Goal: Task Accomplishment & Management: Use online tool/utility

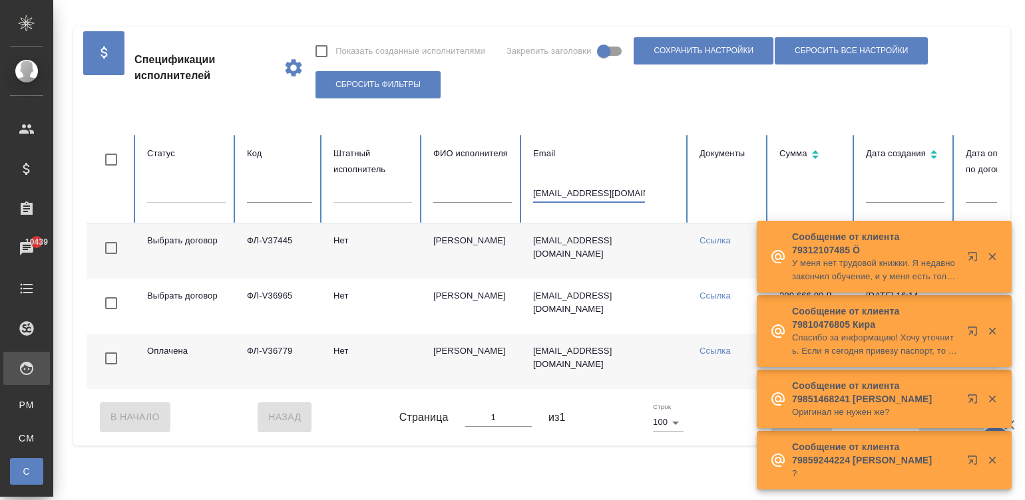
click at [593, 193] on input "janabad@yandex.ru" at bounding box center [589, 193] width 112 height 19
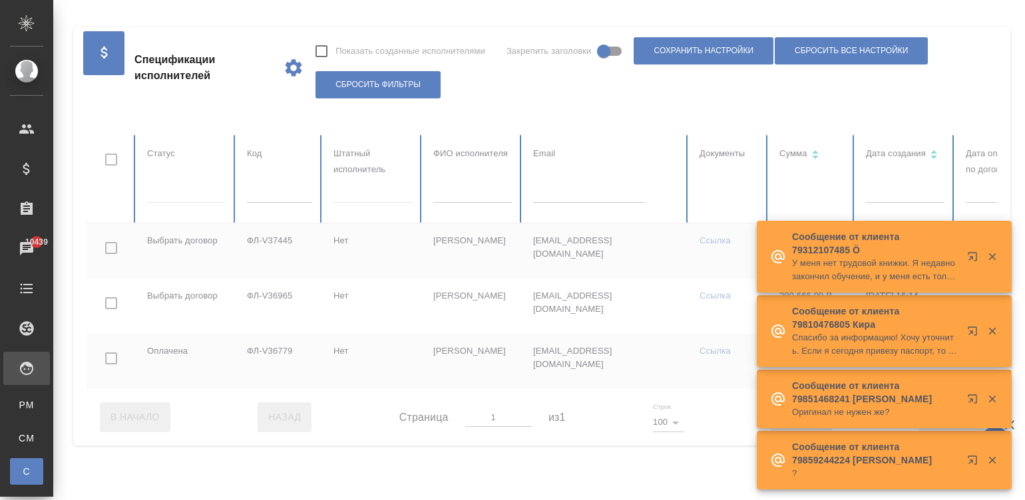
click at [266, 197] on div at bounding box center [799, 262] width 1425 height 254
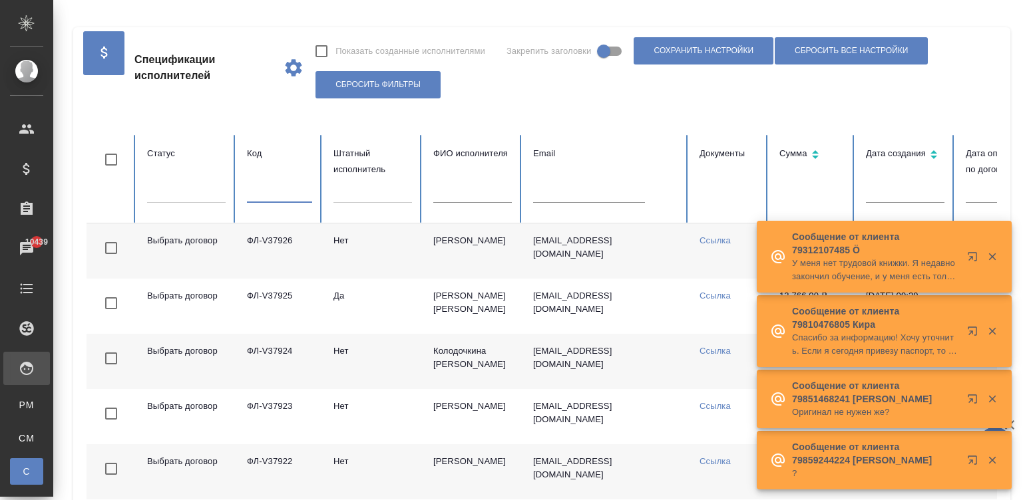
click at [266, 197] on input "text" at bounding box center [279, 193] width 65 height 19
paste input "ФЛ-V37346"
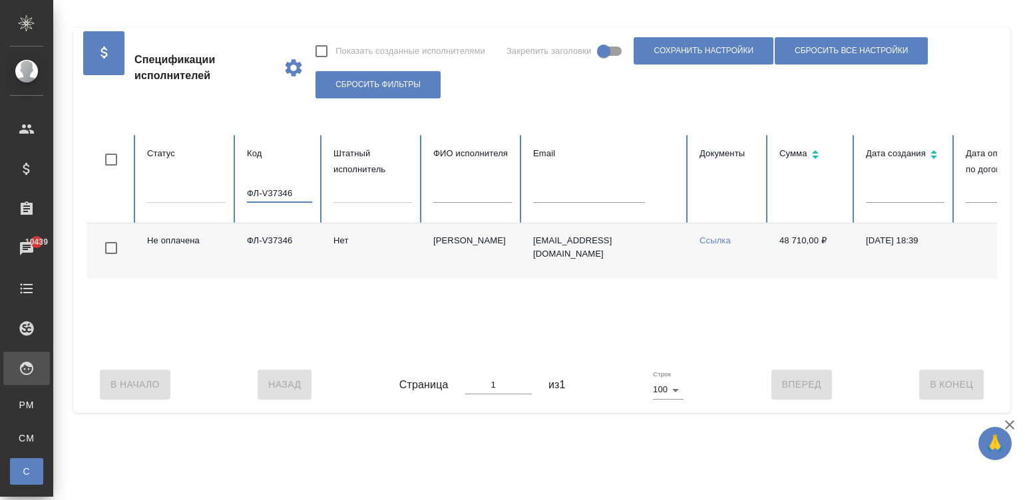
scroll to position [0, 514]
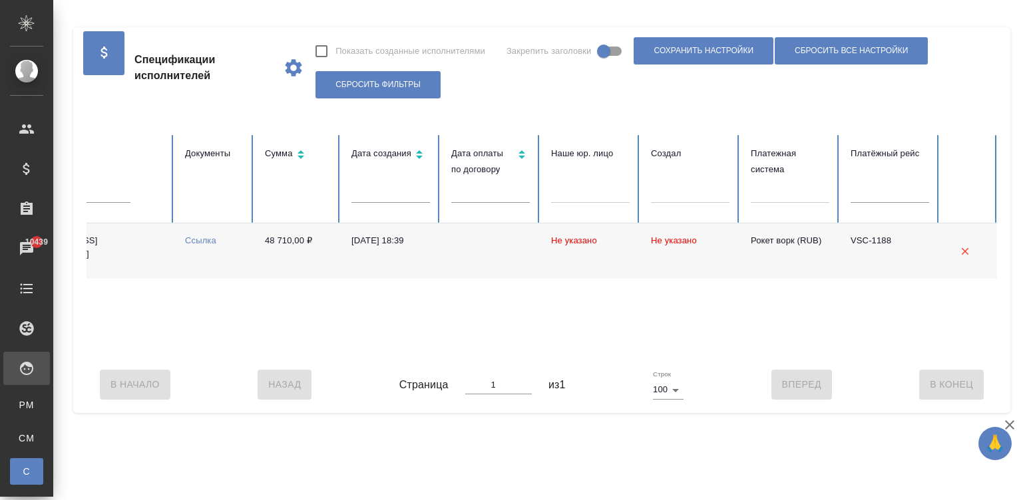
click at [419, 253] on td "29.08.2025, 18:39" at bounding box center [391, 251] width 100 height 55
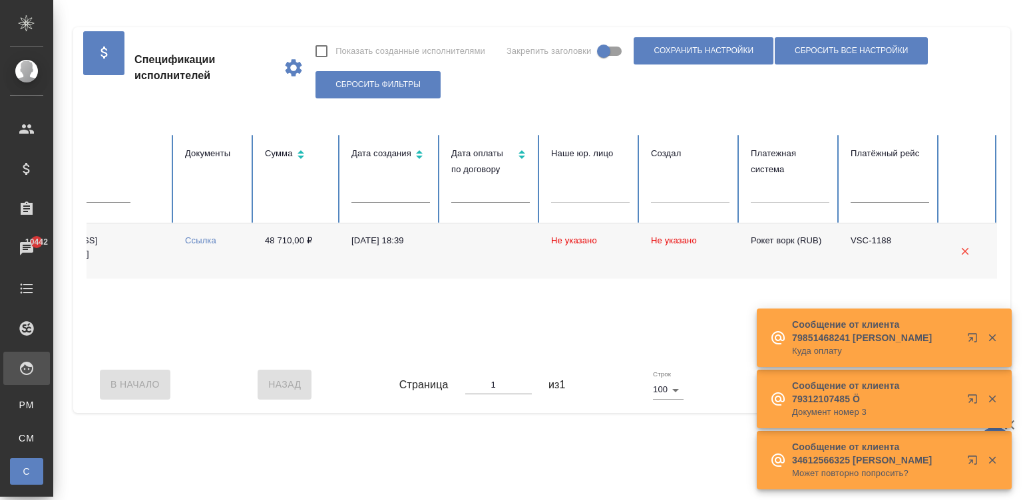
scroll to position [0, 0]
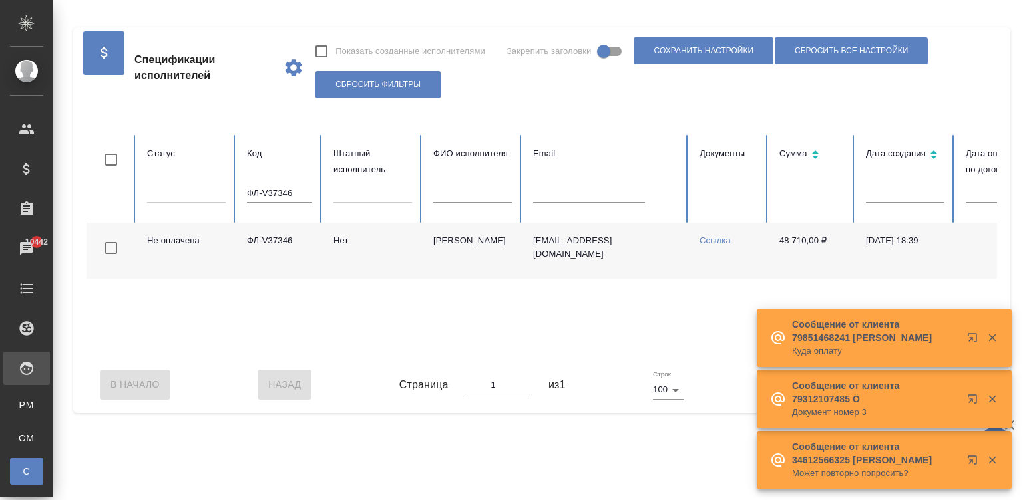
click at [297, 190] on input "ФЛ-V37346" at bounding box center [279, 193] width 65 height 19
paste input "2570"
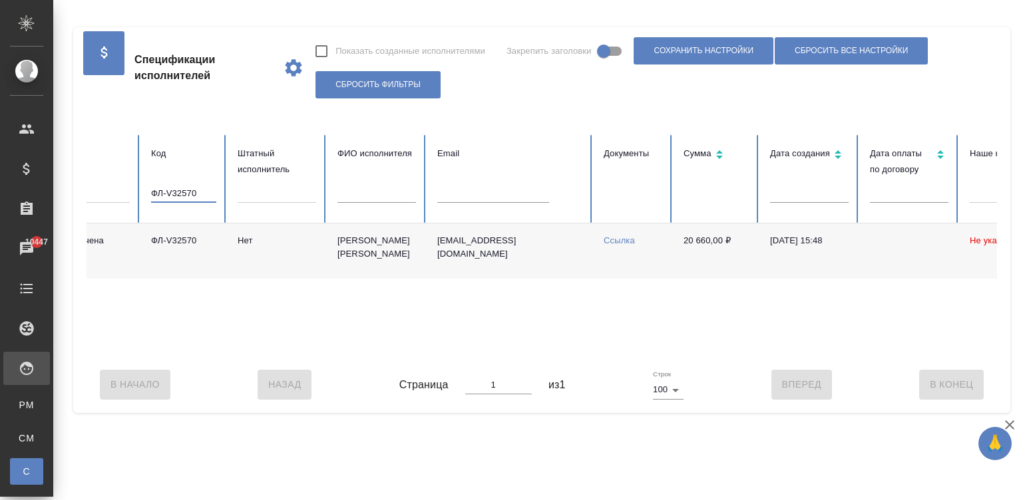
scroll to position [0, 92]
type input "ФЛ-V32570"
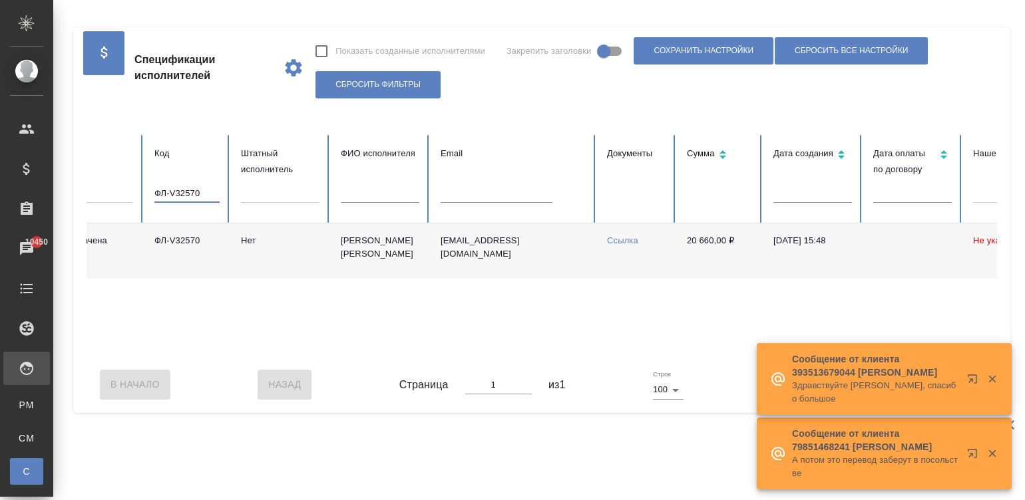
click at [196, 196] on input "ФЛ-V32570" at bounding box center [186, 193] width 65 height 19
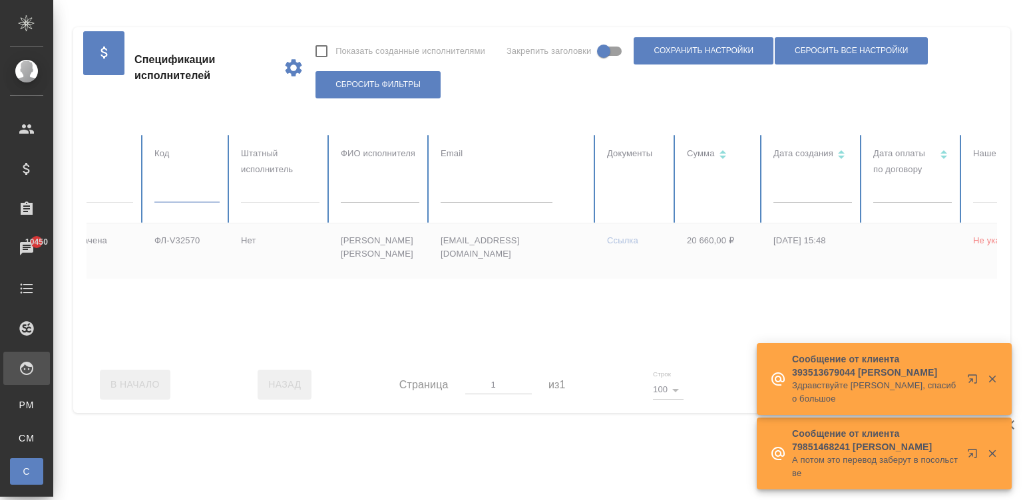
click at [363, 196] on div at bounding box center [706, 246] width 1425 height 222
click at [363, 196] on input "text" at bounding box center [380, 193] width 79 height 19
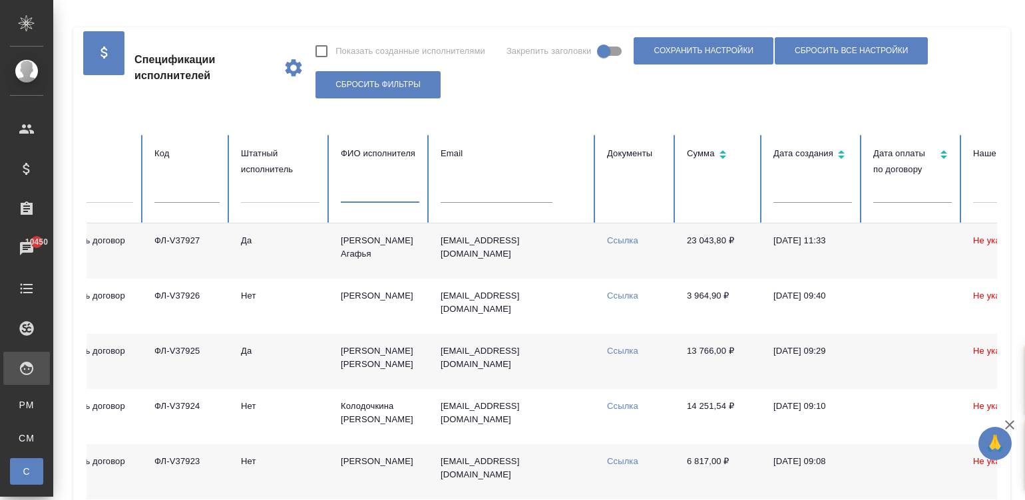
click at [349, 196] on input "text" at bounding box center [380, 193] width 79 height 19
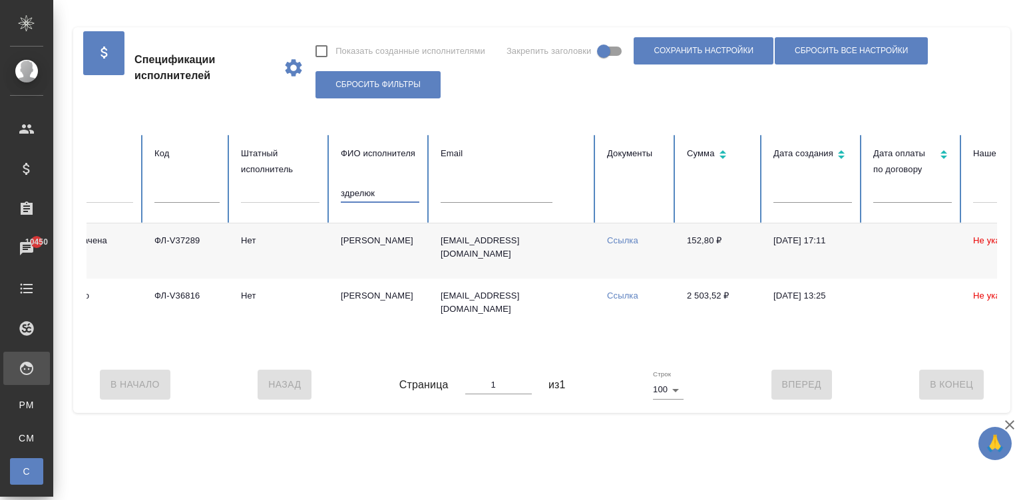
type input "здрелюк"
click at [753, 356] on div "Не оплачена ФЛ-V37289 Нет Здрелюк Дарья zdrelyuk@bk.ru Ссылка 152,80 ₽ 26.08.20…" at bounding box center [706, 290] width 1425 height 133
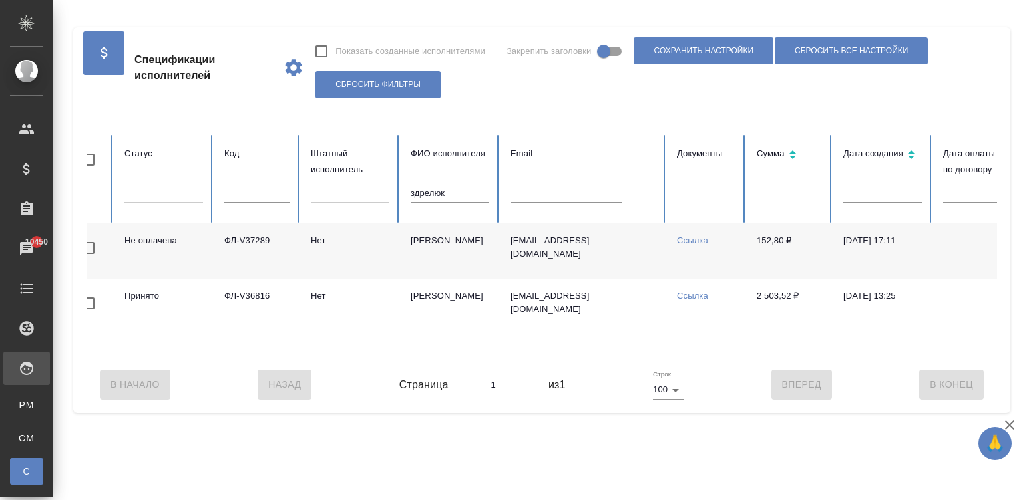
scroll to position [0, 0]
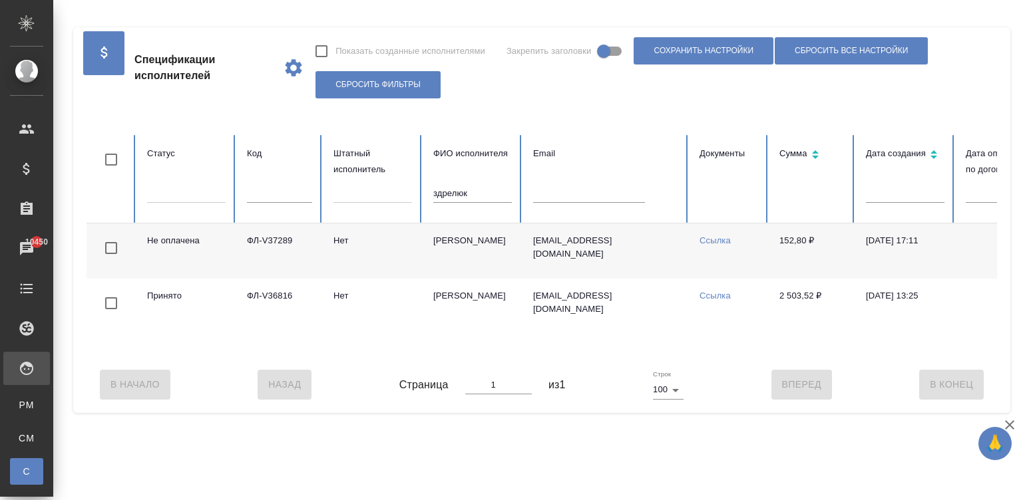
click at [363, 247] on td "Нет" at bounding box center [373, 251] width 100 height 55
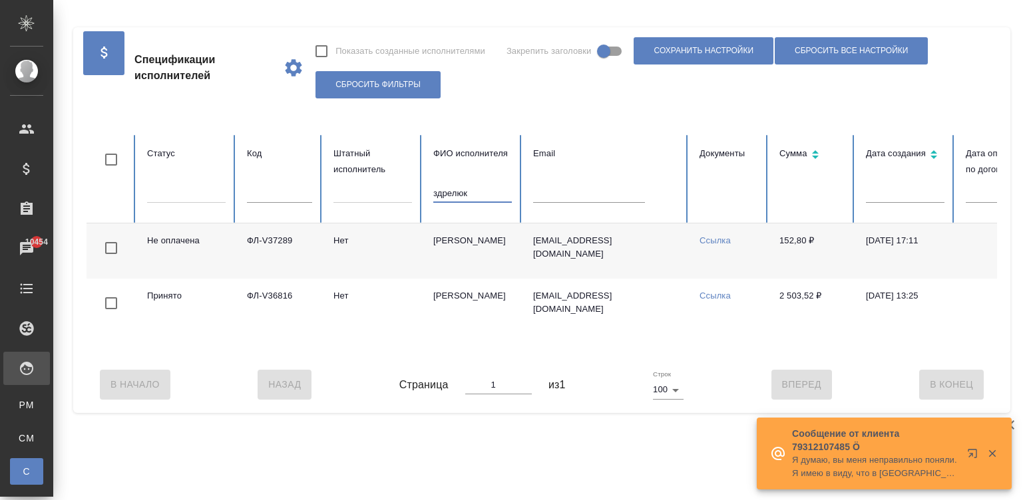
click at [480, 184] on input "здрелюк" at bounding box center [472, 193] width 79 height 19
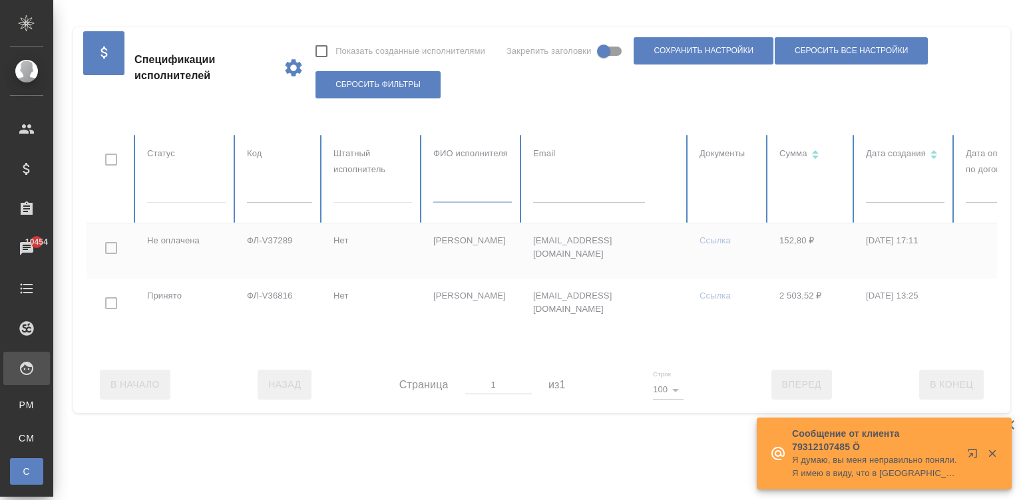
click at [576, 203] on input "text" at bounding box center [589, 193] width 112 height 19
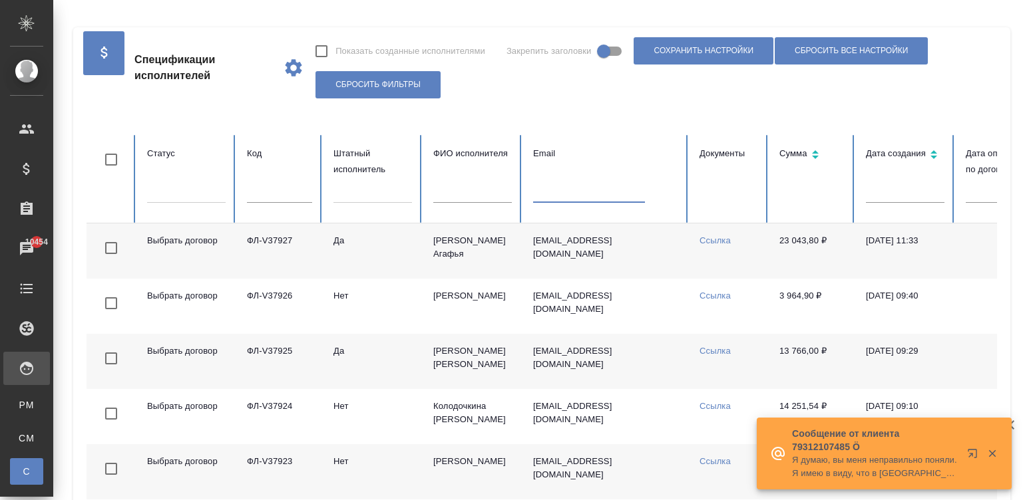
paste input "zhaosasha@mail.ru"
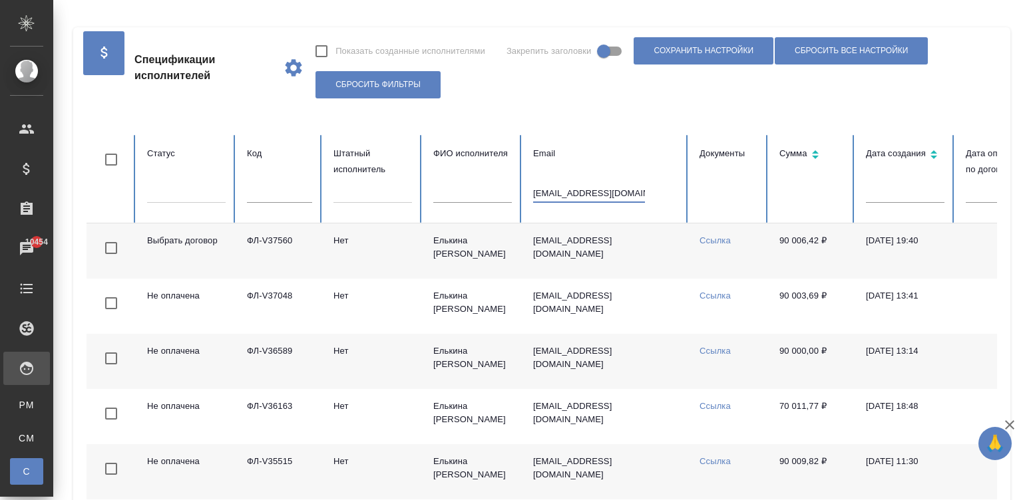
type input "zhaosasha@mail.ru"
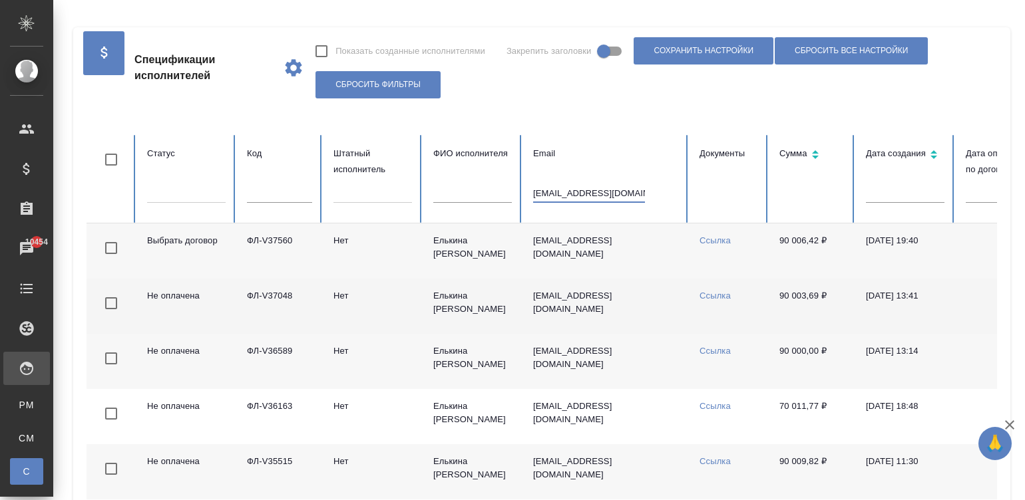
click at [419, 299] on td "Нет" at bounding box center [373, 306] width 100 height 55
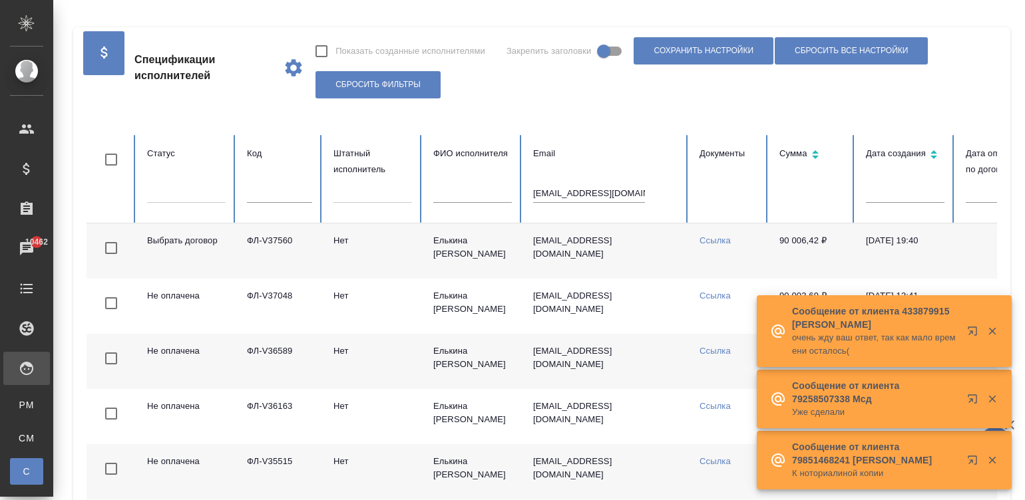
click at [576, 196] on input "zhaosasha@mail.ru" at bounding box center [589, 193] width 112 height 19
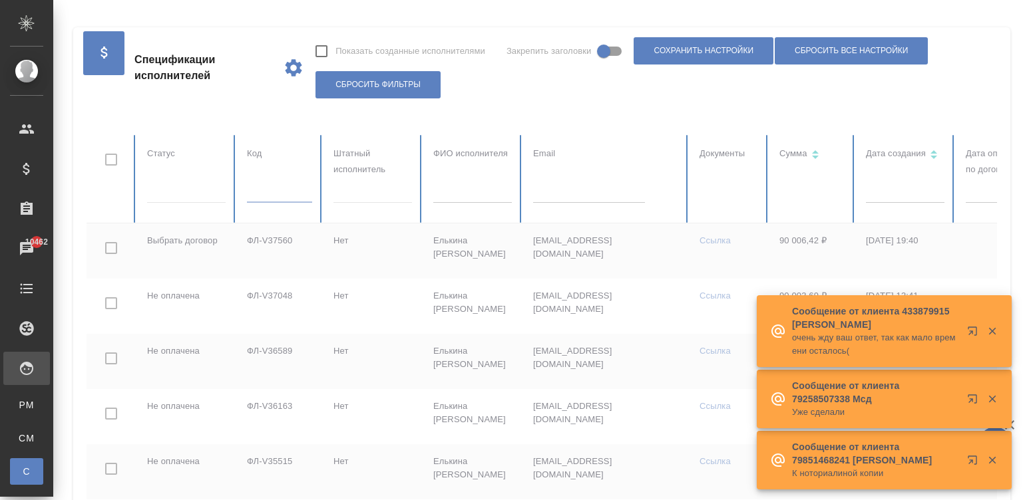
paste input "ФЛ-V37306?"
type input "ФЛ-V37306?"
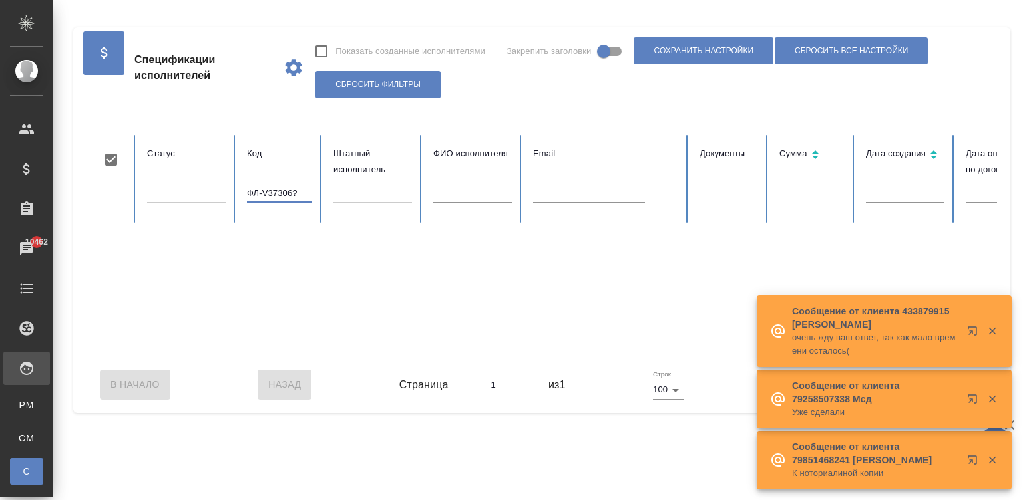
checkbox input "true"
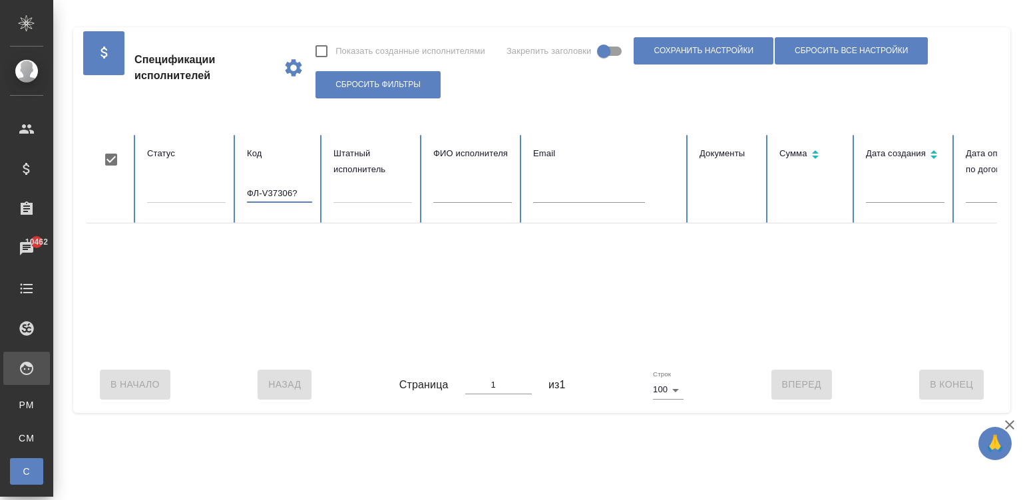
type input "ФЛ-V37306"
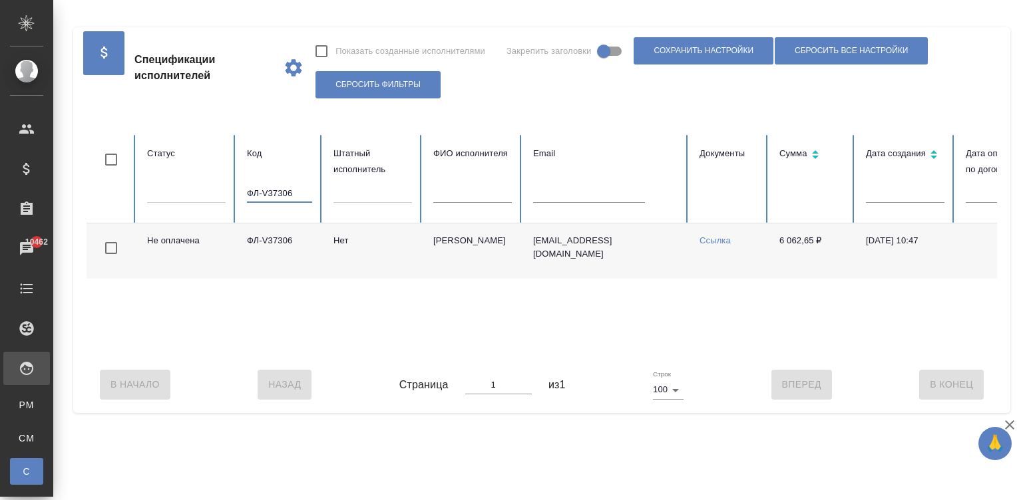
checkbox input "false"
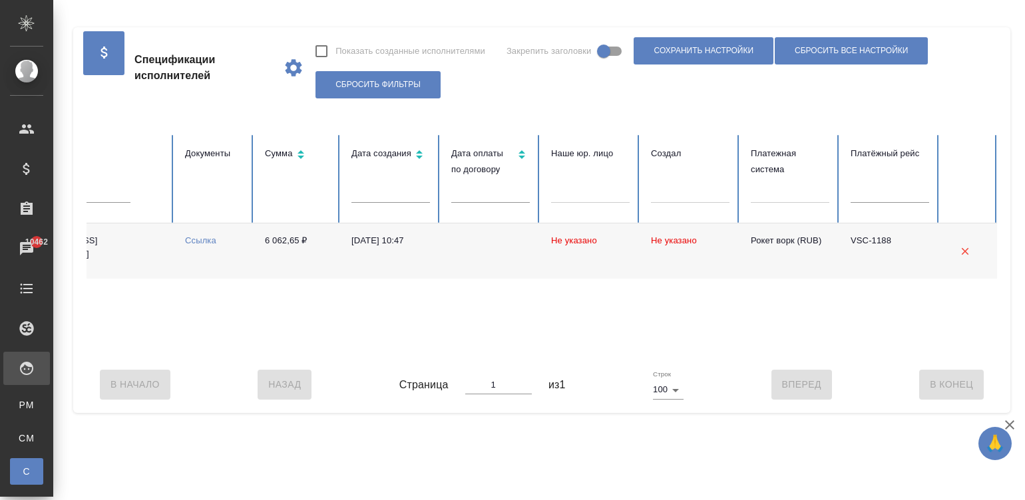
click at [449, 253] on td at bounding box center [491, 251] width 100 height 55
click at [291, 348] on div "Не оплачена ФЛ-V37306 Нет Гурьева Дарья Сергеевна d.gureva@gmail.com Ссылка 6 0…" at bounding box center [284, 290] width 1425 height 133
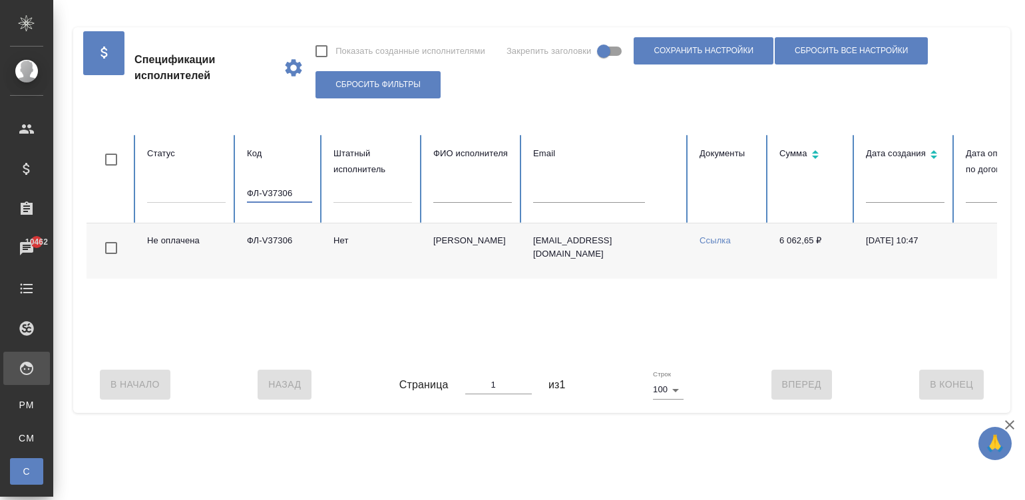
click at [273, 190] on input "ФЛ-V37306" at bounding box center [279, 193] width 65 height 19
paste input "221"
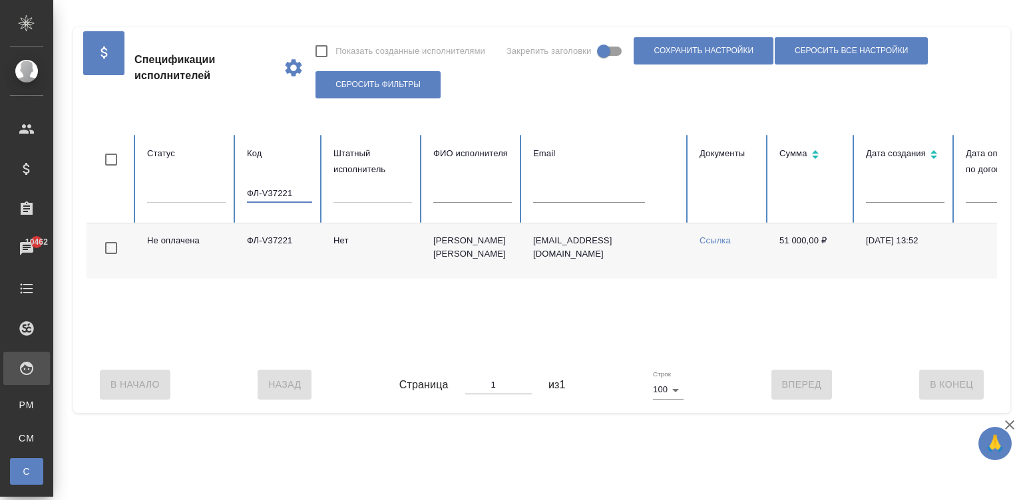
scroll to position [0, 514]
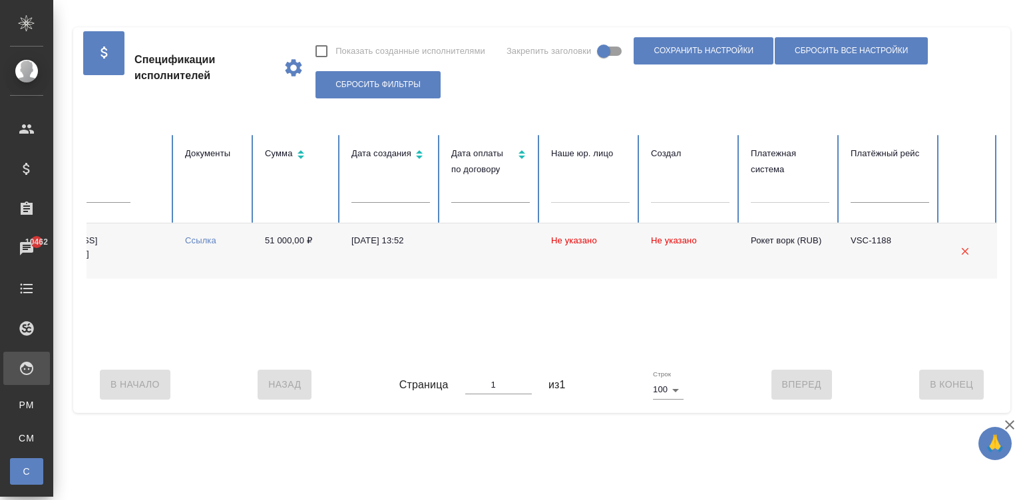
type input "ФЛ-V37221"
click at [341, 248] on td "19.08.2025, 13:52" at bounding box center [391, 251] width 100 height 55
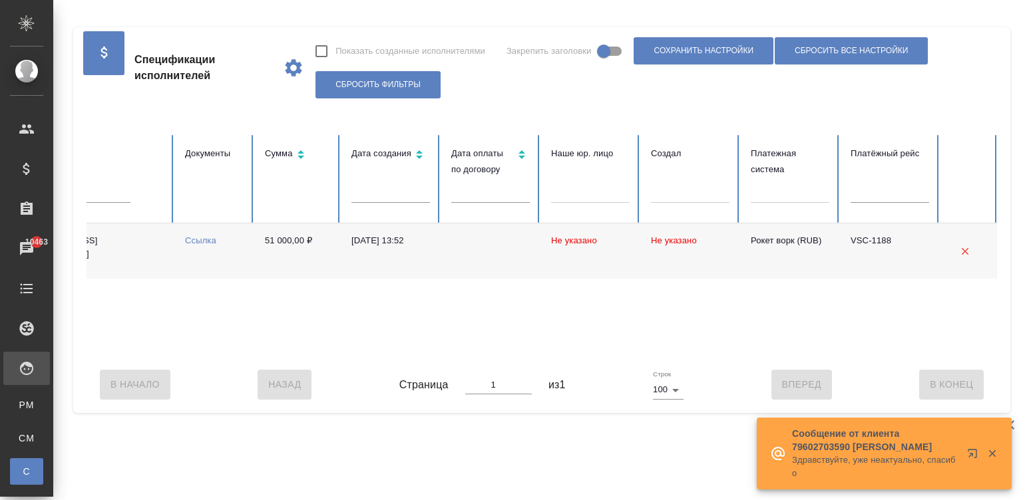
click at [262, 249] on td "51 000,00 ₽" at bounding box center [297, 251] width 87 height 55
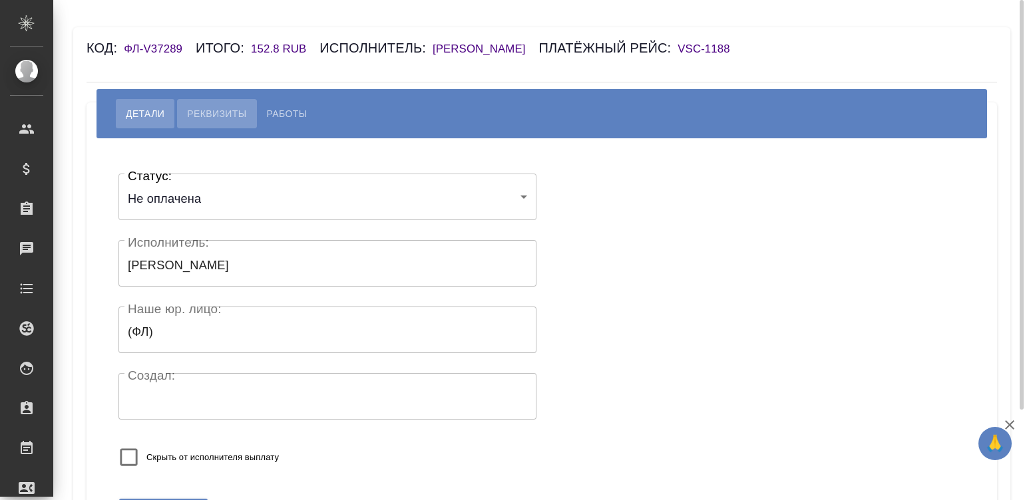
click at [203, 110] on span "Реквизиты" at bounding box center [216, 114] width 59 height 16
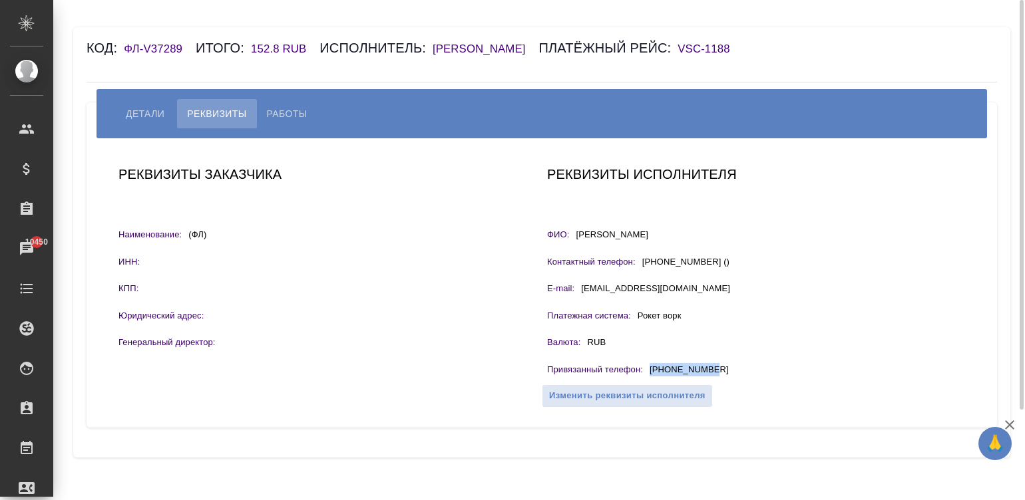
drag, startPoint x: 729, startPoint y: 365, endPoint x: 651, endPoint y: 367, distance: 77.9
click at [651, 367] on div "Привязанный телефон : +79777486792" at bounding box center [756, 371] width 418 height 17
copy p "+79777486792"
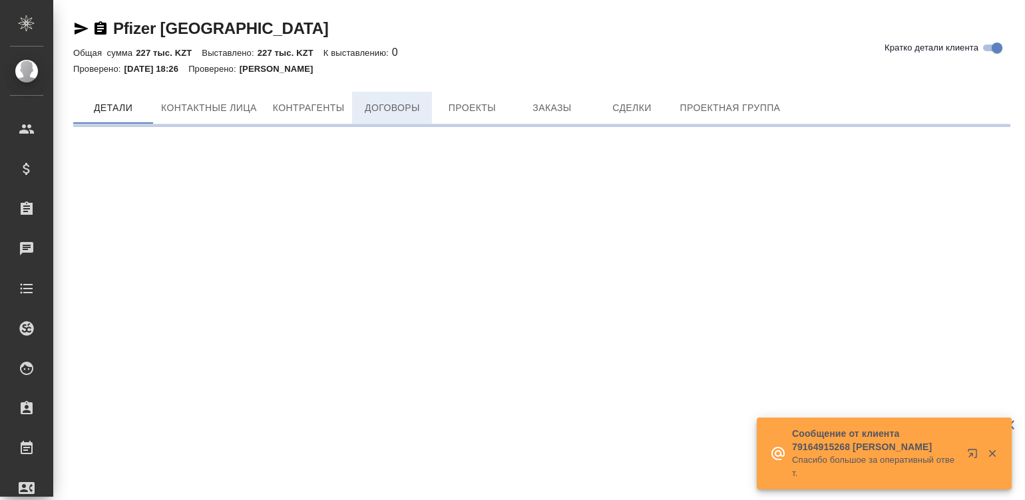
click at [409, 84] on div "Pfizer Kazakhstan Кратко детали клиента Общая сумма 227 тыс. KZT Выставлено: 22…" at bounding box center [542, 67] width 952 height 134
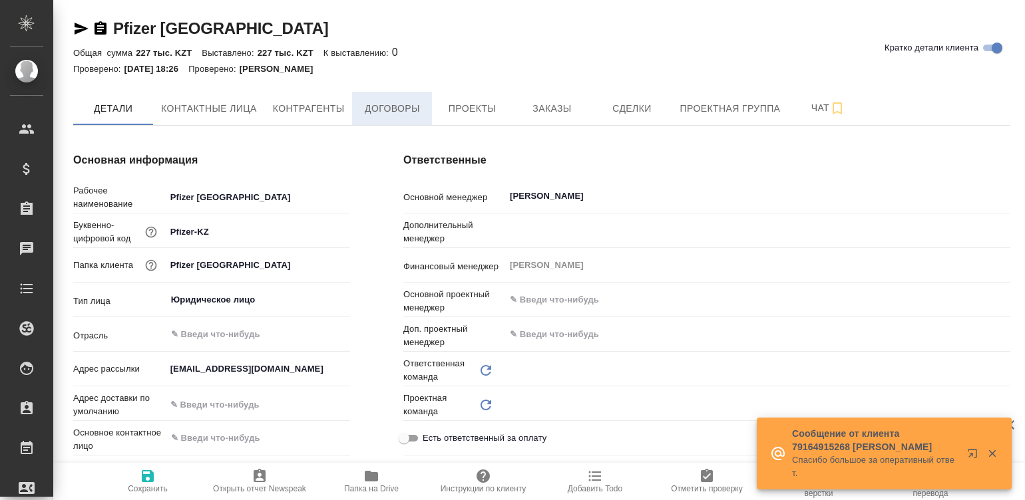
type input "Казахстан"
type input "Юридический"
type textarea "x"
click at [399, 105] on span "Договоры" at bounding box center [392, 108] width 64 height 17
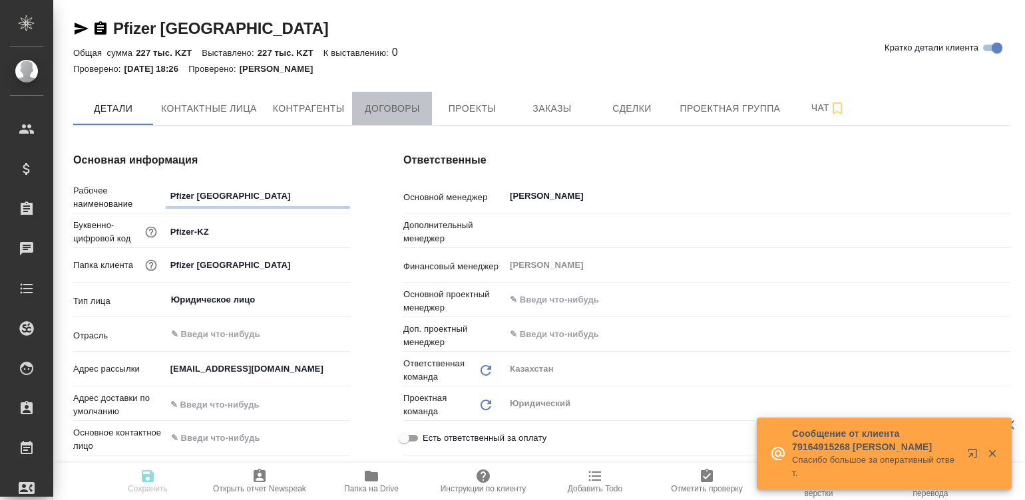
type textarea "x"
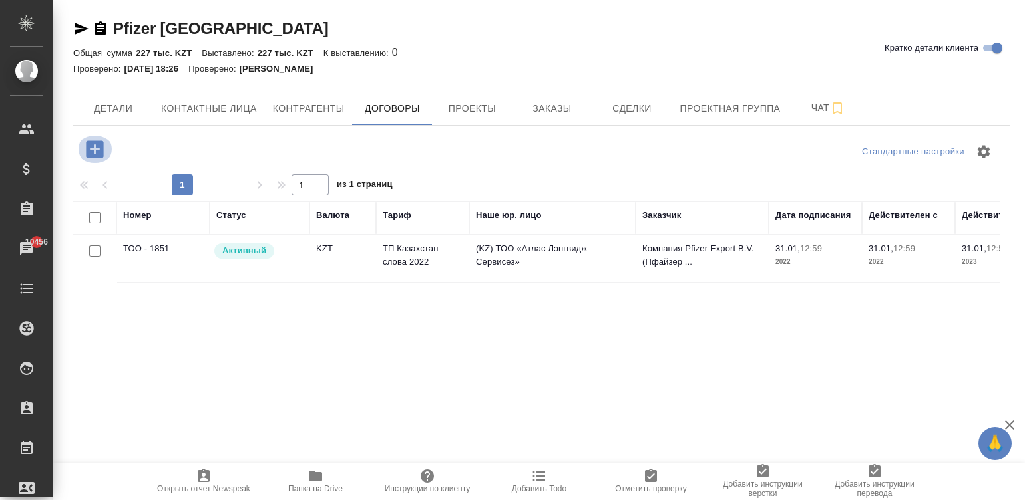
click at [94, 144] on icon "button" at bounding box center [94, 148] width 17 height 17
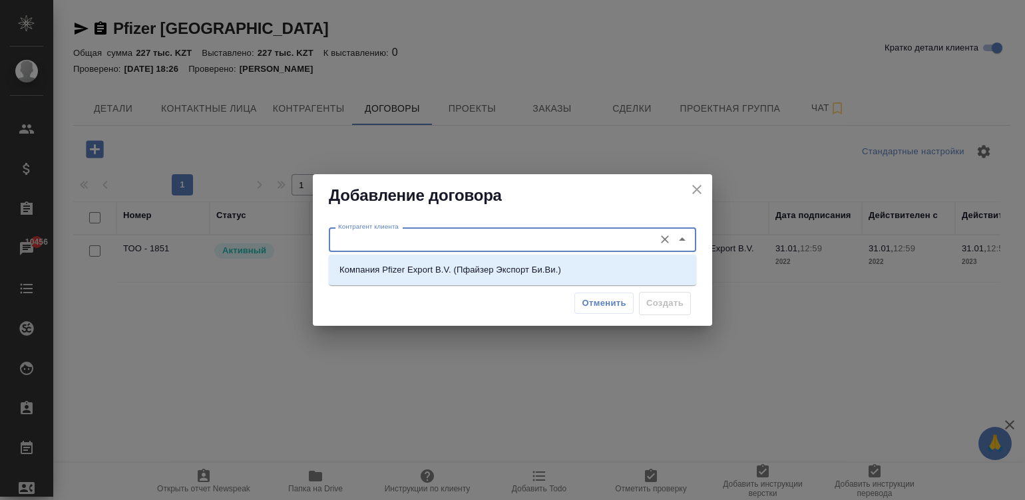
click at [395, 233] on input "Контрагент клиента" at bounding box center [490, 240] width 315 height 16
click at [465, 273] on p "Компания Pfizer Export B.V. (Пфайзер Экспорт Би.Ви.)" at bounding box center [450, 270] width 222 height 13
type input "Компания Pfizer Export B.V. (Пфайзер Экспорт Би.Ви.)"
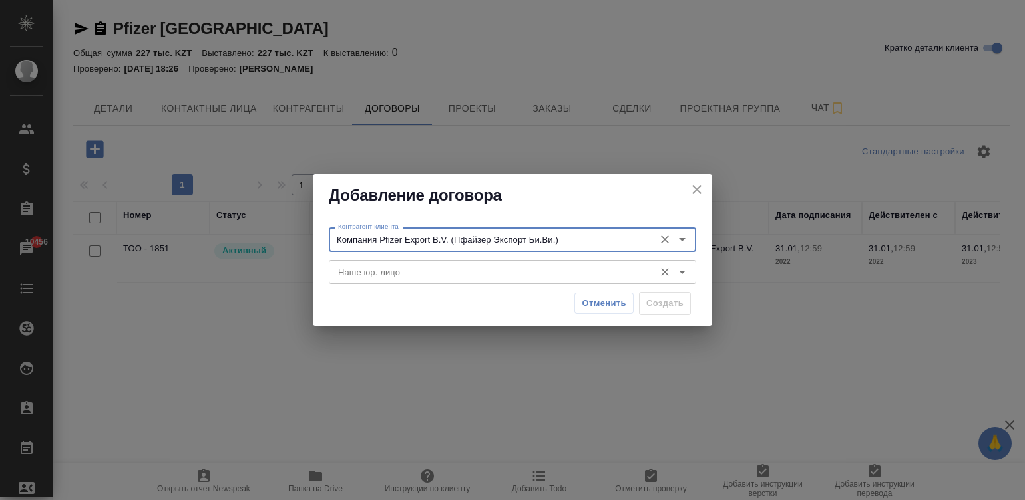
click at [427, 264] on input "Наше юр. лицо" at bounding box center [490, 272] width 315 height 16
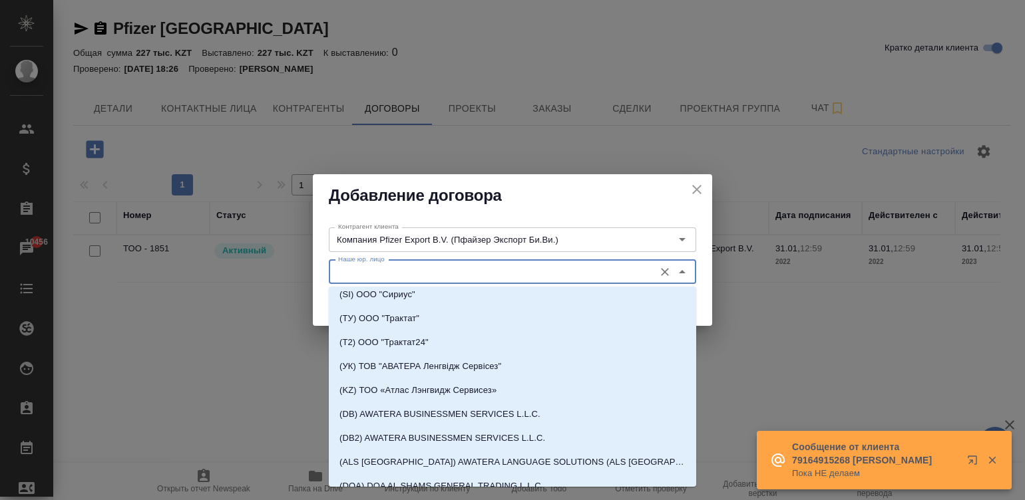
scroll to position [347, 0]
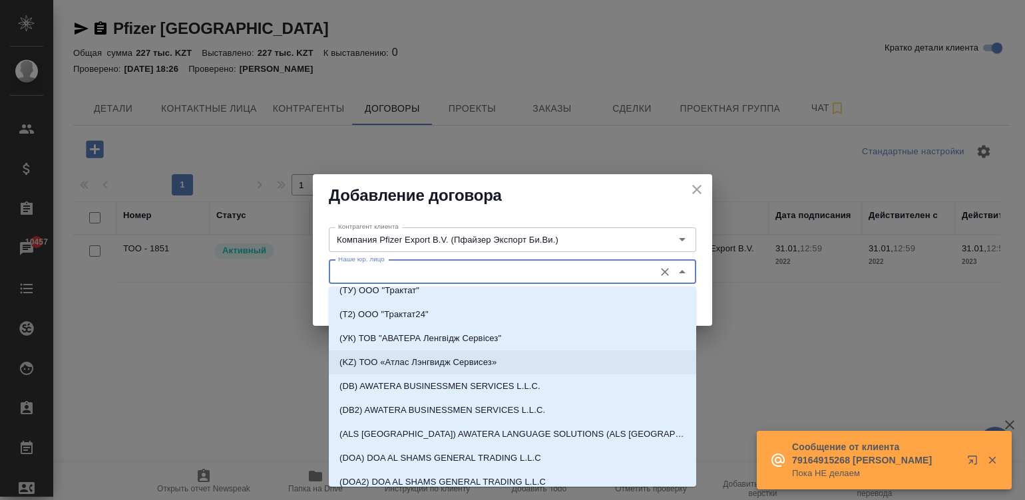
click at [482, 359] on p "(KZ) ТОО «Атлас Лэнгвидж Сервисез»" at bounding box center [417, 362] width 157 height 13
type input "(KZ) ТОО «Атлас Лэнгвидж Сервисез»"
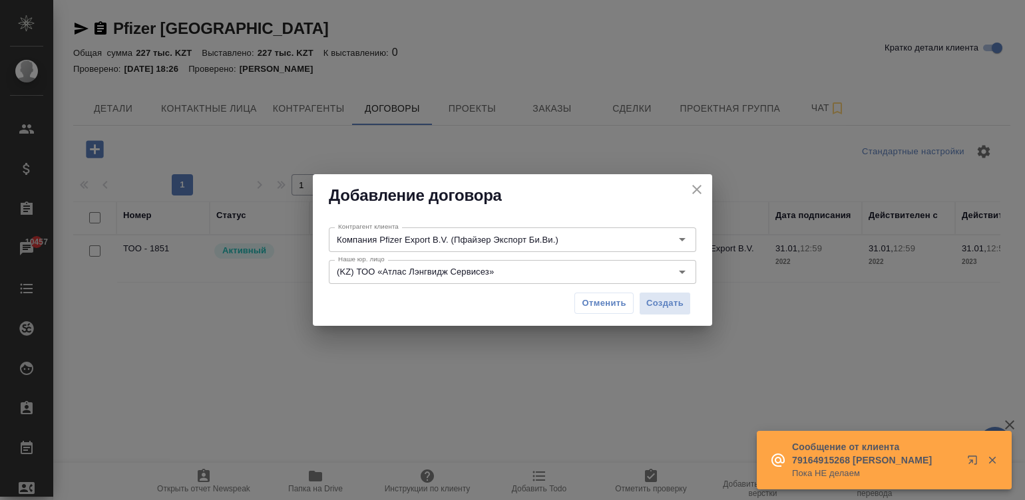
click at [482, 359] on div "Добавление договора Контрагент клиента Компания Pfizer Export B.V. (Пфайзер Экс…" at bounding box center [512, 250] width 1025 height 500
click at [657, 293] on button "Создать" at bounding box center [665, 303] width 52 height 23
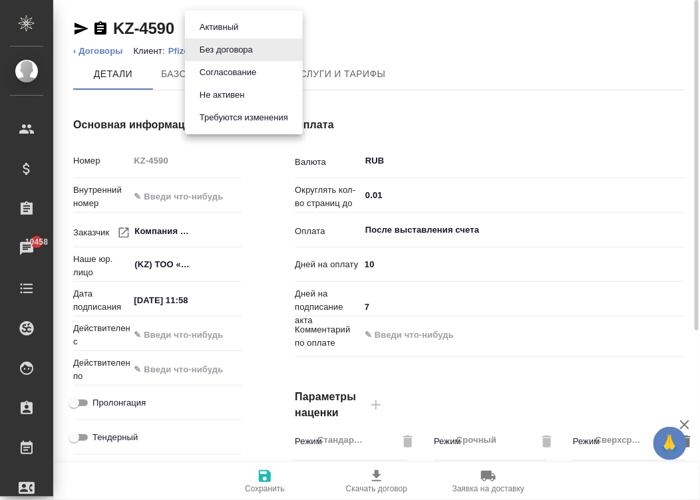
click at [247, 25] on body "🙏 .cls-1 fill:#fff; AWATERA Малинина [PERSON_NAME] Спецификации Заказы 10458 Ча…" at bounding box center [350, 250] width 700 height 500
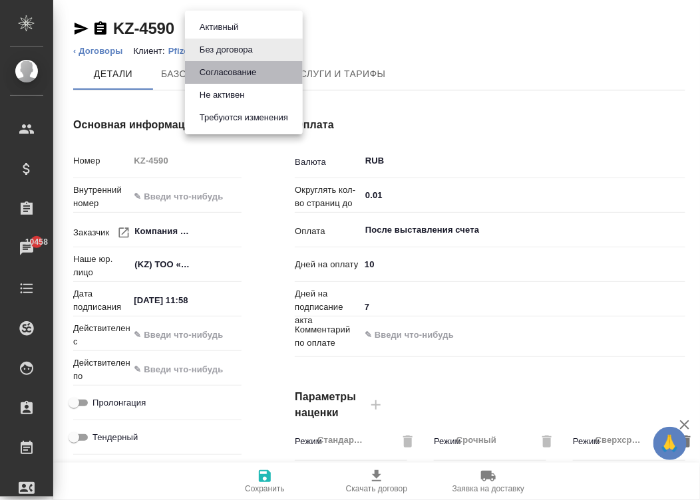
click at [219, 73] on button "Согласование" at bounding box center [228, 72] width 65 height 15
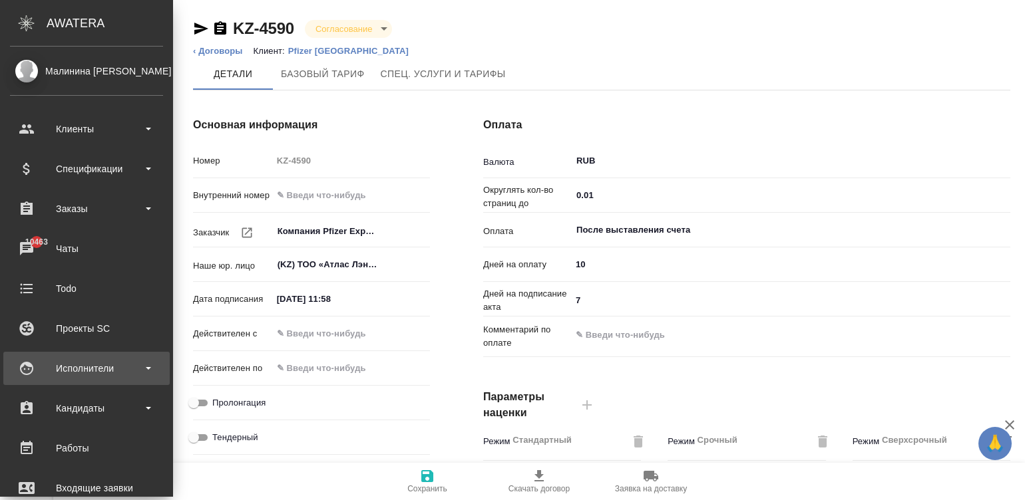
click at [33, 365] on div "Исполнители" at bounding box center [86, 369] width 153 height 20
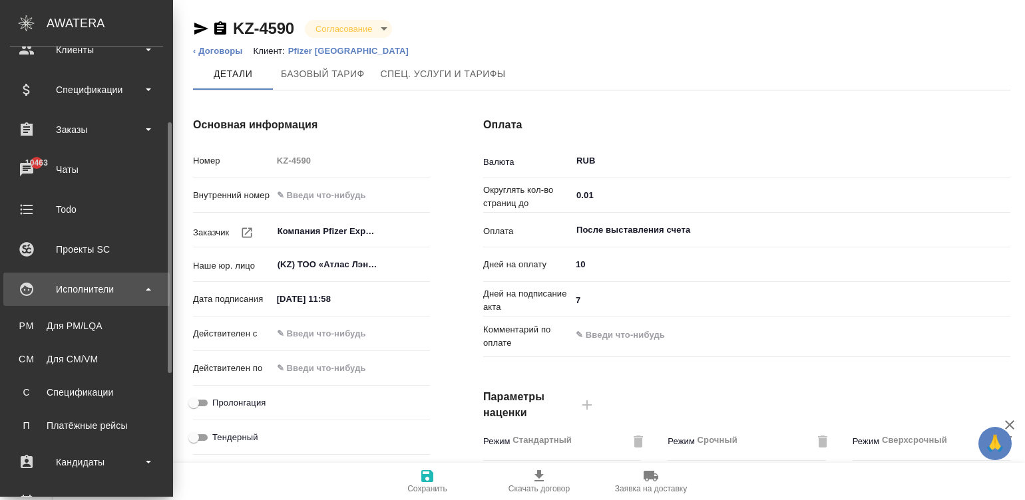
scroll to position [100, 0]
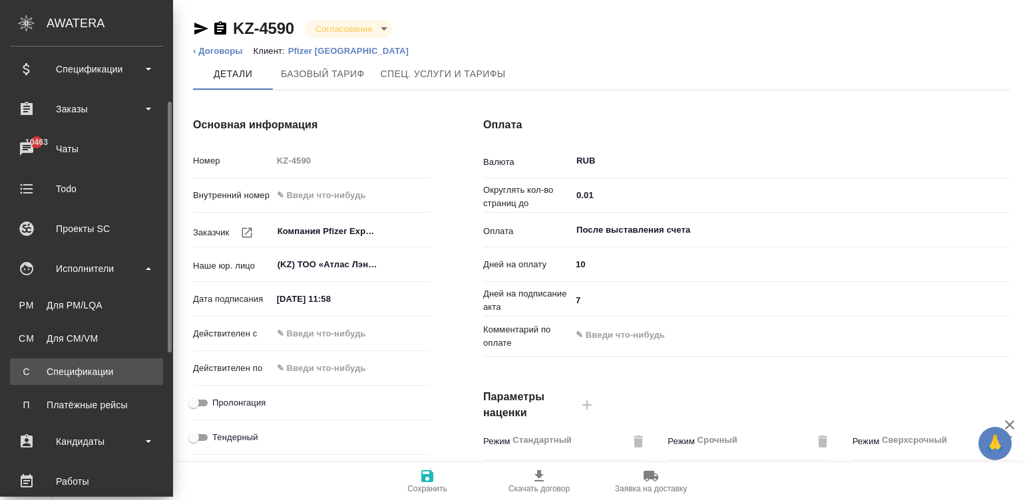
click at [56, 373] on div "Спецификации" at bounding box center [87, 371] width 140 height 13
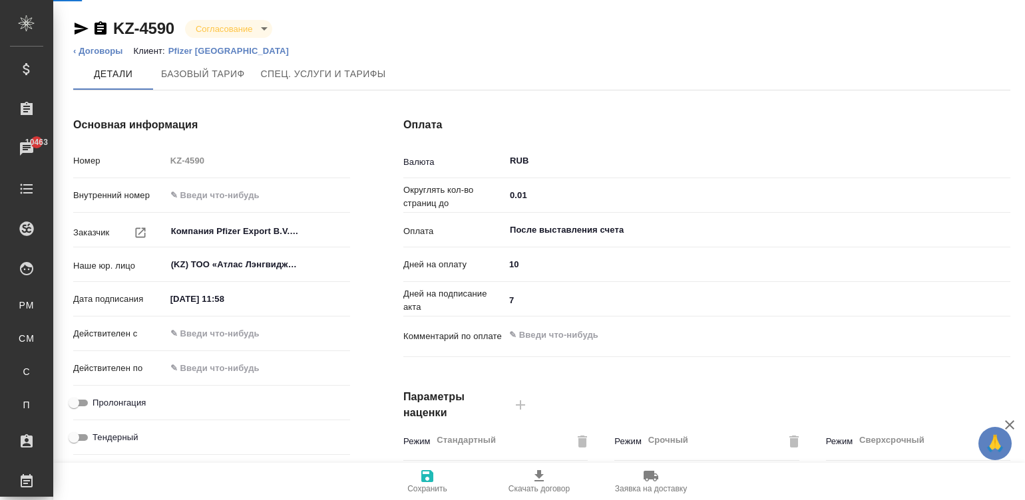
type textarea "x"
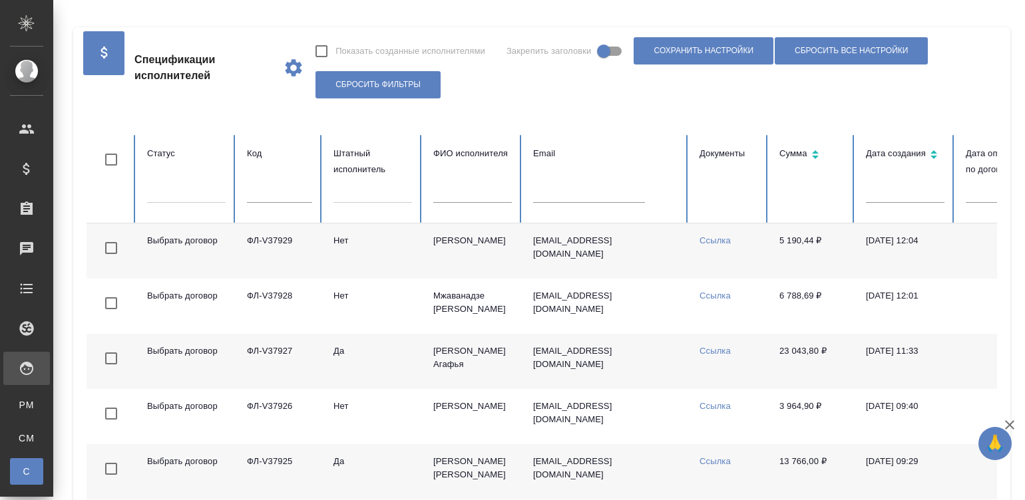
click at [614, 268] on td "vervladkom@gmail.com" at bounding box center [605, 251] width 166 height 55
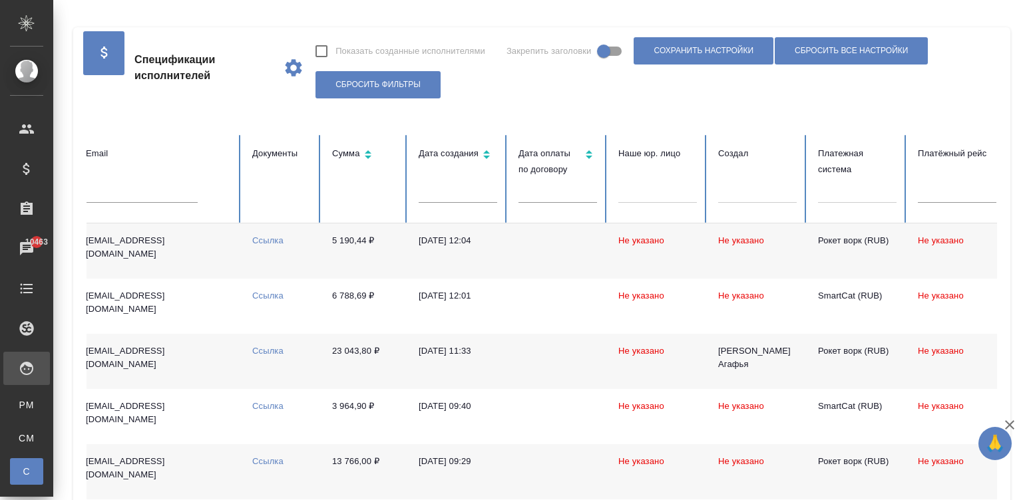
scroll to position [0, 514]
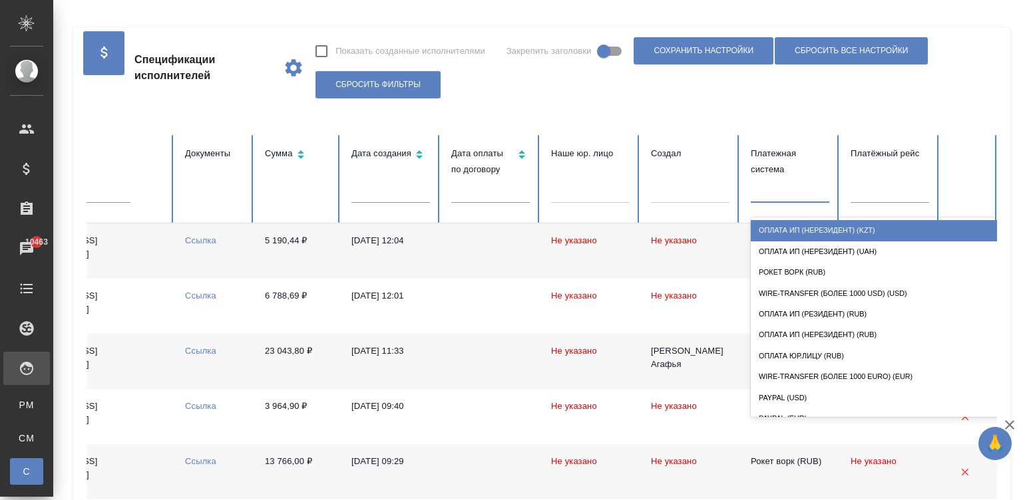
click at [777, 190] on div at bounding box center [790, 189] width 79 height 19
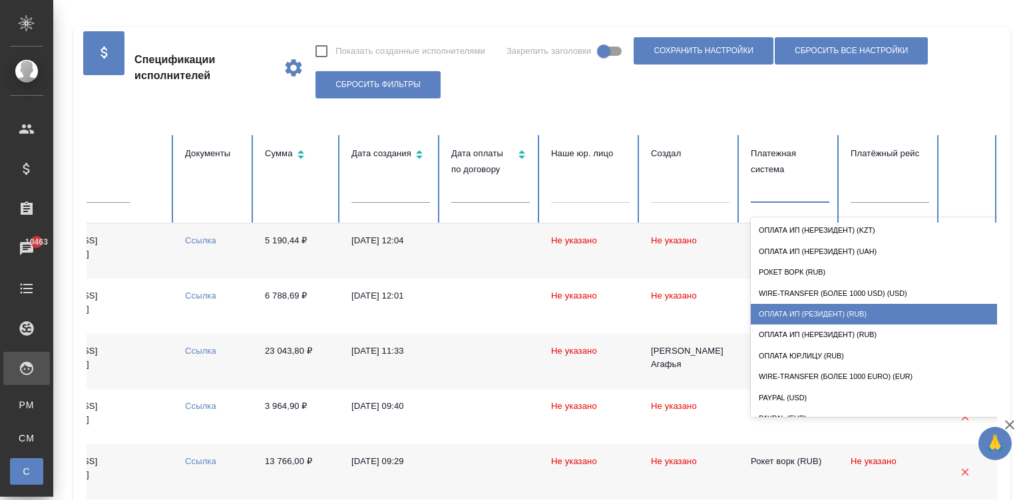
click at [833, 313] on div "Оплата ИП (резидент) (RUB)" at bounding box center [884, 314] width 266 height 21
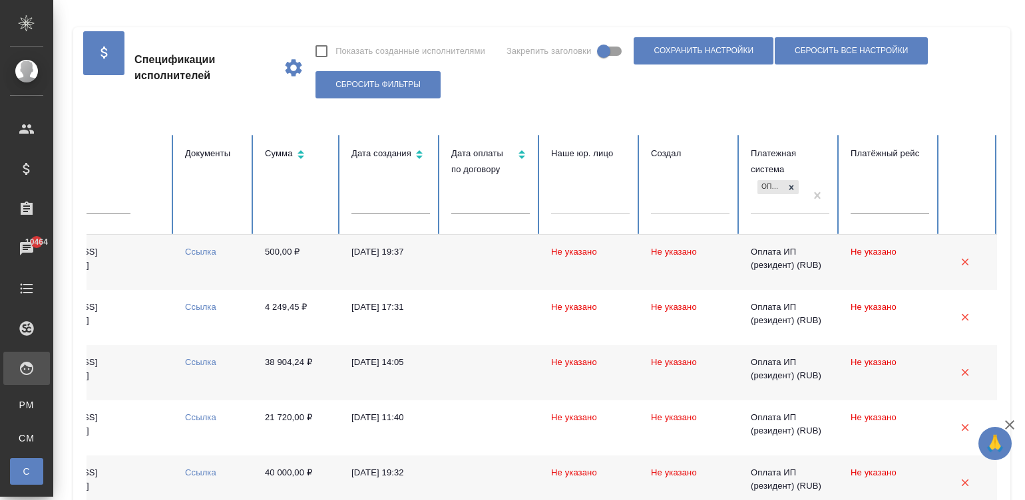
click at [519, 266] on td at bounding box center [491, 262] width 100 height 55
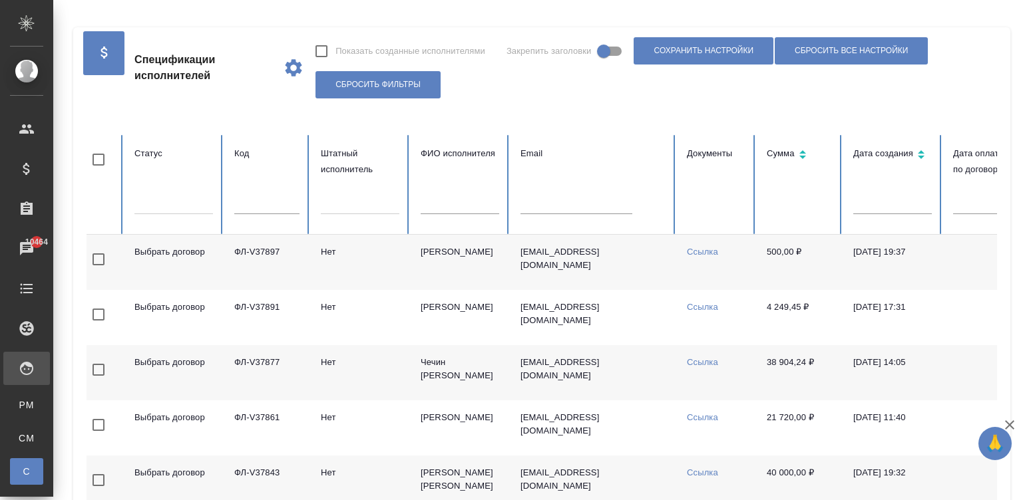
scroll to position [0, 0]
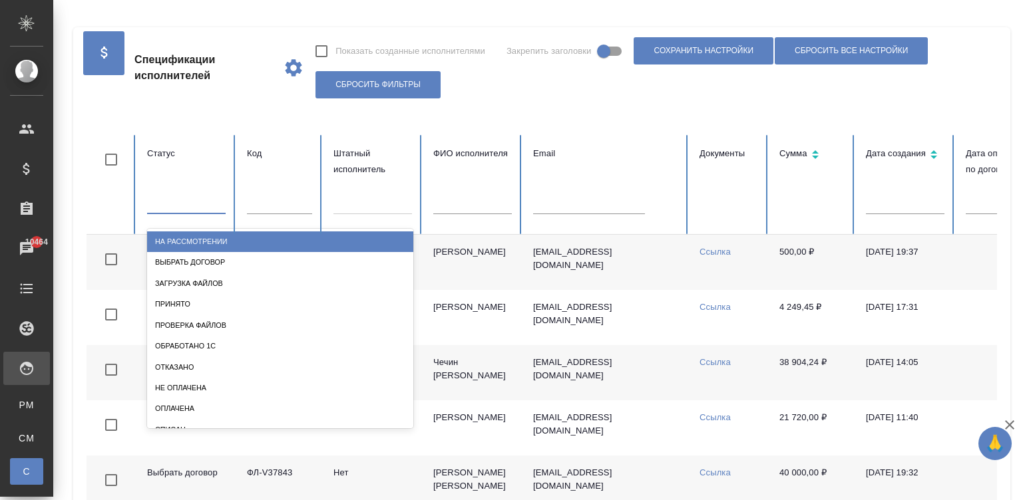
click at [201, 199] on div at bounding box center [186, 200] width 79 height 19
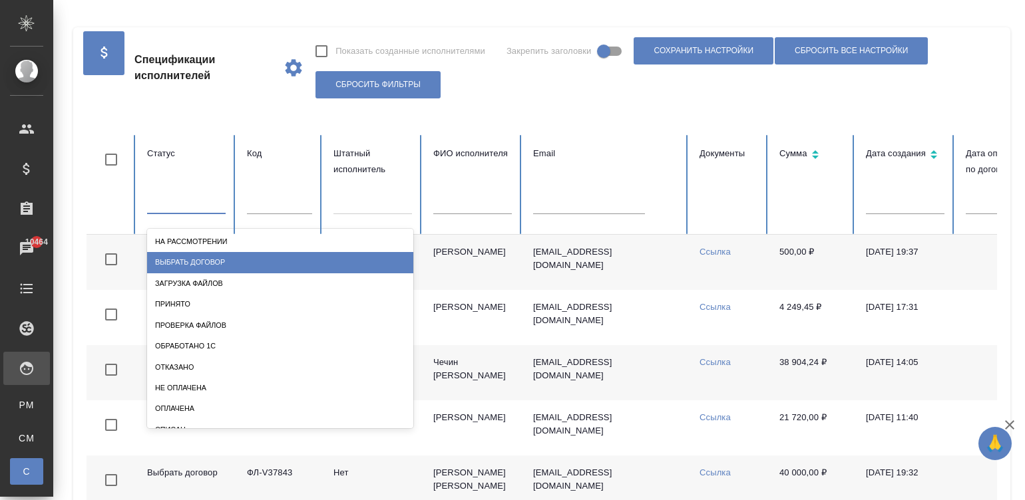
click at [210, 261] on div "Выбрать договор" at bounding box center [280, 262] width 266 height 21
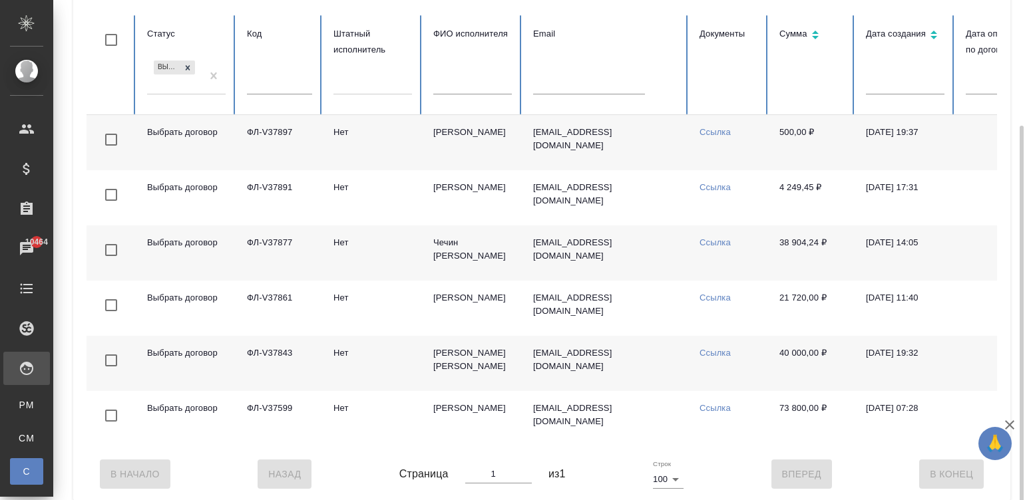
scroll to position [153, 0]
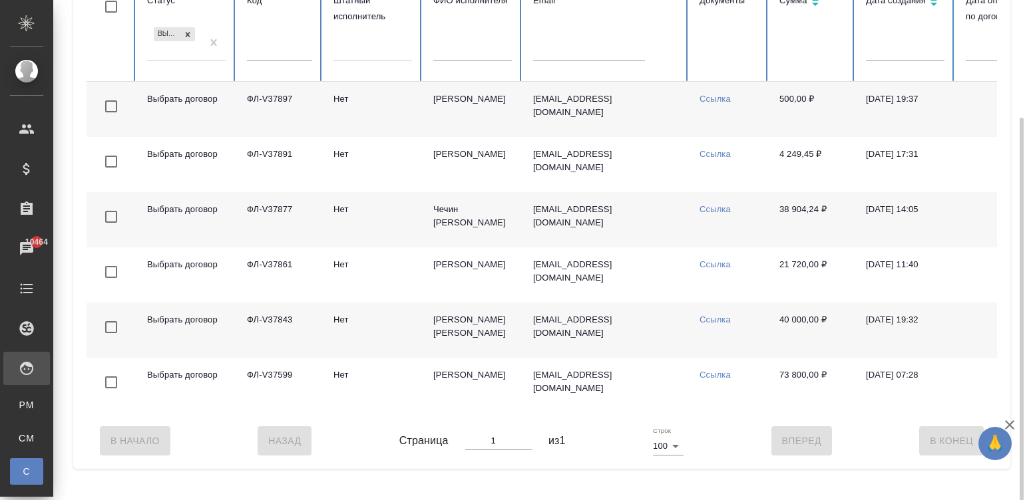
click at [427, 343] on td "Воропаев Николай Николаевич" at bounding box center [473, 330] width 100 height 55
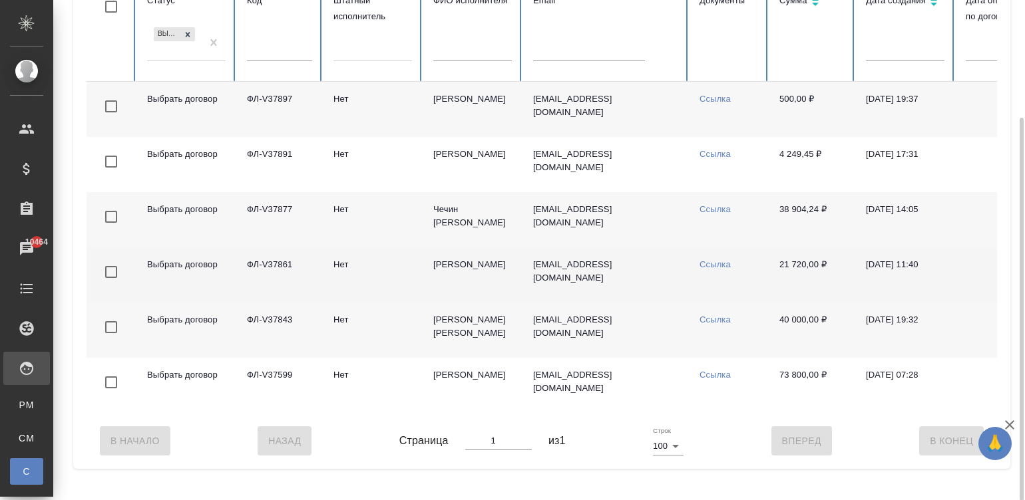
click at [477, 286] on td "Кошелева-Демина Юлия Александровна" at bounding box center [473, 275] width 100 height 55
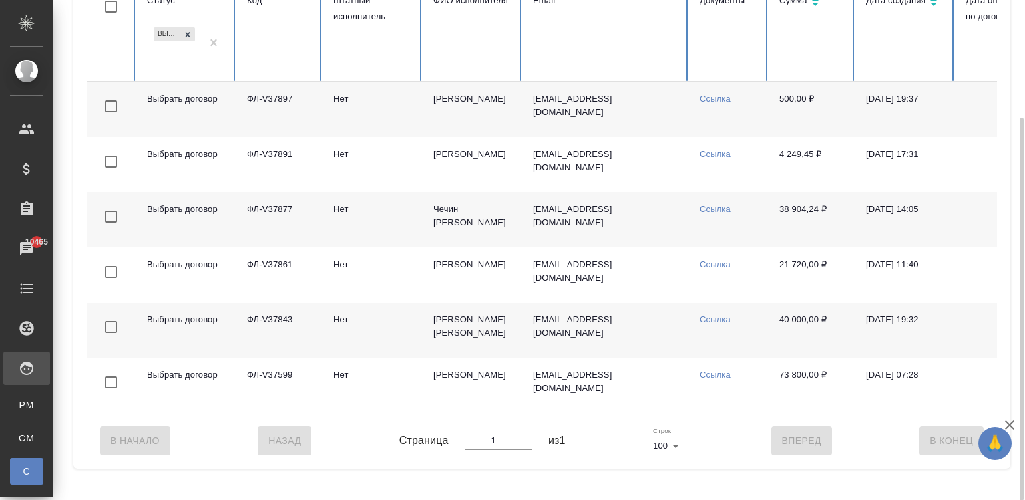
click at [453, 222] on td "Чечин Александр" at bounding box center [473, 219] width 100 height 55
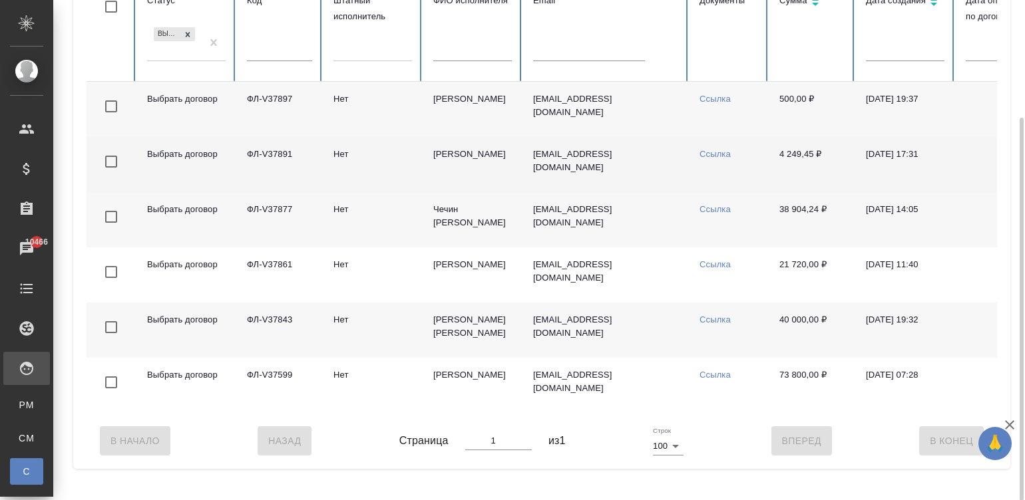
click at [480, 160] on td "Карпенок Станислав Эдуардович" at bounding box center [473, 164] width 100 height 55
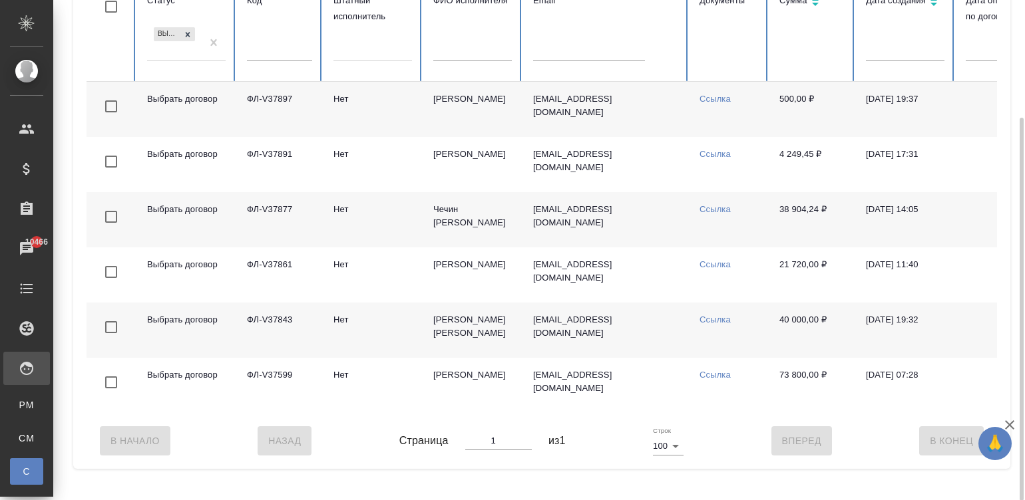
click at [470, 103] on td "Ильин Дмитрий Львович" at bounding box center [473, 109] width 100 height 55
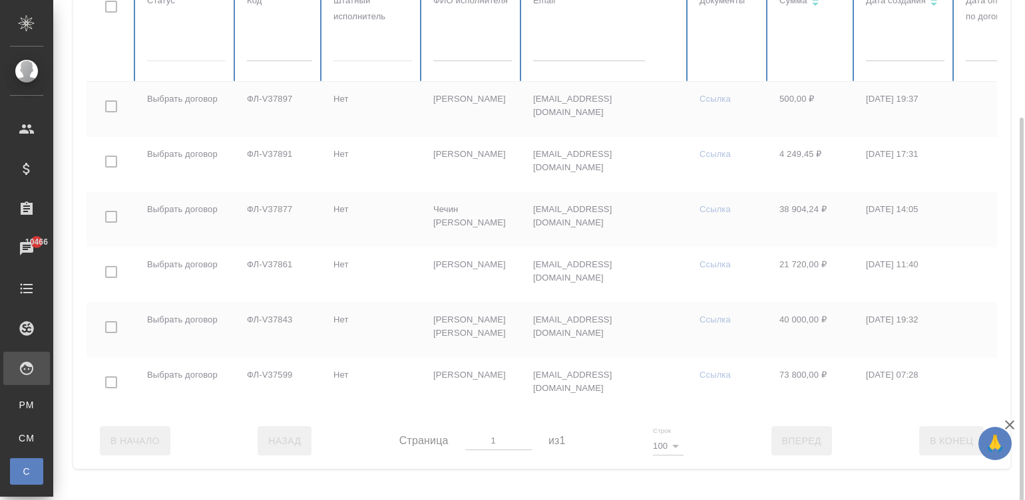
click at [160, 43] on div at bounding box center [799, 197] width 1425 height 431
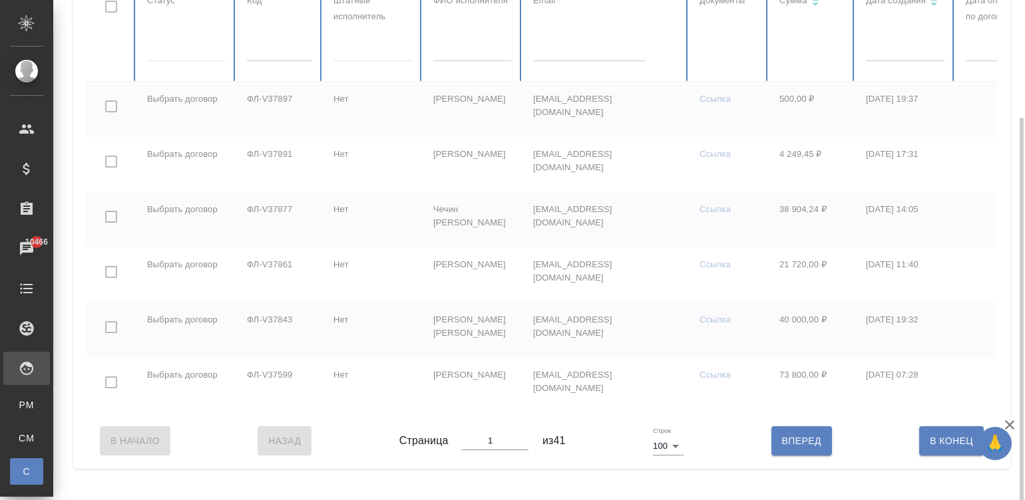
click at [160, 43] on div at bounding box center [186, 48] width 79 height 19
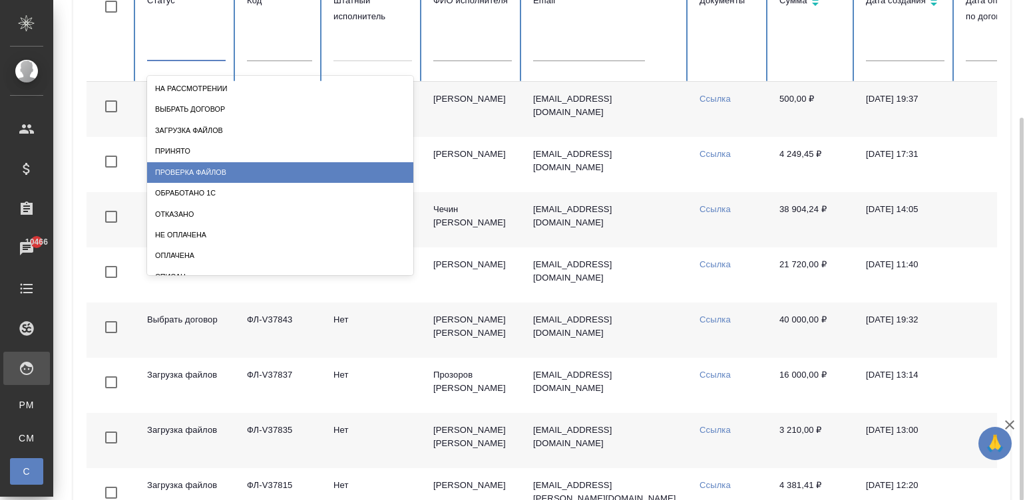
click at [256, 169] on div "Проверка файлов" at bounding box center [280, 172] width 266 height 21
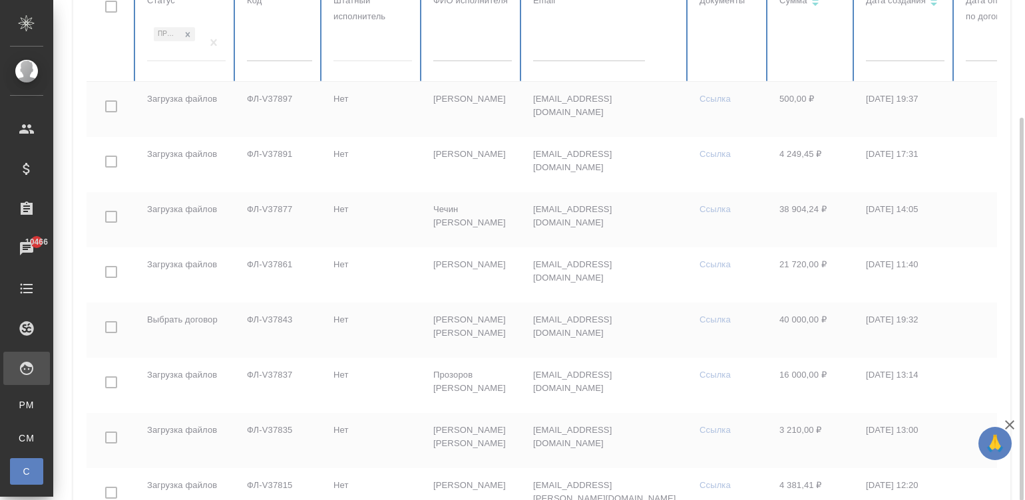
checkbox input "true"
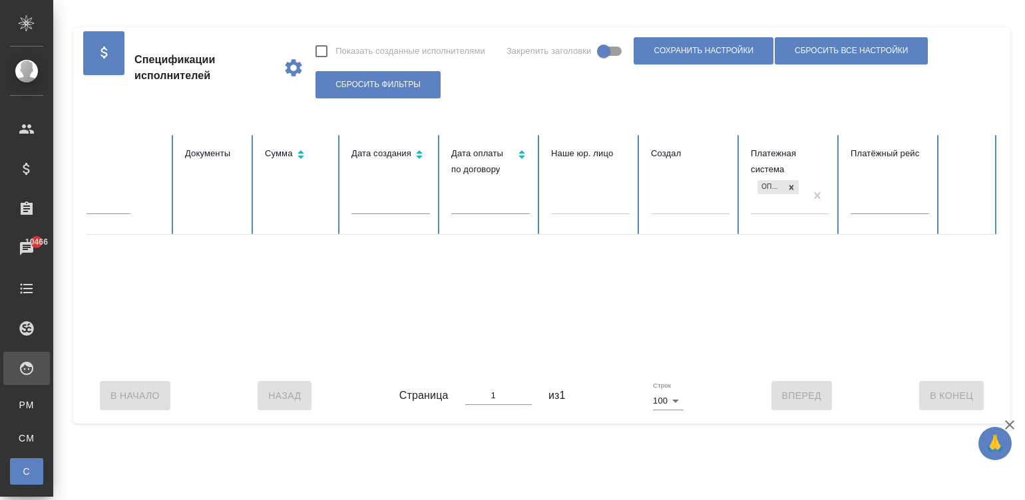
scroll to position [0, 0]
click at [1019, 23] on div "Спецификации исполнителей Показать созданные исполнителями Закрепить заголовки …" at bounding box center [539, 215] width 972 height 431
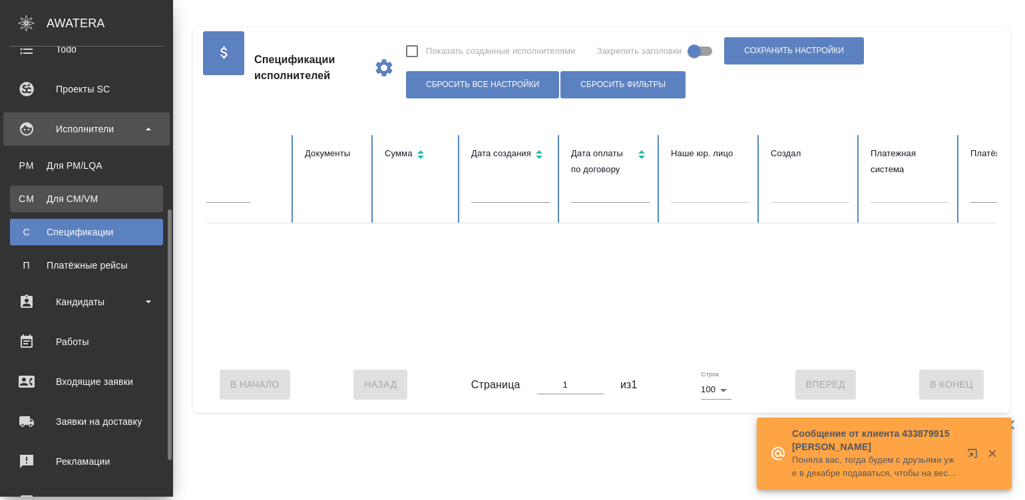
scroll to position [259, 0]
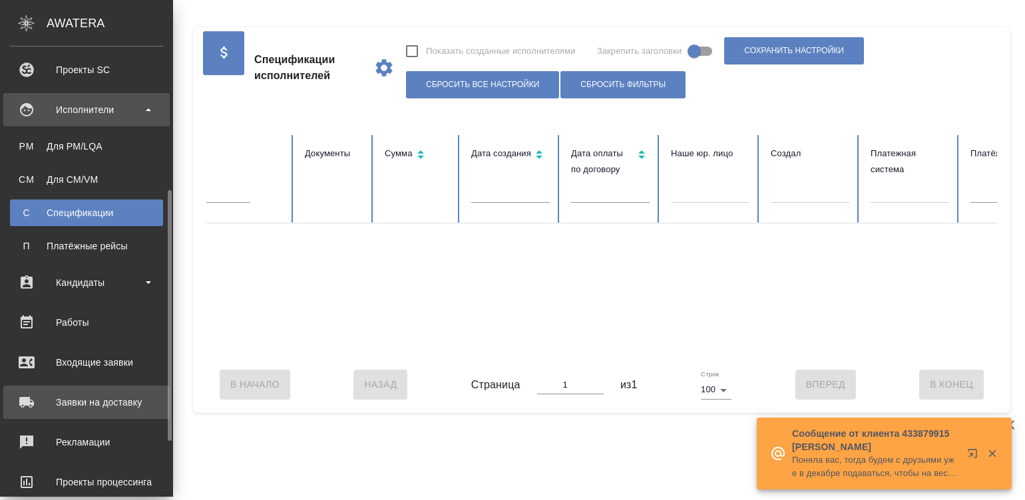
click at [110, 399] on div ".cls-1 fill:#fff; AWATERA Малинина Мария m.malinina Клиенты Спецификации Заказы…" at bounding box center [512, 250] width 1025 height 500
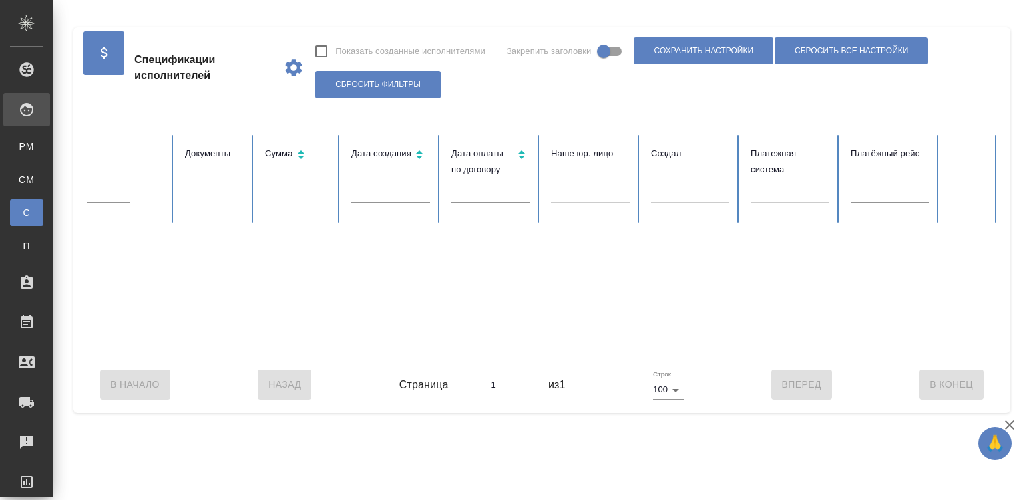
scroll to position [0, 0]
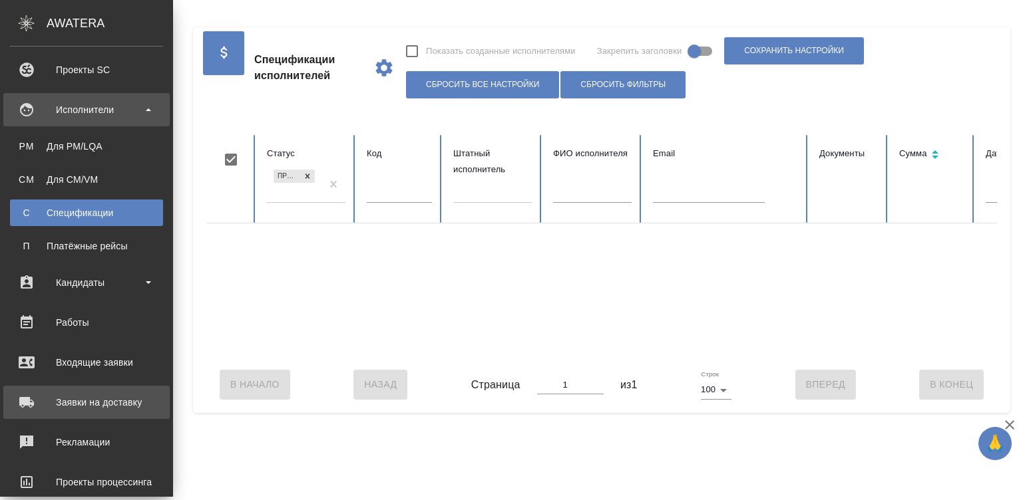
click at [32, 402] on div "Заявки на доставку" at bounding box center [86, 403] width 153 height 20
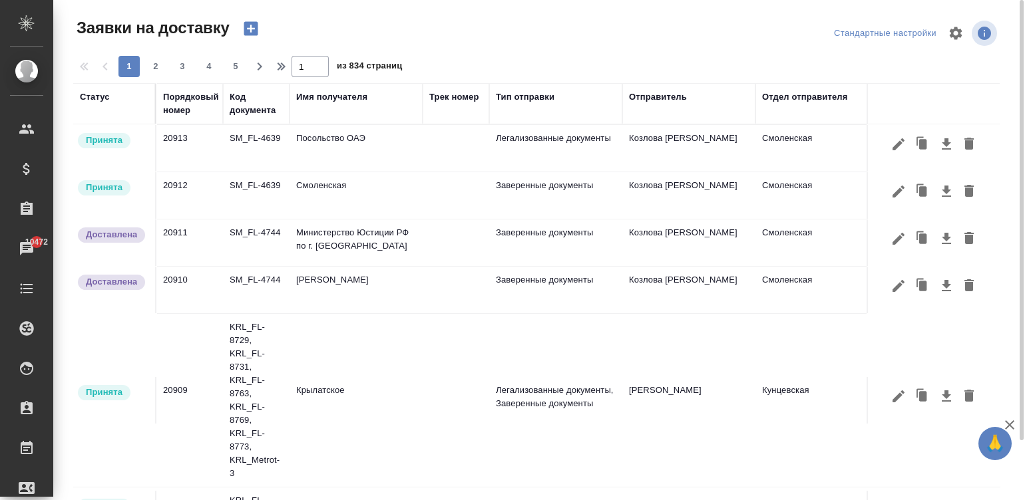
click at [316, 95] on div "Имя получателя" at bounding box center [331, 96] width 71 height 13
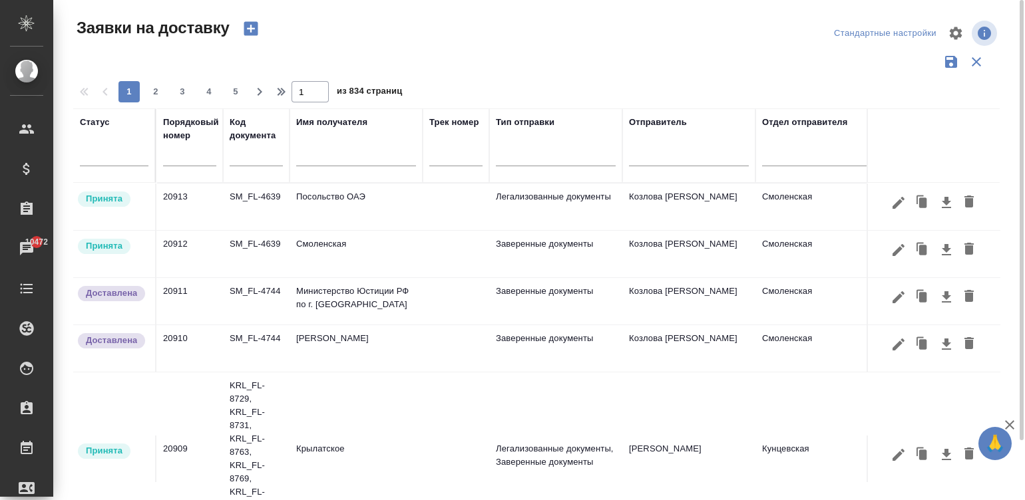
click at [333, 148] on div at bounding box center [356, 158] width 120 height 33
click at [351, 164] on input "text" at bounding box center [356, 157] width 120 height 17
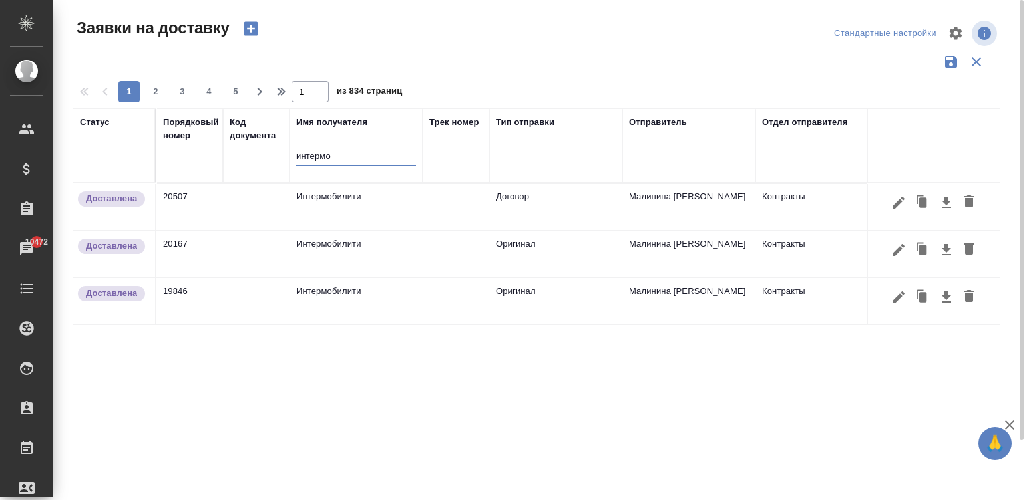
type input "интермо"
click at [436, 200] on td at bounding box center [456, 207] width 67 height 47
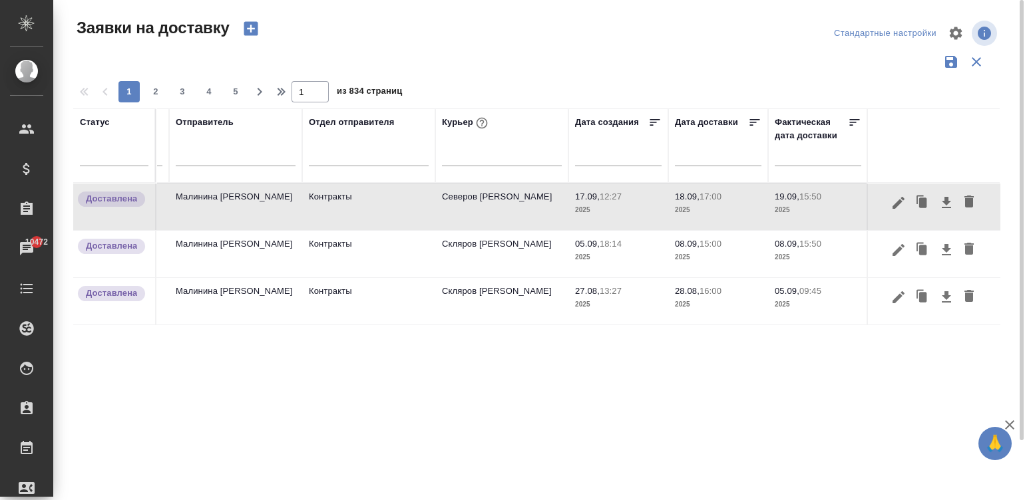
scroll to position [0, 454]
click at [364, 207] on td "Контракты" at bounding box center [367, 207] width 133 height 47
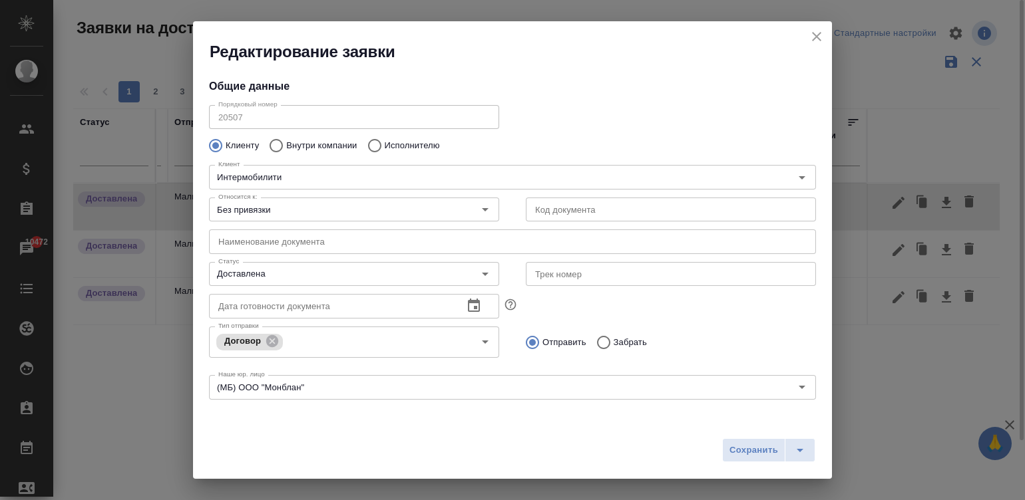
type input "[PERSON_NAME]"
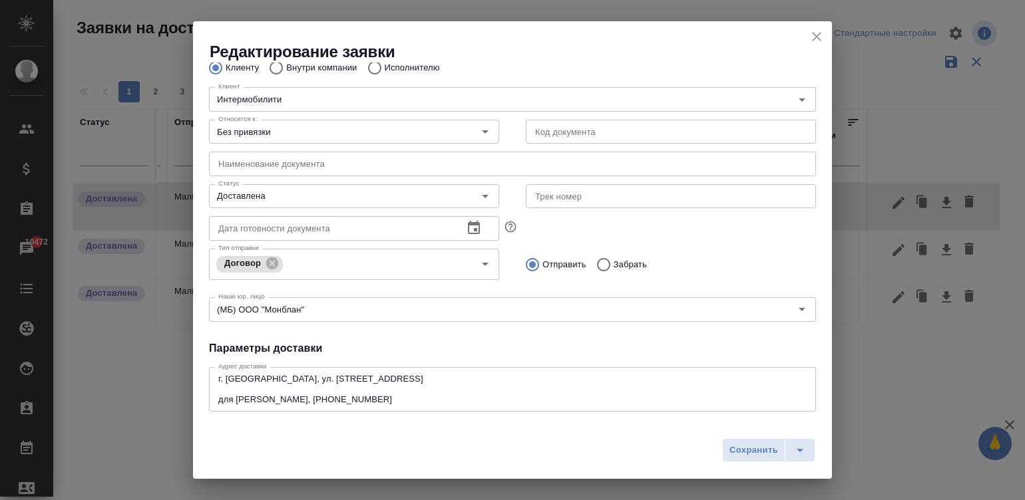
scroll to position [0, 0]
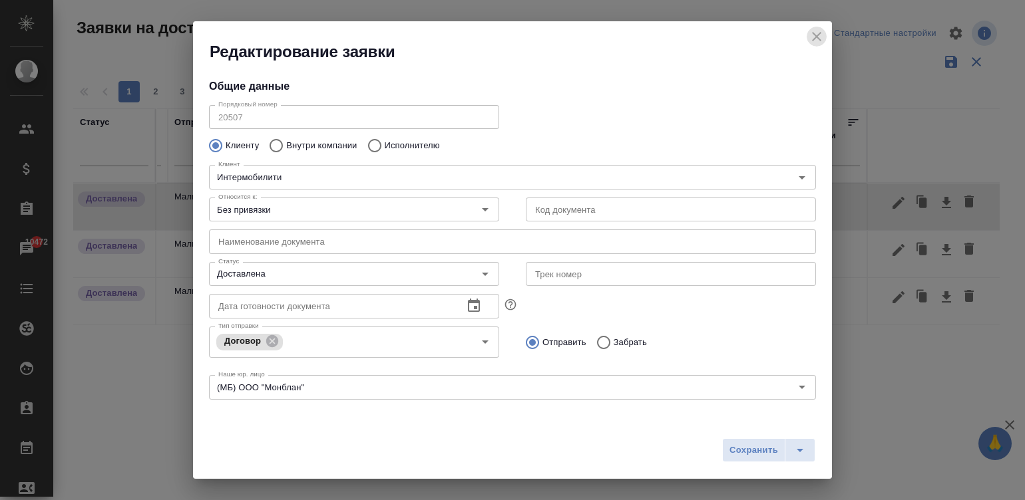
click at [816, 31] on icon "close" at bounding box center [817, 37] width 16 height 16
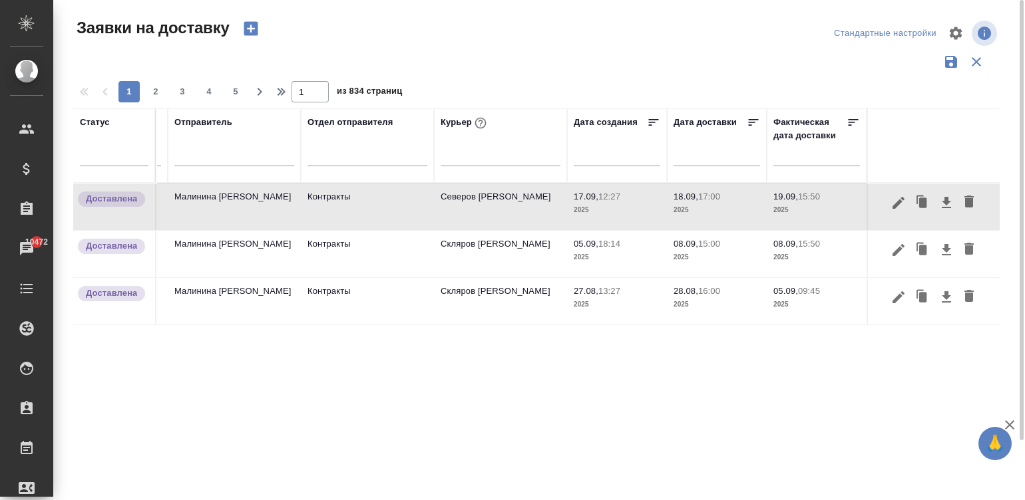
click at [600, 218] on td "17.09, 12:27 2025" at bounding box center [617, 207] width 100 height 47
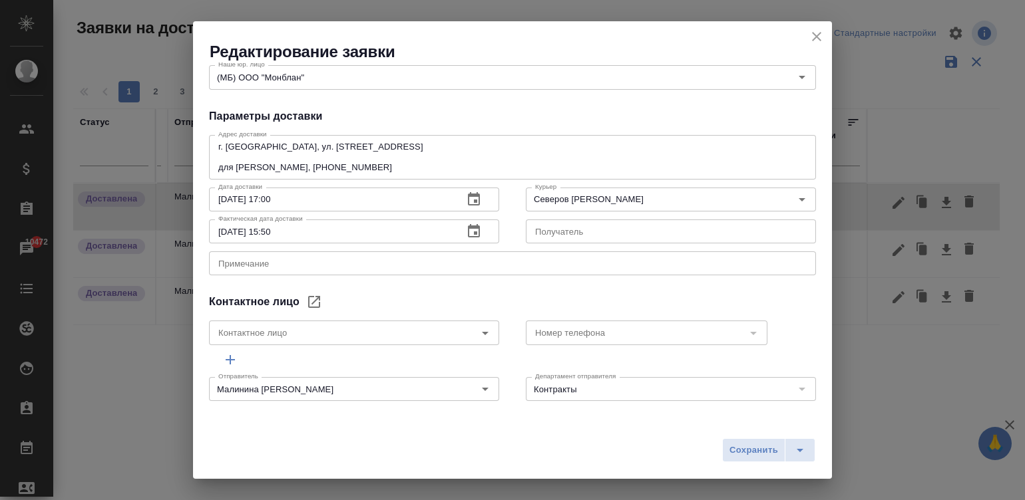
scroll to position [1, 0]
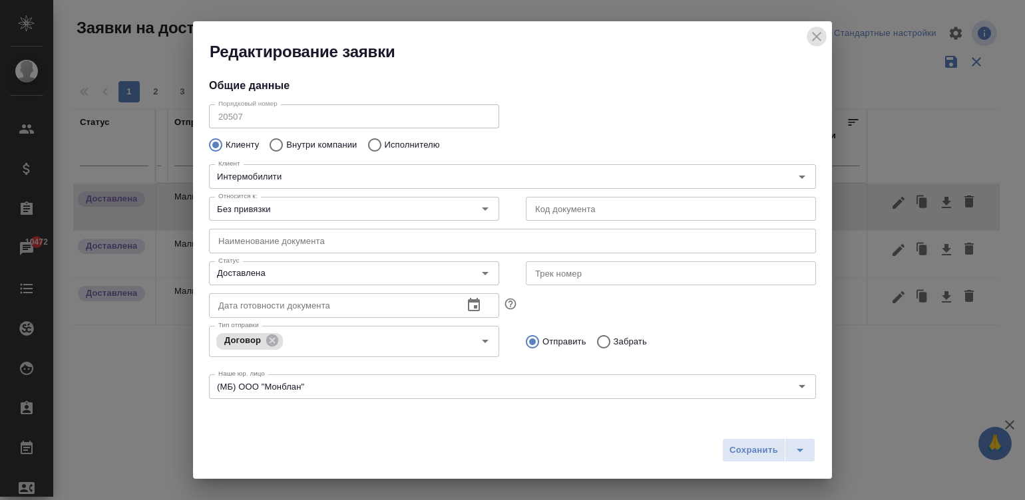
click at [809, 31] on icon "close" at bounding box center [817, 37] width 16 height 16
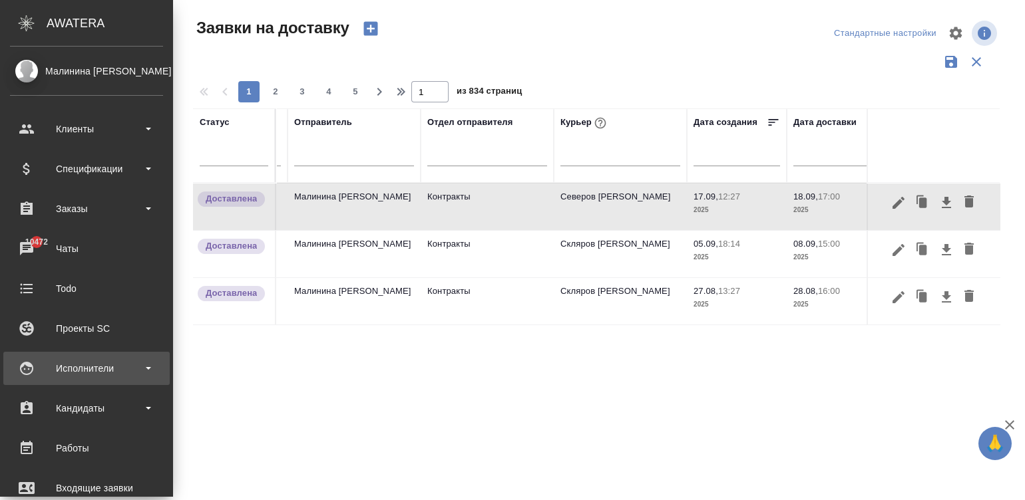
click at [26, 363] on div "Исполнители" at bounding box center [86, 369] width 153 height 20
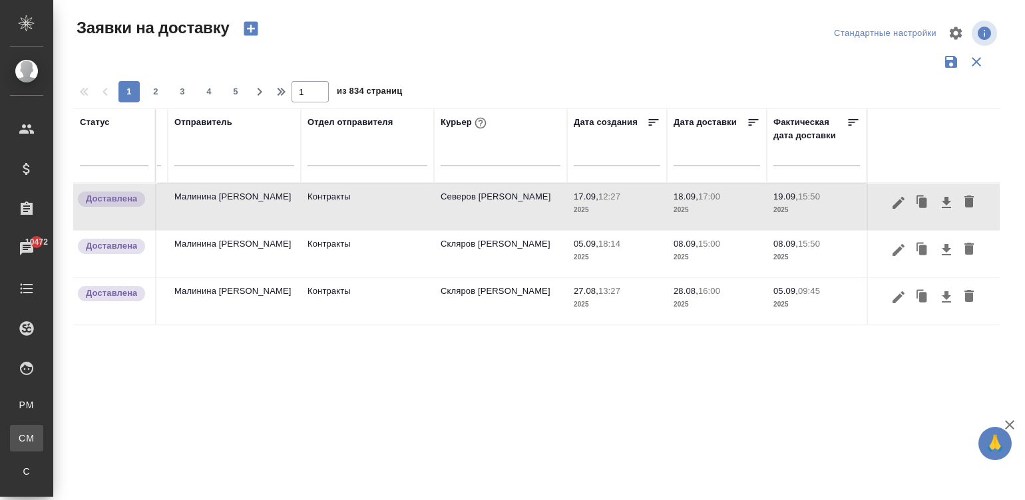
click at [43, 447] on link "CM Для CM/VM" at bounding box center [26, 438] width 33 height 27
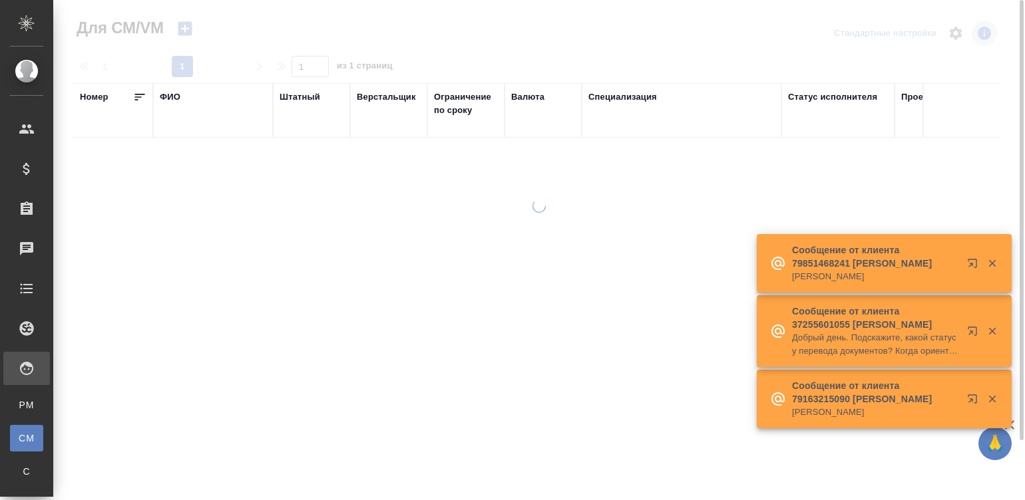
click at [165, 92] on div "ФИО" at bounding box center [170, 96] width 21 height 13
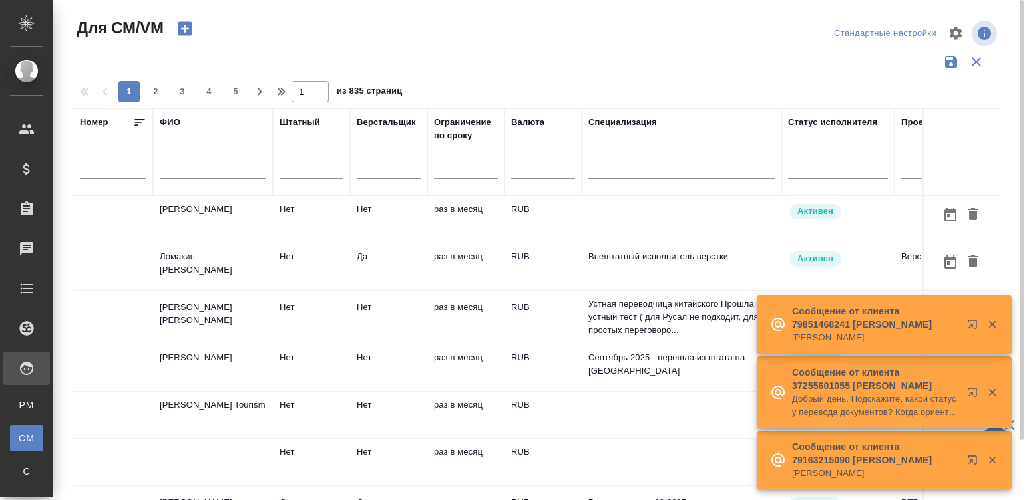
click at [193, 161] on div at bounding box center [213, 172] width 106 height 33
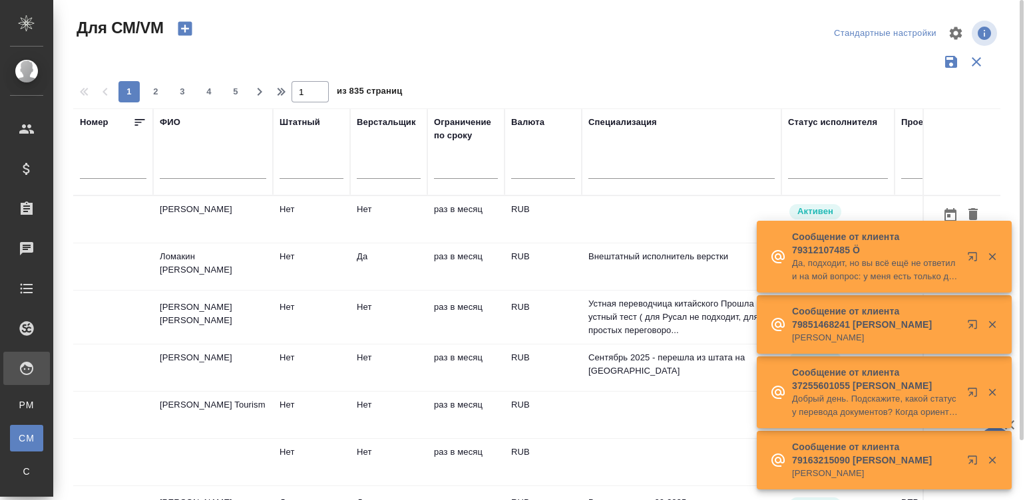
click at [202, 168] on input "text" at bounding box center [213, 170] width 106 height 17
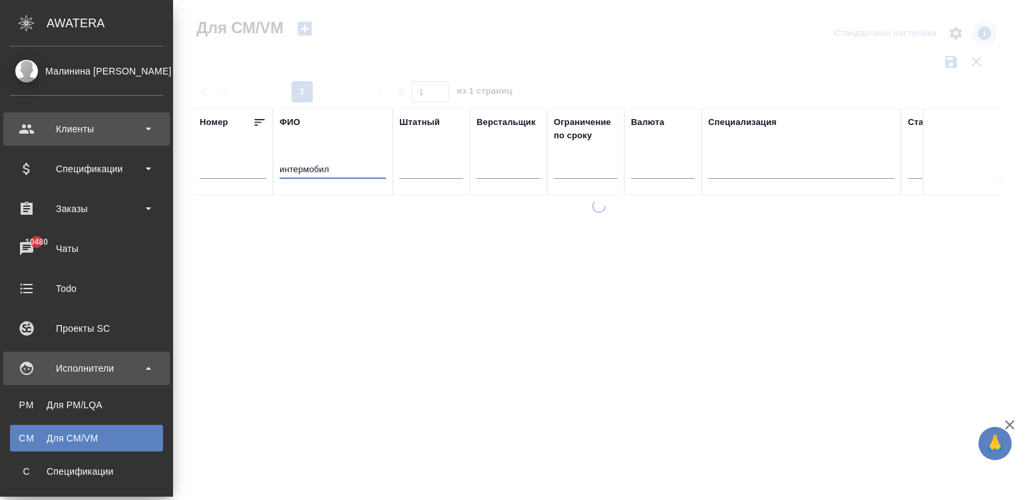
type input "интермобил"
click at [23, 126] on div "Клиенты" at bounding box center [86, 129] width 153 height 20
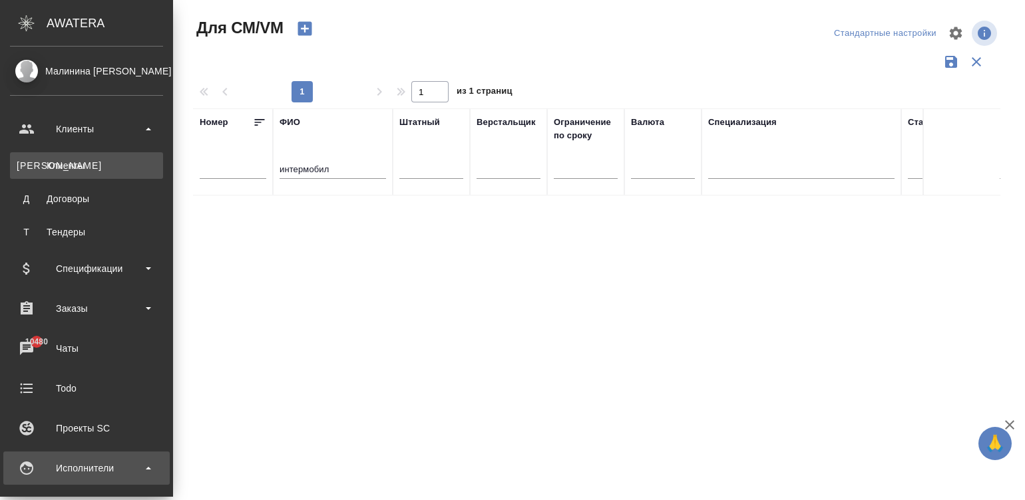
click at [68, 162] on div "Клиенты" at bounding box center [87, 165] width 140 height 13
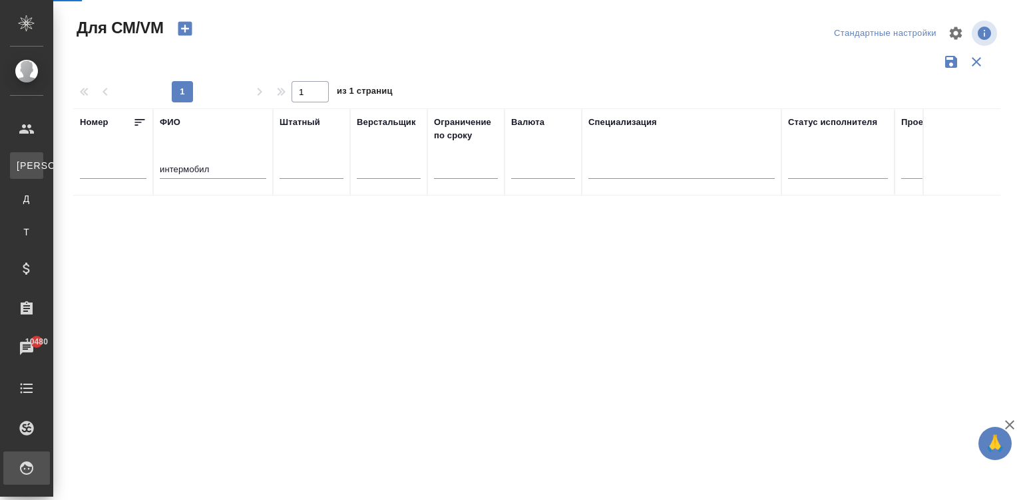
select select "RU"
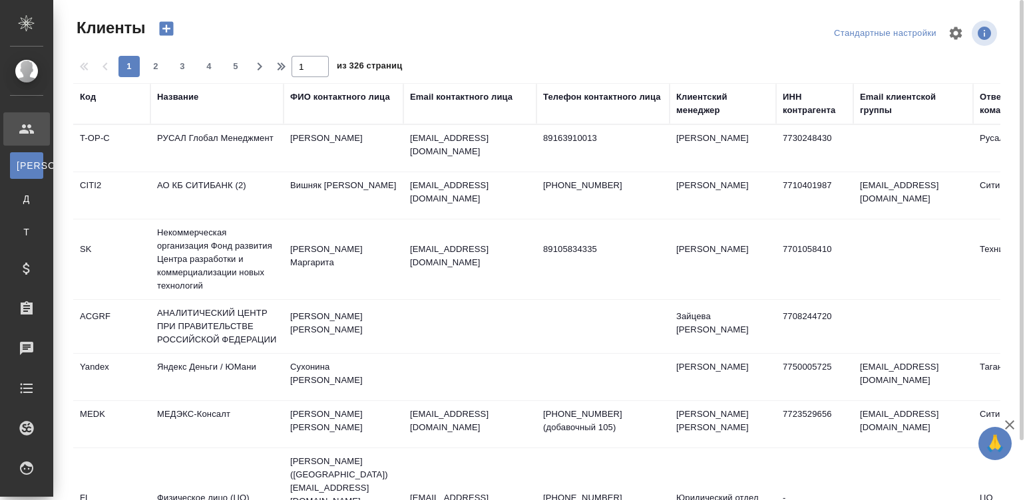
click at [178, 100] on div "Название" at bounding box center [177, 96] width 41 height 13
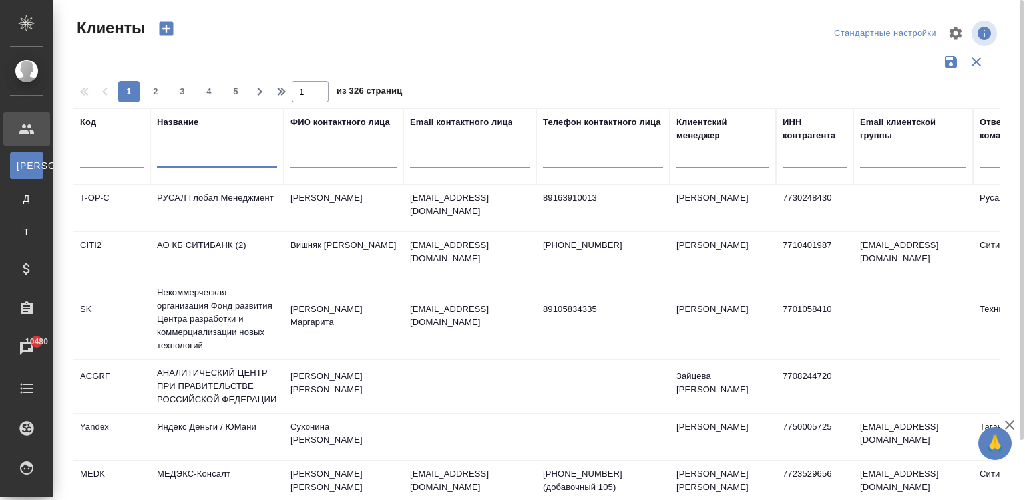
click at [176, 155] on input "text" at bounding box center [217, 159] width 120 height 17
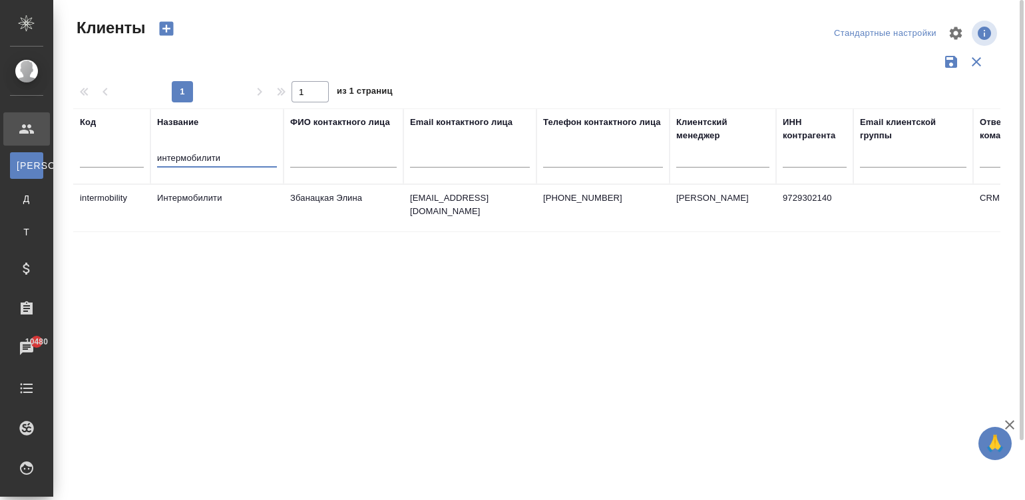
type input "интермобилити"
click at [230, 196] on td "Интермобилити" at bounding box center [216, 208] width 133 height 47
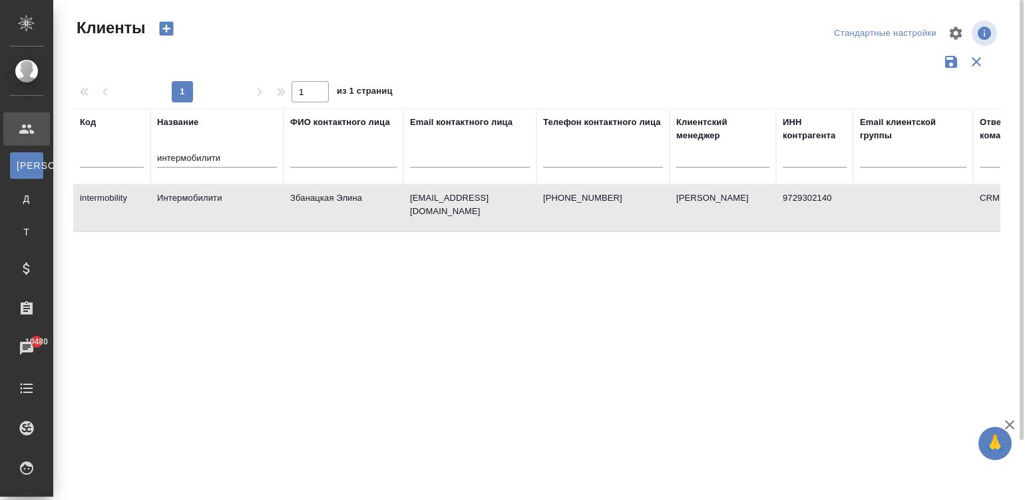
click at [230, 196] on td "Интермобилити" at bounding box center [216, 208] width 133 height 47
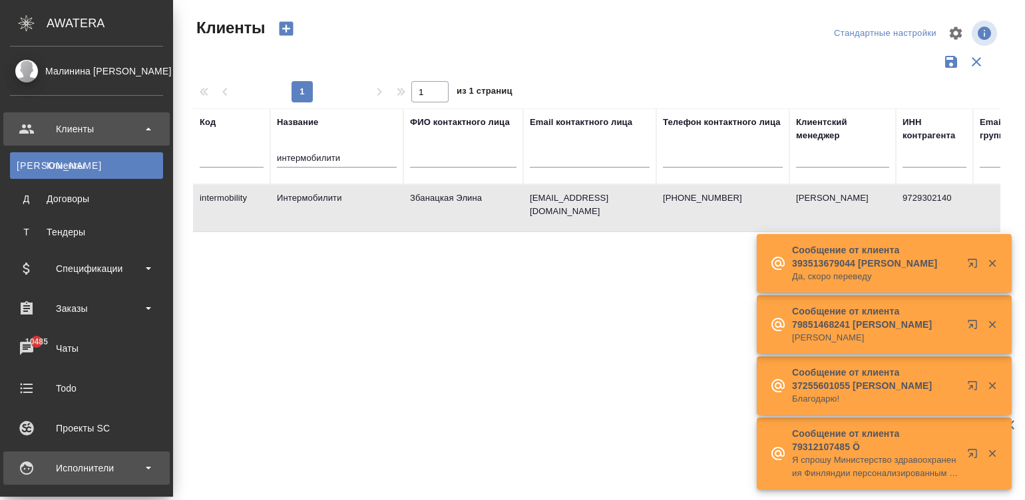
click at [33, 467] on div "Исполнители" at bounding box center [86, 468] width 153 height 20
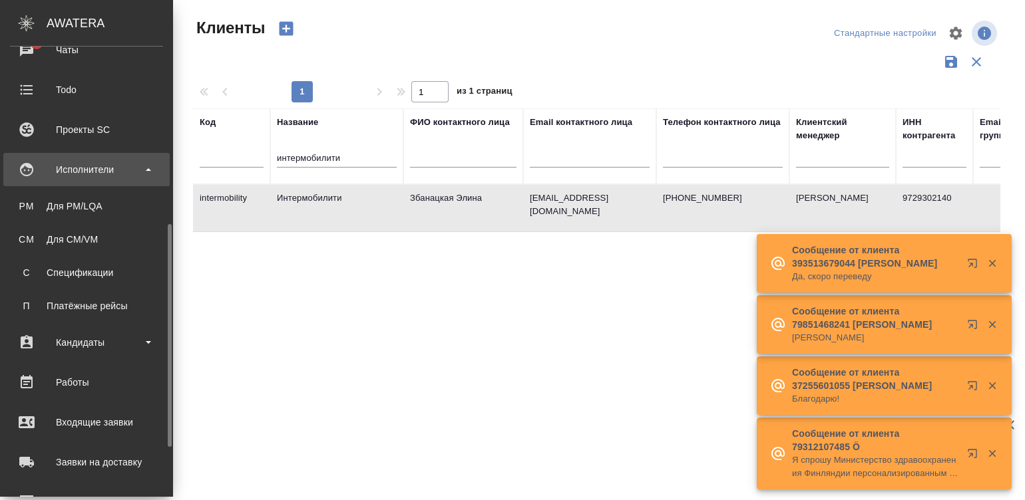
scroll to position [339, 0]
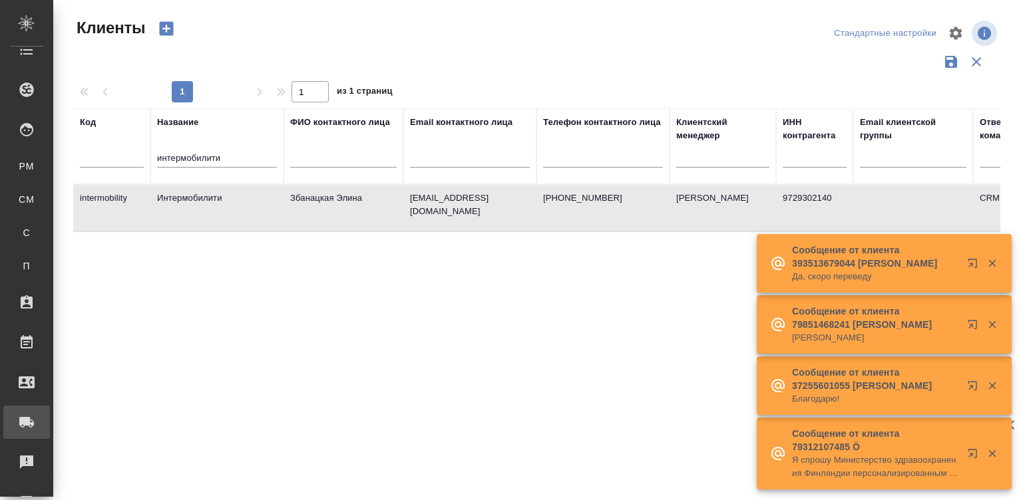
click at [27, 417] on div "Заявки на доставку" at bounding box center [9, 423] width 33 height 20
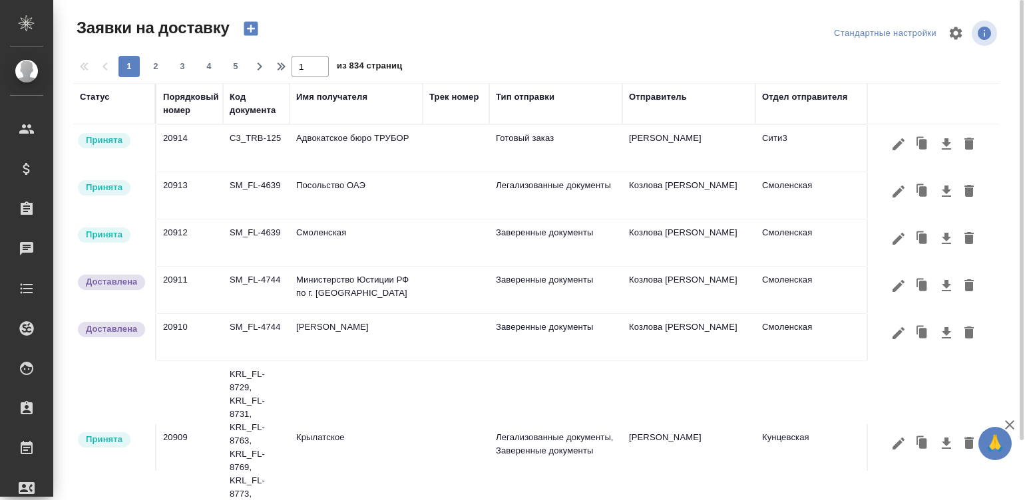
click at [321, 95] on div "Имя получателя" at bounding box center [331, 96] width 71 height 13
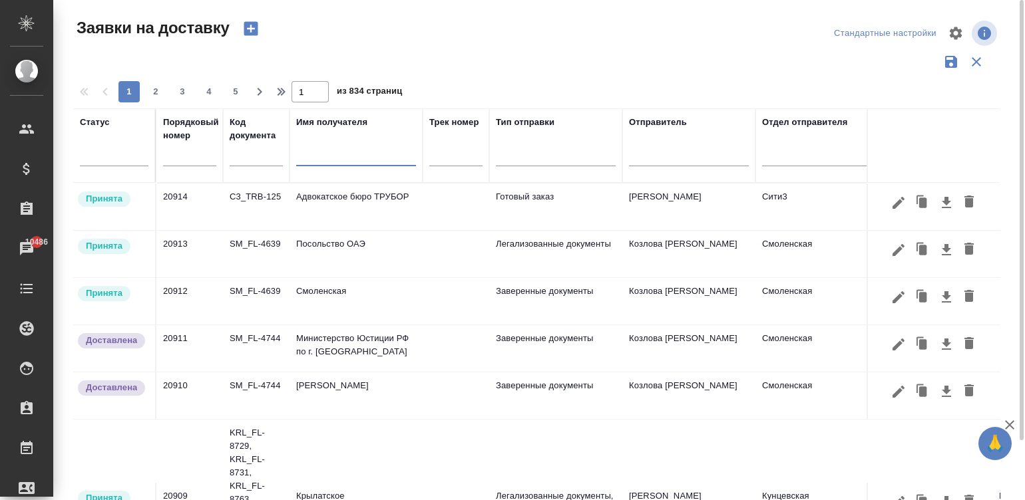
click at [323, 160] on input "text" at bounding box center [356, 157] width 120 height 17
paste input "АРХБУМ"
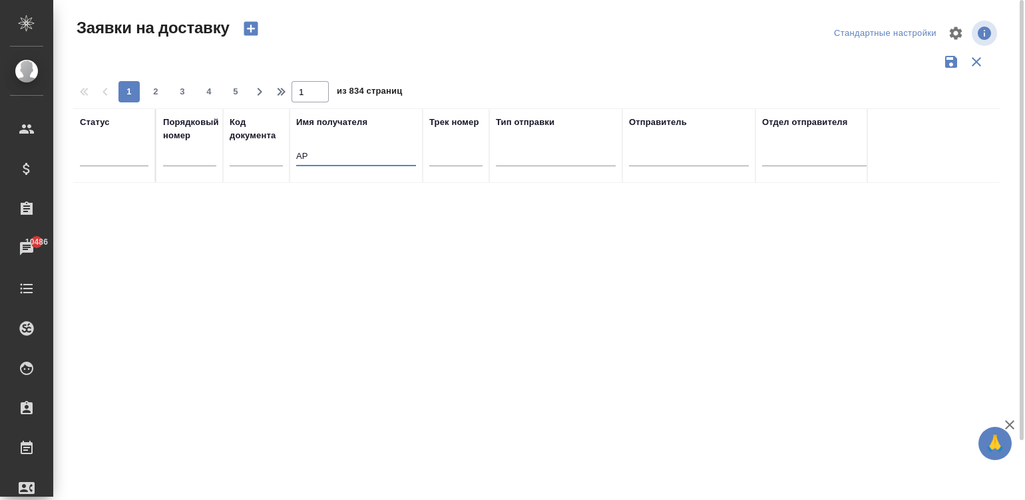
type input "А"
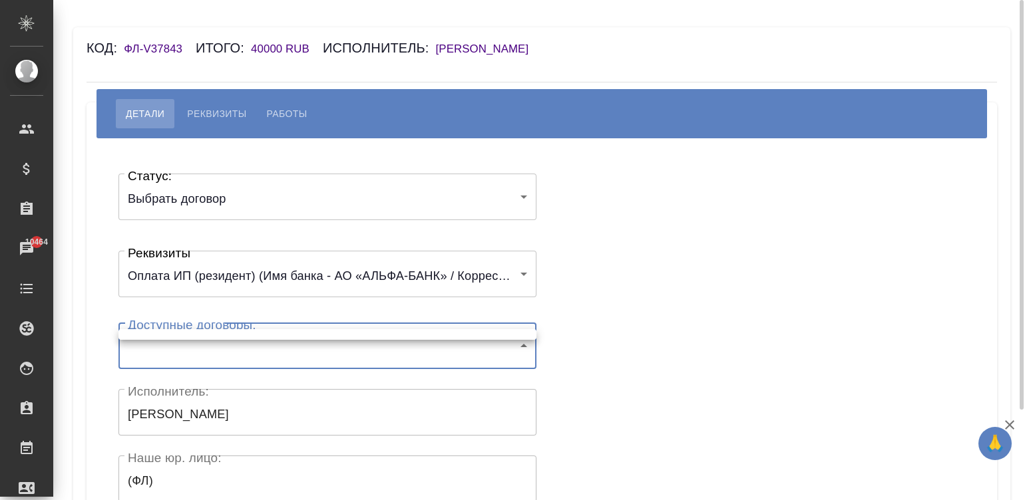
click at [190, 353] on body "🙏 .cls-1 fill:#fff; AWATERA [PERSON_NAME][PERSON_NAME] Спецификации Заказы 1046…" at bounding box center [512, 250] width 1025 height 500
click at [390, 353] on div at bounding box center [512, 250] width 1025 height 500
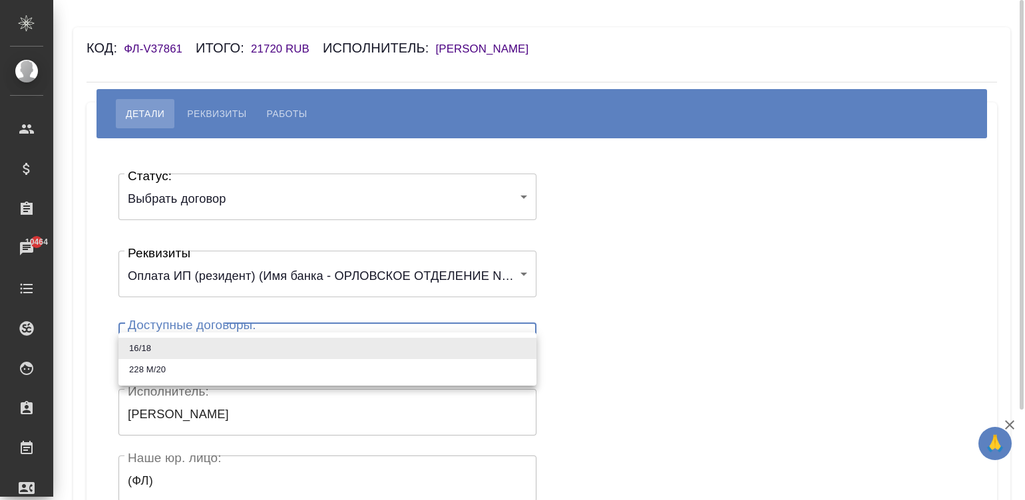
click at [283, 353] on body "🙏 .cls-1 fill:#fff; AWATERA [PERSON_NAME]malinina Клиенты Спецификации Заказы 1…" at bounding box center [512, 250] width 1025 height 500
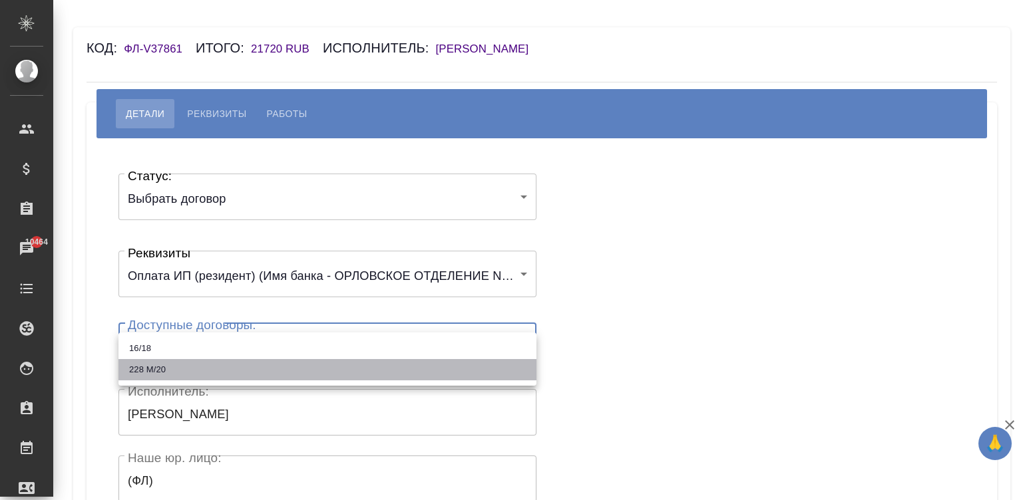
click at [153, 377] on li "228 М/20" at bounding box center [327, 369] width 418 height 21
type input "602be64154a4ec6702cef4cd"
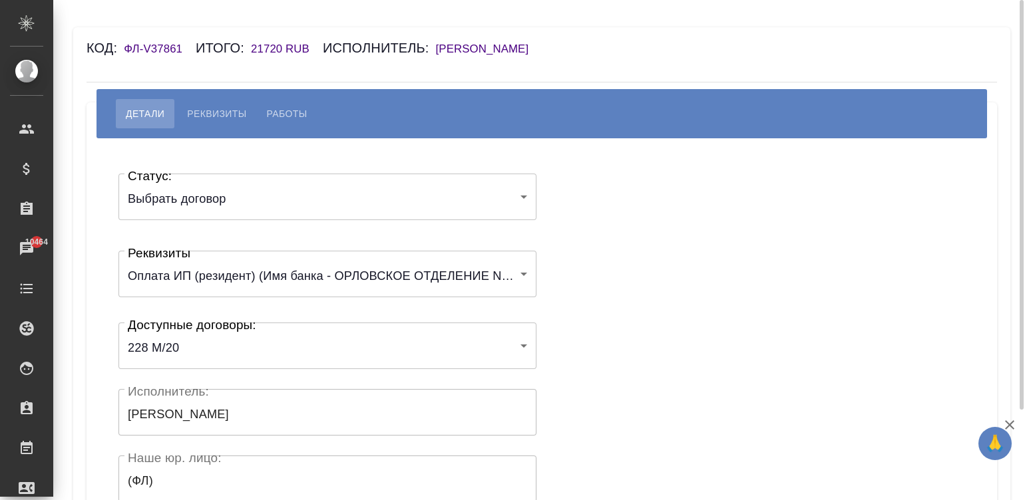
click at [621, 359] on div "Статус: Выбрать договор chooseContract Статус: Реквизиты Оплата ИП (резидент) (…" at bounding box center [541, 398] width 857 height 481
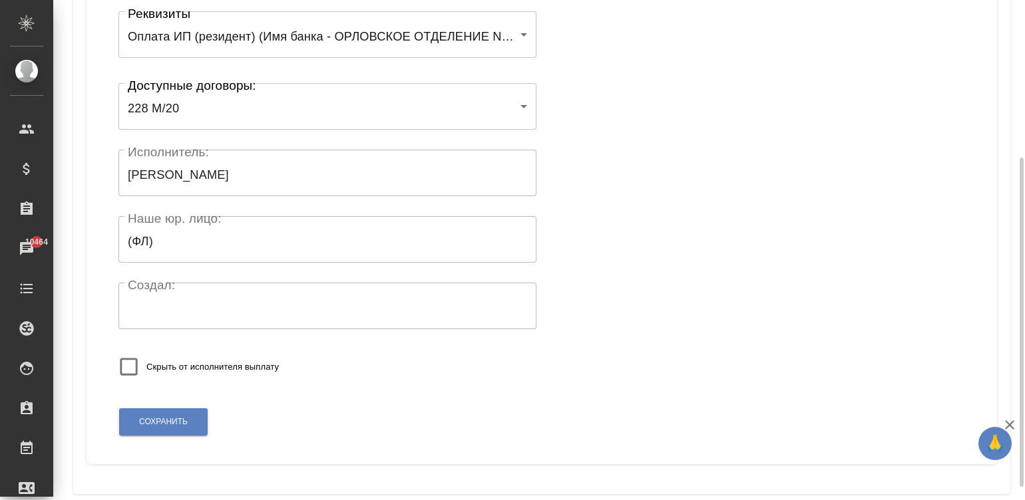
scroll to position [260, 0]
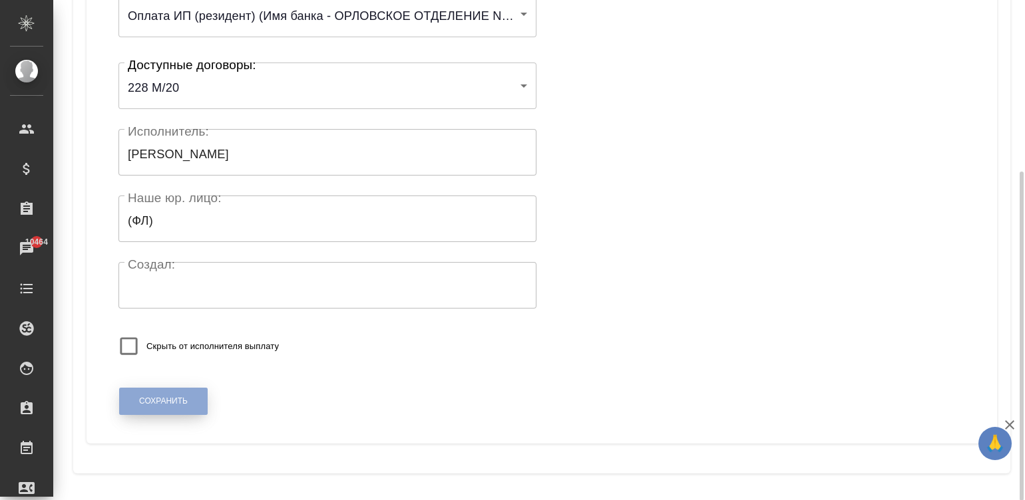
click at [144, 393] on button "Сохранить" at bounding box center [163, 401] width 89 height 27
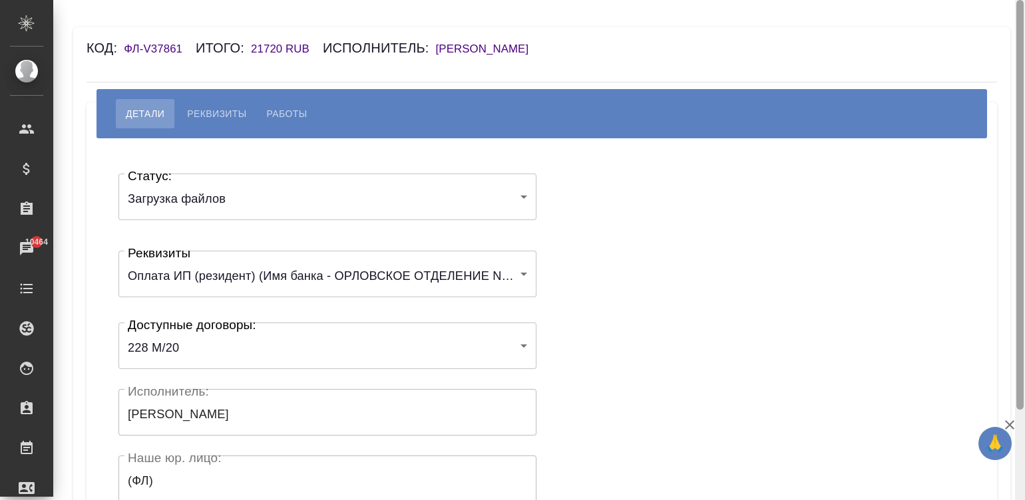
scroll to position [260, 0]
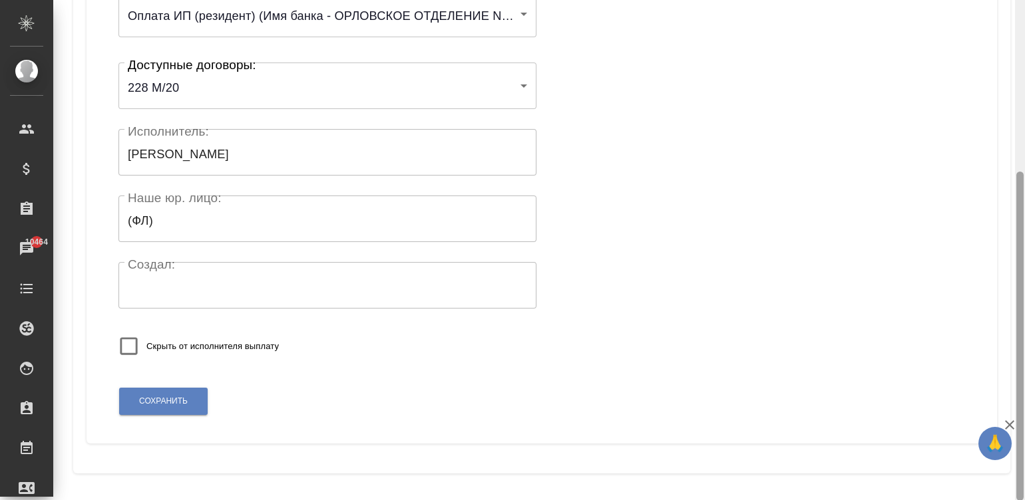
click at [1019, 482] on div at bounding box center [1020, 250] width 10 height 501
click at [1019, 482] on div at bounding box center [1019, 336] width 7 height 329
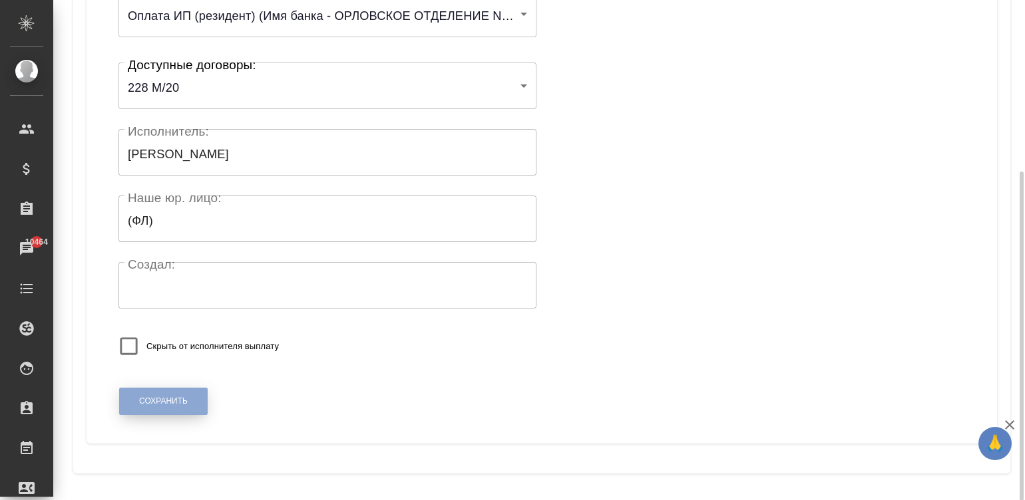
click at [164, 396] on span "Сохранить" at bounding box center [163, 401] width 49 height 11
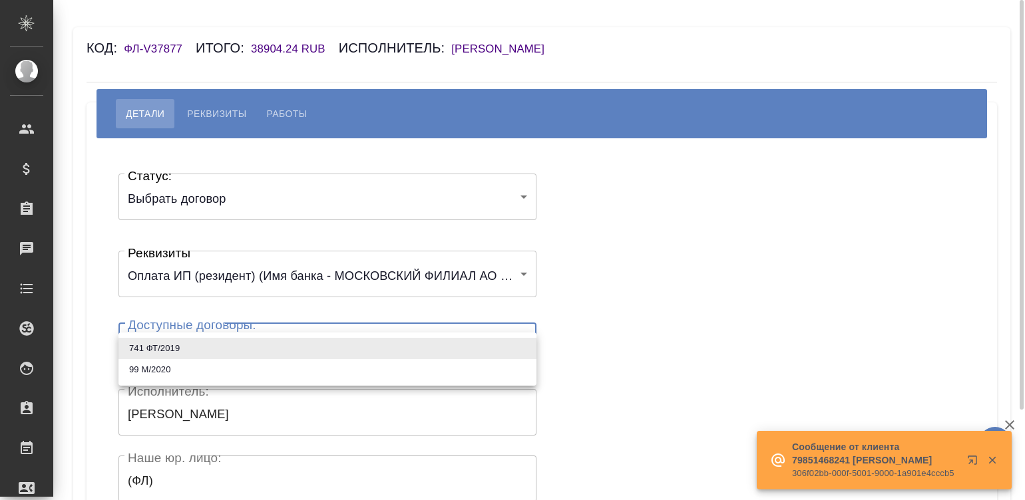
click at [179, 348] on body "🙏 .cls-1 fill:#fff; AWATERA [PERSON_NAME][PERSON_NAME] Спецификации Заказы Чаты…" at bounding box center [512, 250] width 1025 height 500
click at [196, 365] on li "99 М/2020" at bounding box center [327, 369] width 418 height 21
type input "61f2aa09e9db3325b933f6be"
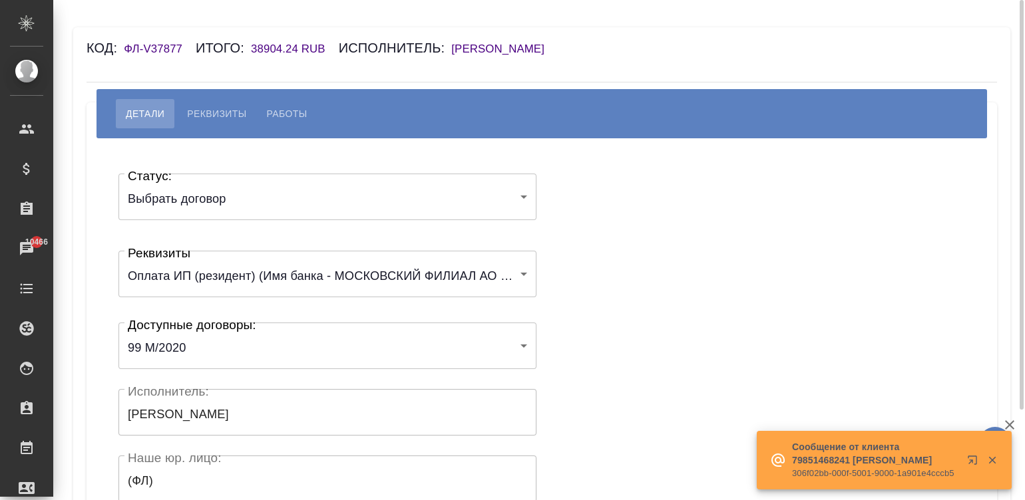
click at [653, 339] on div "Статус: Выбрать договор chooseContract Статус: Реквизиты Оплата ИП (резидент) (…" at bounding box center [541, 398] width 857 height 481
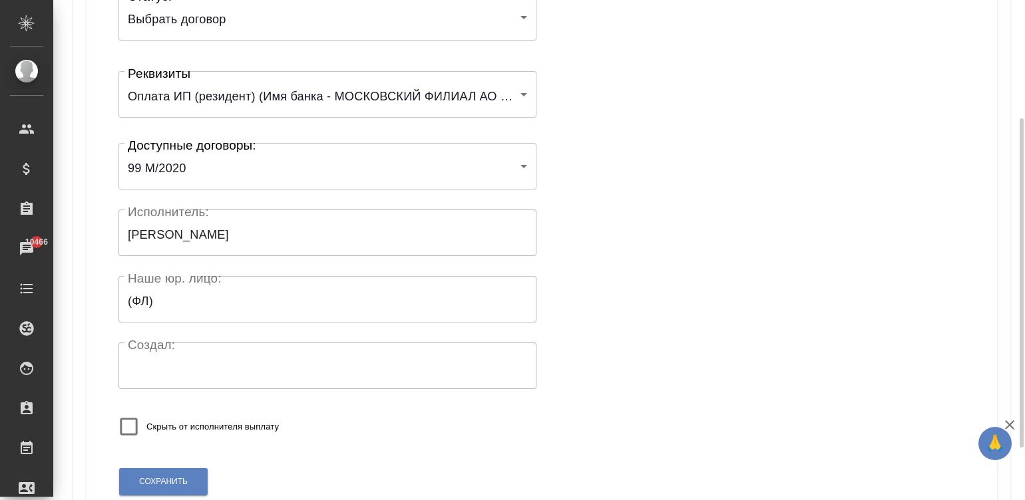
scroll to position [200, 0]
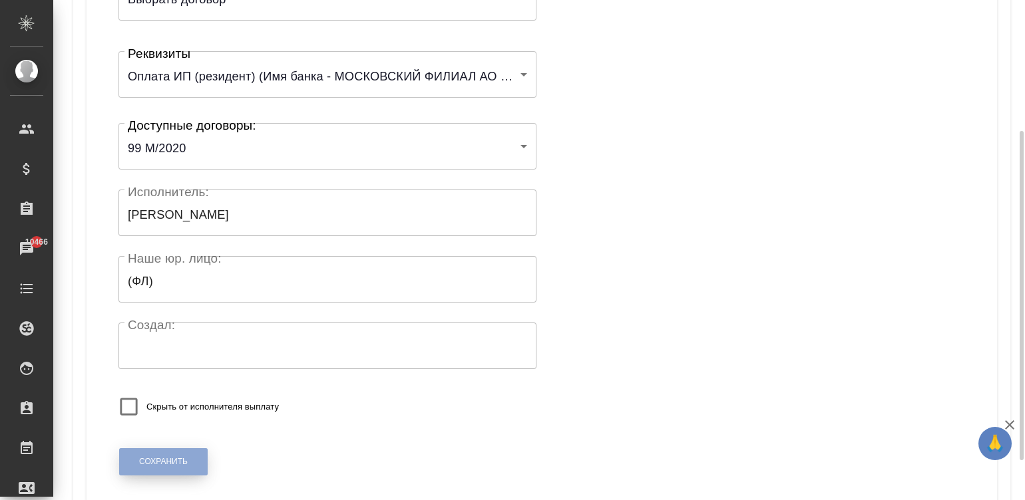
click at [130, 458] on button "Сохранить" at bounding box center [163, 462] width 89 height 27
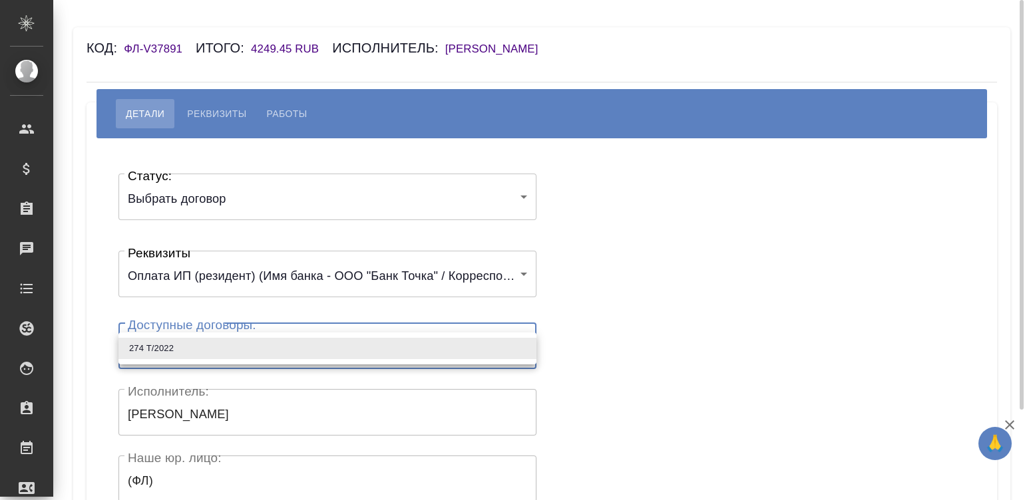
click at [212, 349] on body "🙏 .cls-1 fill:#fff; AWATERA [PERSON_NAME]malinina Клиенты Спецификации Заказы Ч…" at bounding box center [512, 250] width 1025 height 500
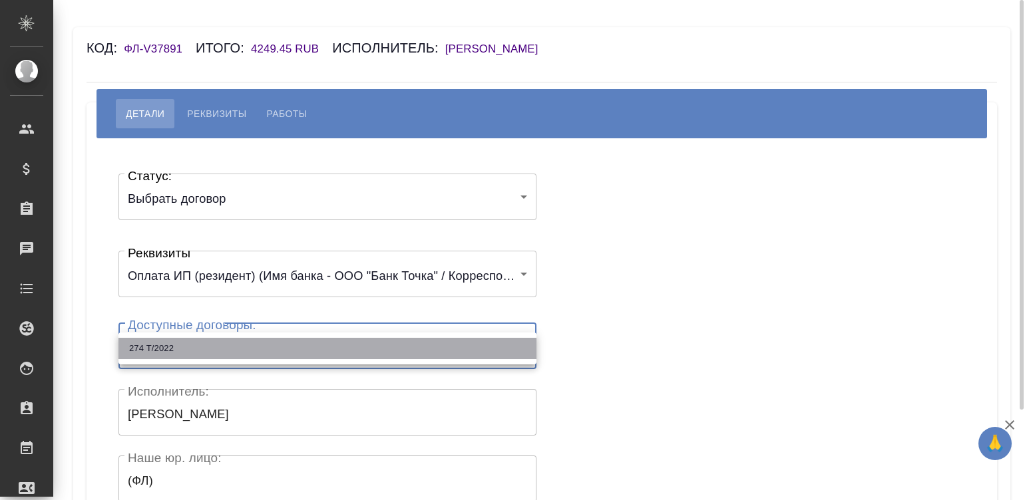
click at [212, 349] on li "274 Т/2022" at bounding box center [327, 348] width 418 height 21
type input "62569043de5a9b299c251852"
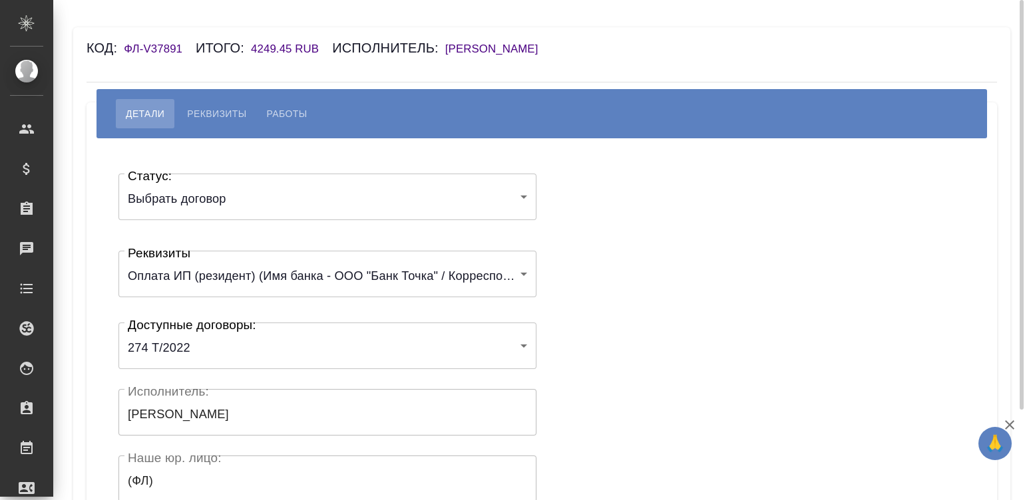
click at [663, 336] on div "Статус: Выбрать договор chooseContract Статус: Реквизиты Оплата ИП (резидент) (…" at bounding box center [541, 398] width 857 height 481
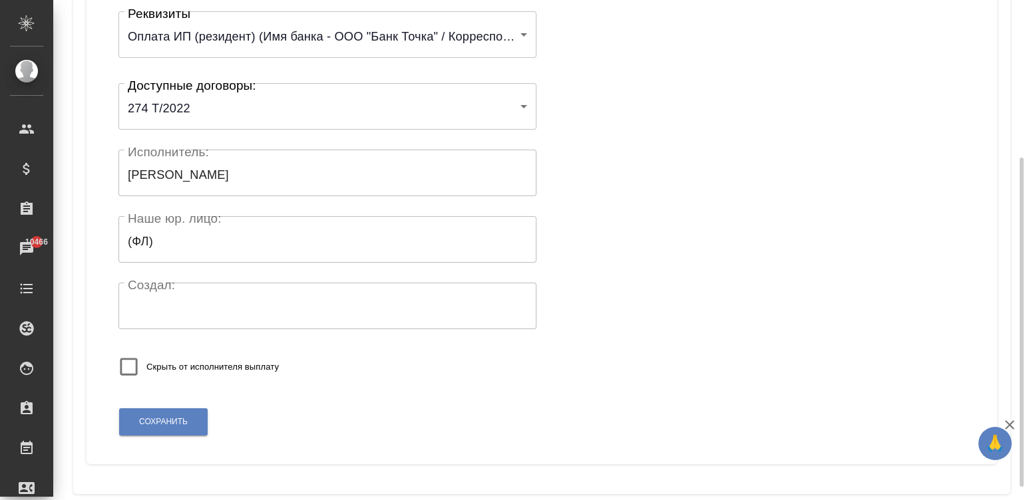
scroll to position [259, 0]
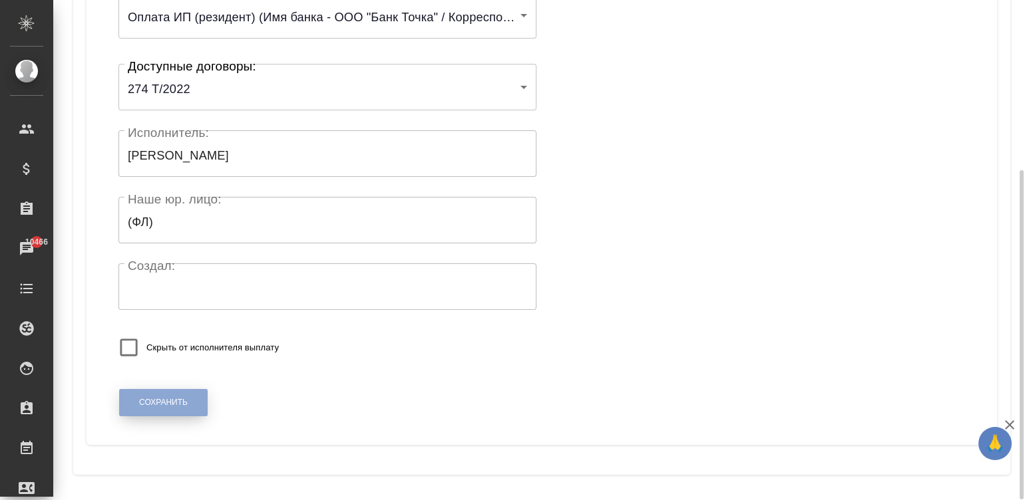
click at [156, 398] on span "Сохранить" at bounding box center [163, 402] width 49 height 11
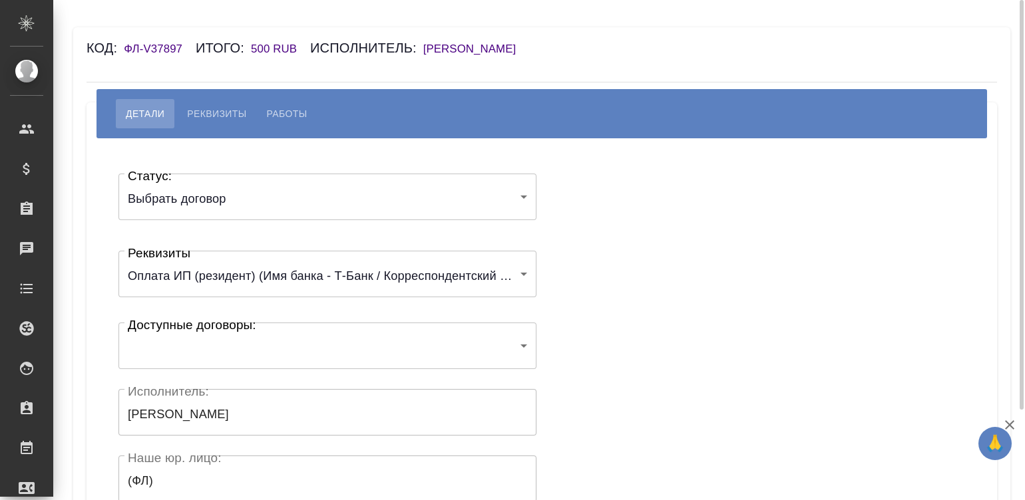
click at [205, 341] on body "🙏 .cls-1 fill:#fff; AWATERA Малинина Мария m.malinina Клиенты Спецификации Зака…" at bounding box center [512, 250] width 1025 height 500
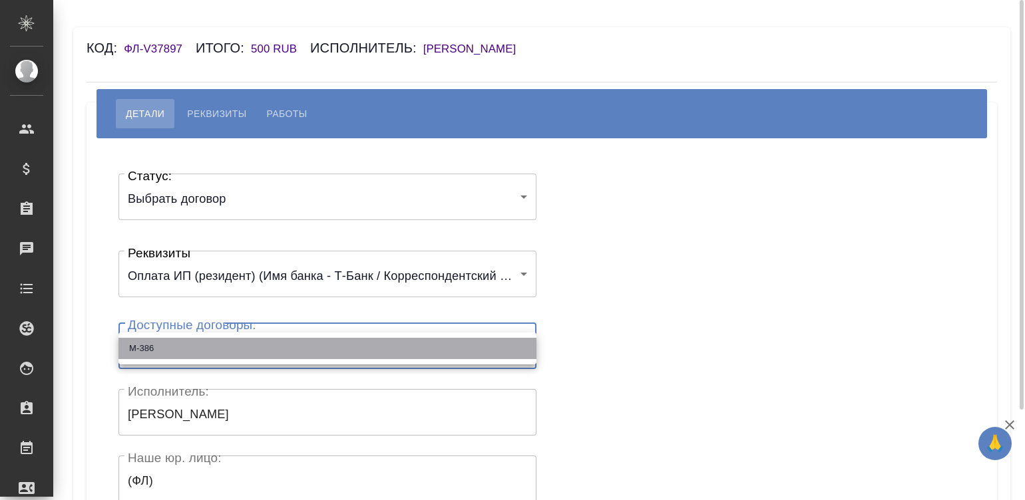
click at [205, 341] on li "М-386" at bounding box center [327, 348] width 418 height 21
type input "66d6b54e87792f3ef100a783"
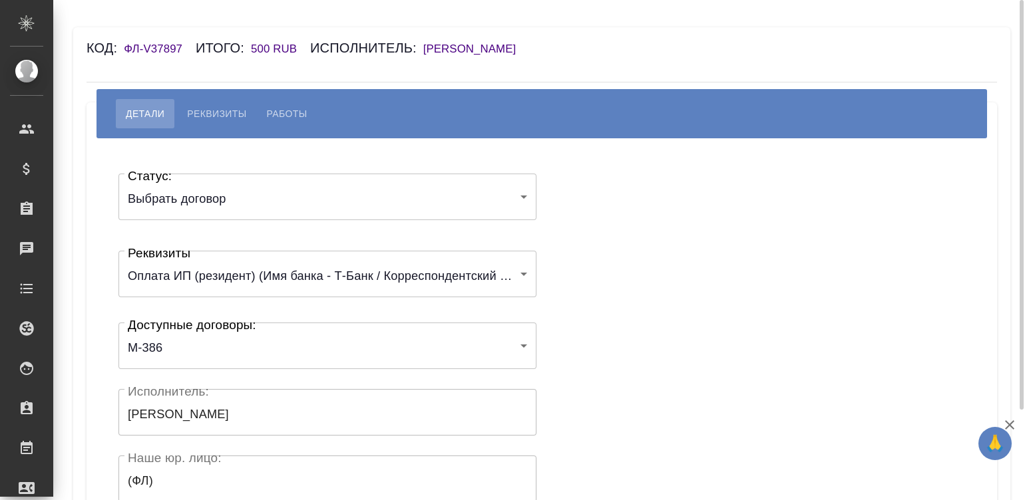
click at [728, 351] on div "Статус: Выбрать договор chooseContract Статус: Реквизиты Оплата ИП (резидент) (…" at bounding box center [541, 398] width 857 height 481
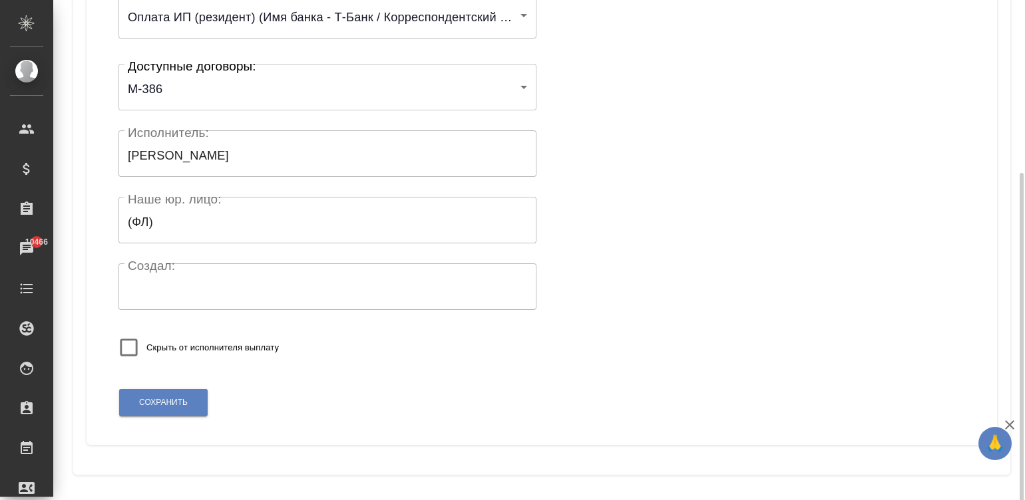
scroll to position [260, 0]
click at [140, 405] on span "Сохранить" at bounding box center [163, 401] width 49 height 11
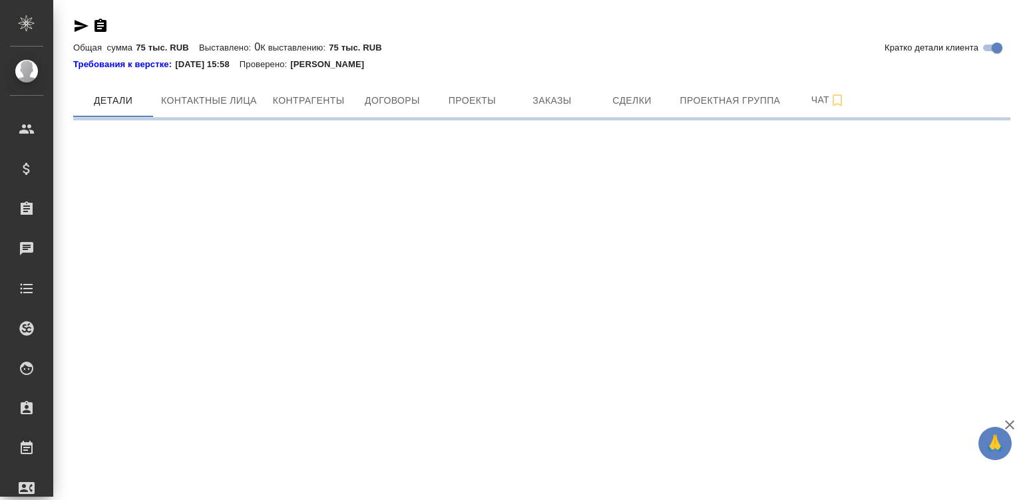
click at [513, 27] on div "Кратко детали клиента" at bounding box center [541, 26] width 937 height 16
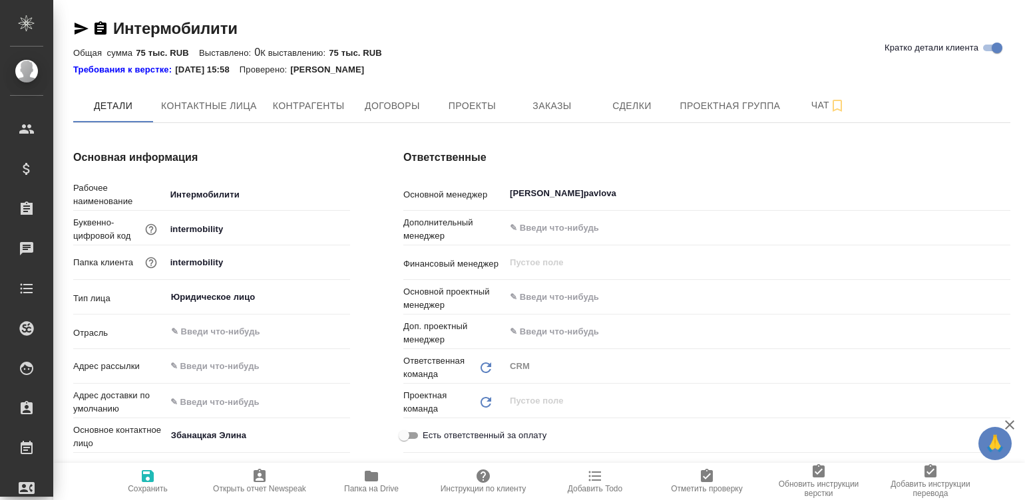
type textarea "x"
click at [367, 103] on span "Договоры" at bounding box center [392, 106] width 64 height 17
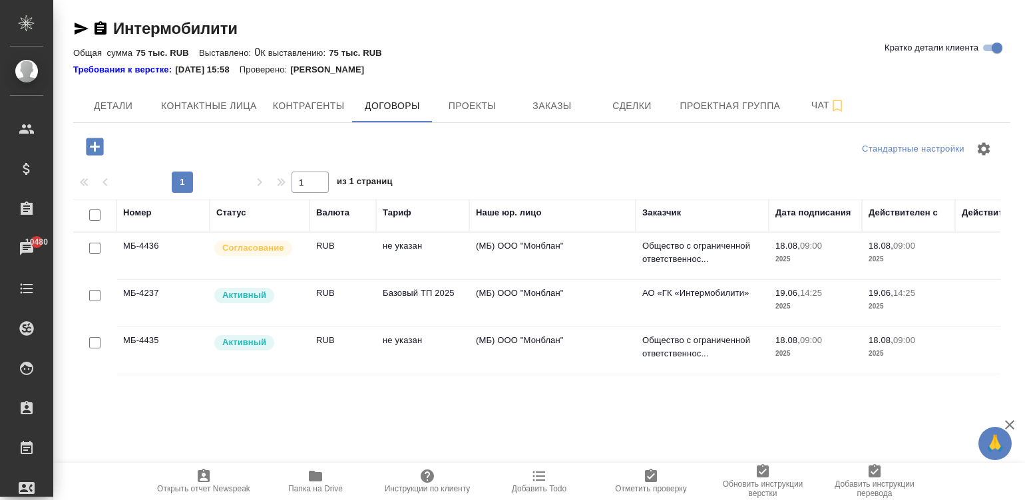
click at [584, 260] on td "(МБ) ООО "Монблан"" at bounding box center [552, 256] width 166 height 47
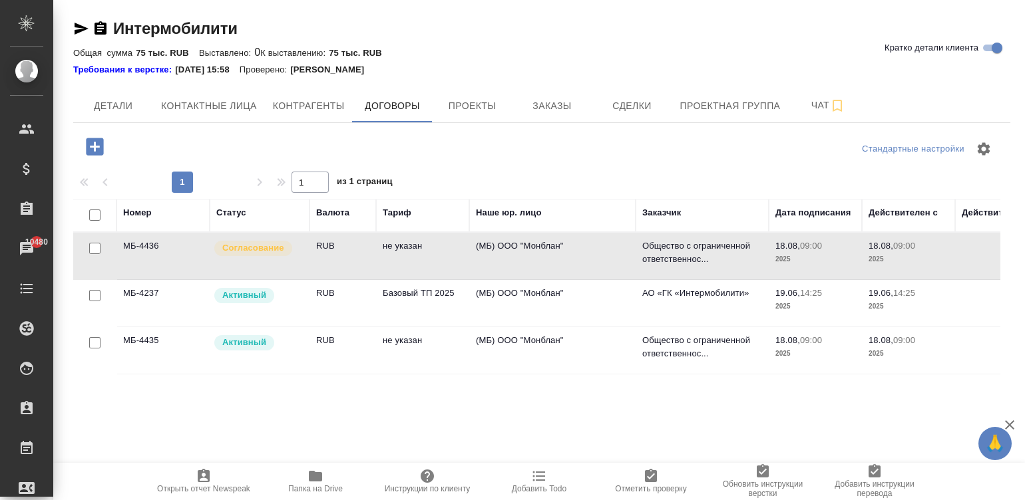
click at [584, 260] on td "(МБ) ООО "Монблан"" at bounding box center [552, 256] width 166 height 47
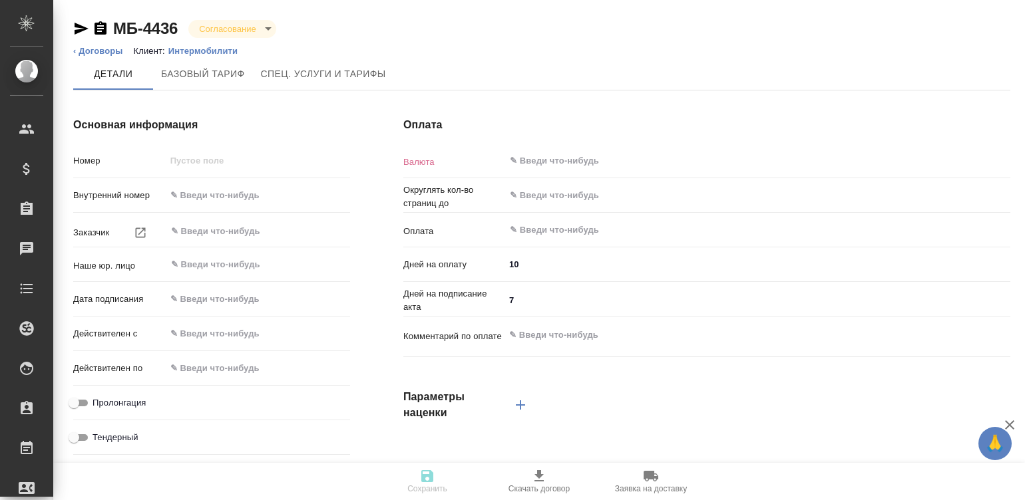
type input "МБ-4436"
type input "Общество с ограниченной ответственностью «ИНТЕРМОБИЛИТИ.[PERSON_NAME]»"
type input "(МБ) ООО "Монблан""
type input "[DATE] 09:00"
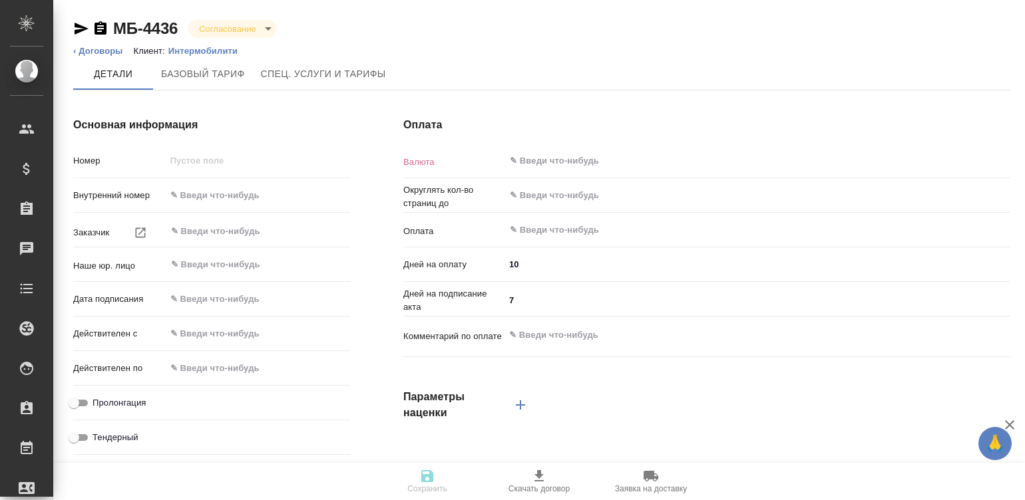
checkbox input "true"
type input "RUB"
type input "0.01"
type input "С даты подписания акта"
type textarea "x"
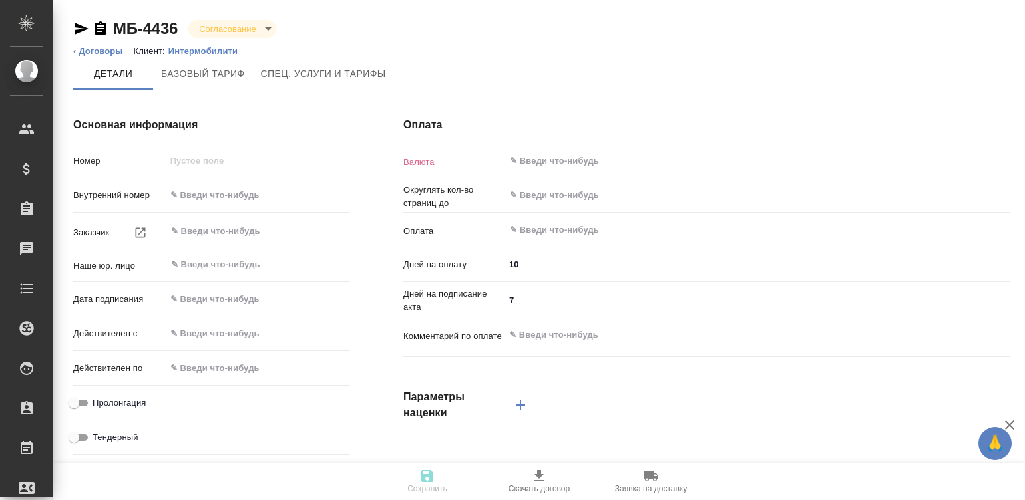
type input "russian2"
type input "basic"
type input "manual"
type input "client"
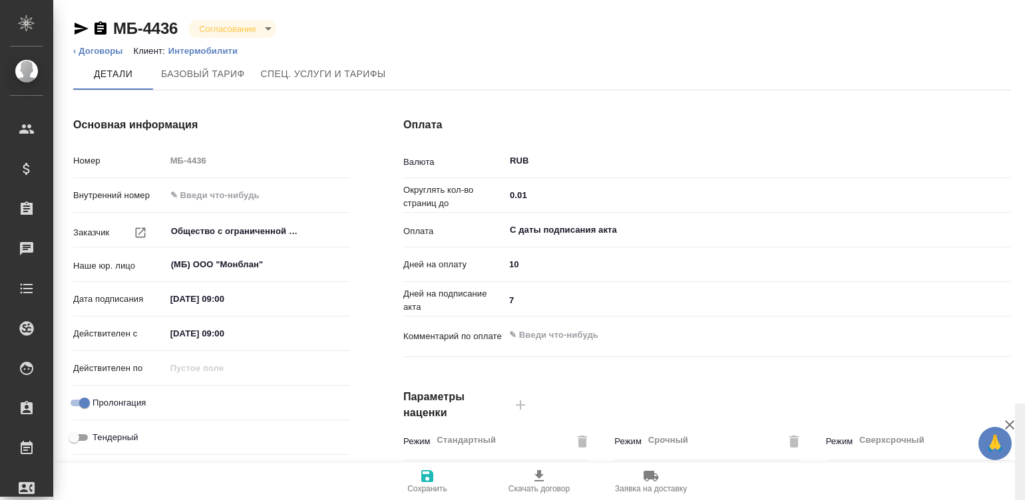
scroll to position [404, 0]
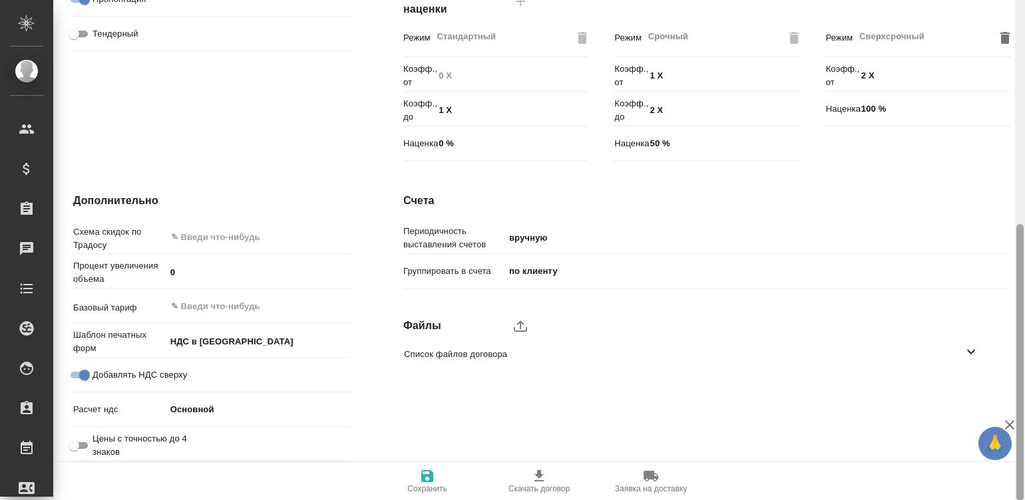
click at [1022, 359] on div at bounding box center [1020, 250] width 10 height 501
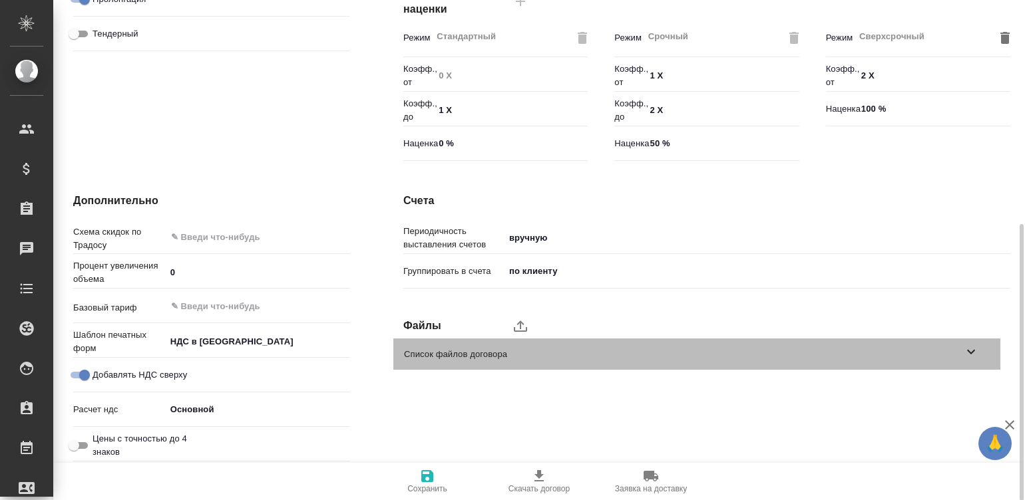
click at [641, 362] on div "Список файлов договора" at bounding box center [696, 354] width 607 height 31
click at [491, 353] on span "Список файлов договора" at bounding box center [683, 354] width 559 height 13
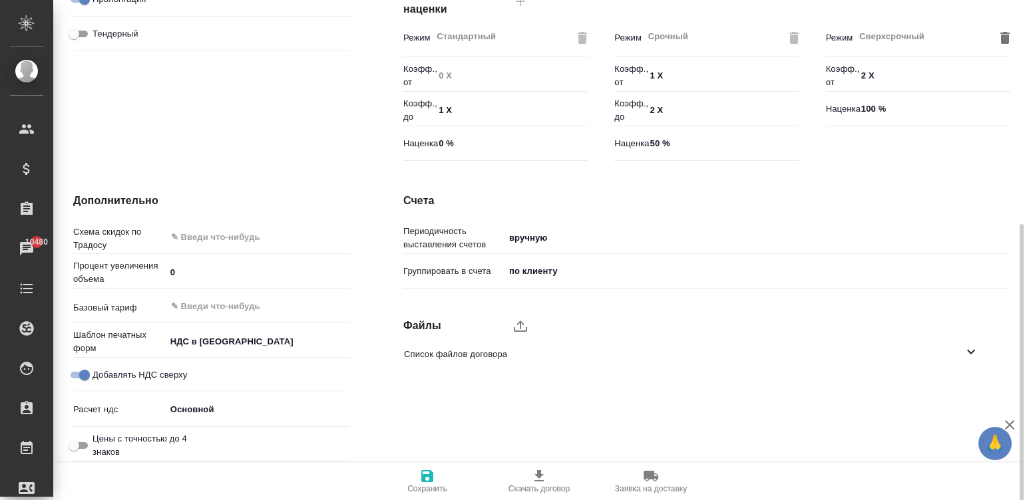
click at [511, 322] on label "upload" at bounding box center [520, 326] width 32 height 32
click at [0, 0] on input "upload" at bounding box center [0, 0] width 0 height 0
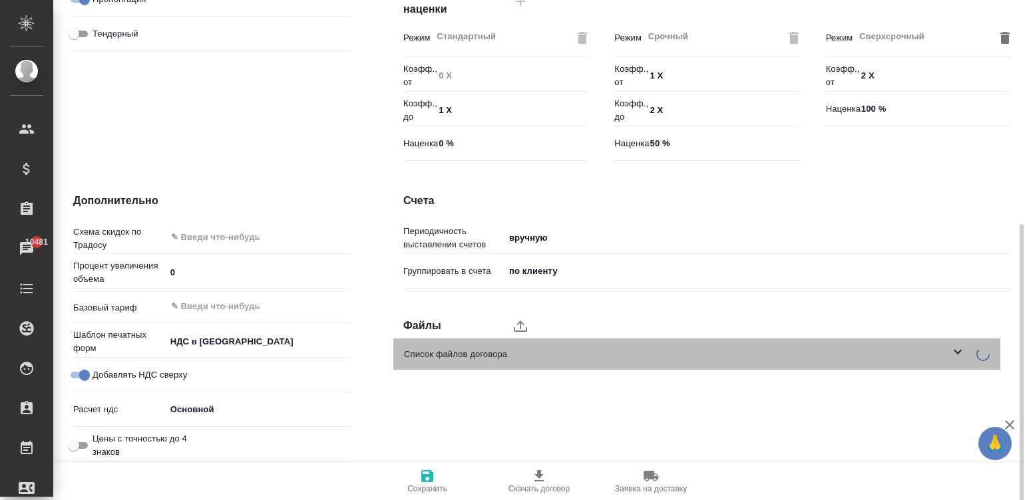
click at [626, 359] on span "Список файлов договора" at bounding box center [677, 354] width 546 height 13
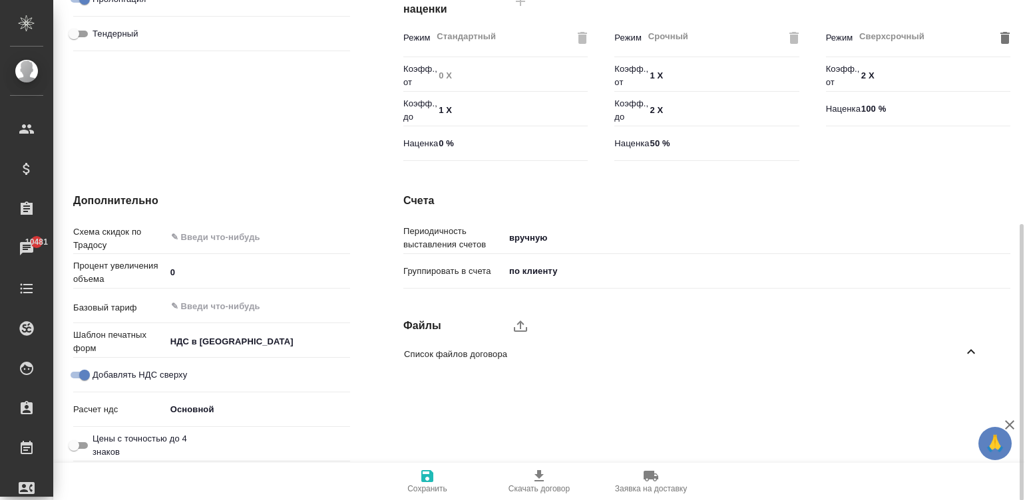
type textarea "x"
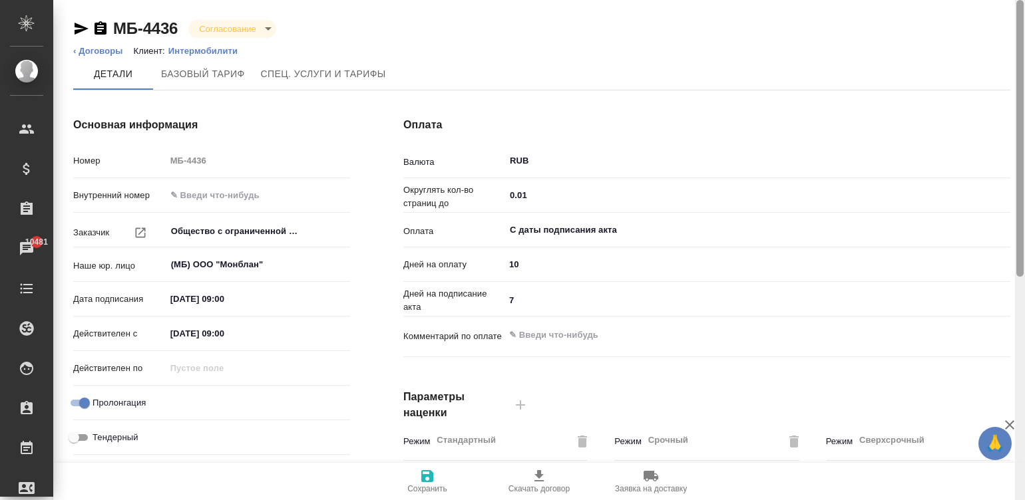
click at [1019, 11] on div at bounding box center [1020, 250] width 10 height 501
click at [1019, 11] on div at bounding box center [1019, 138] width 7 height 277
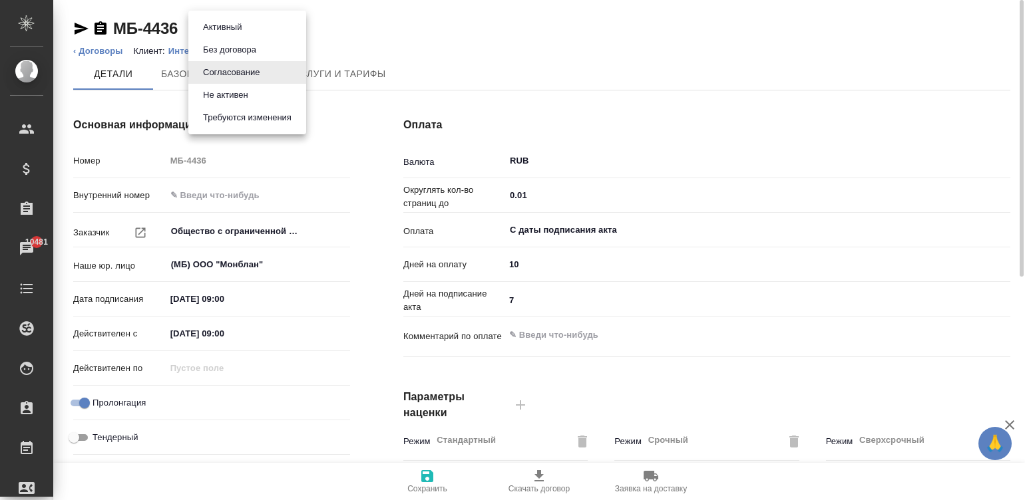
click at [228, 26] on body "🙏 .cls-1 fill:#fff; AWATERA [PERSON_NAME][PERSON_NAME] Спецификации Заказы 1048…" at bounding box center [512, 250] width 1025 height 500
click at [242, 29] on button "Активный" at bounding box center [222, 27] width 47 height 15
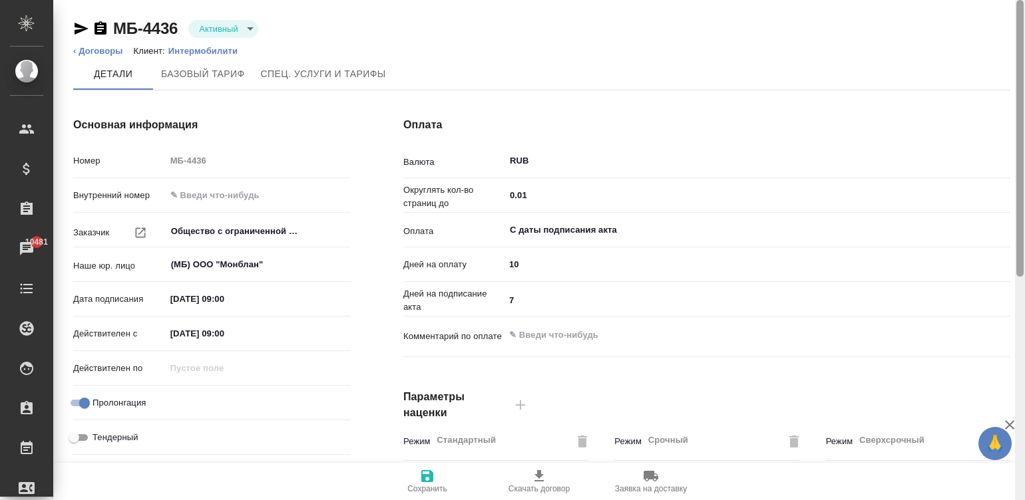
scroll to position [404, 0]
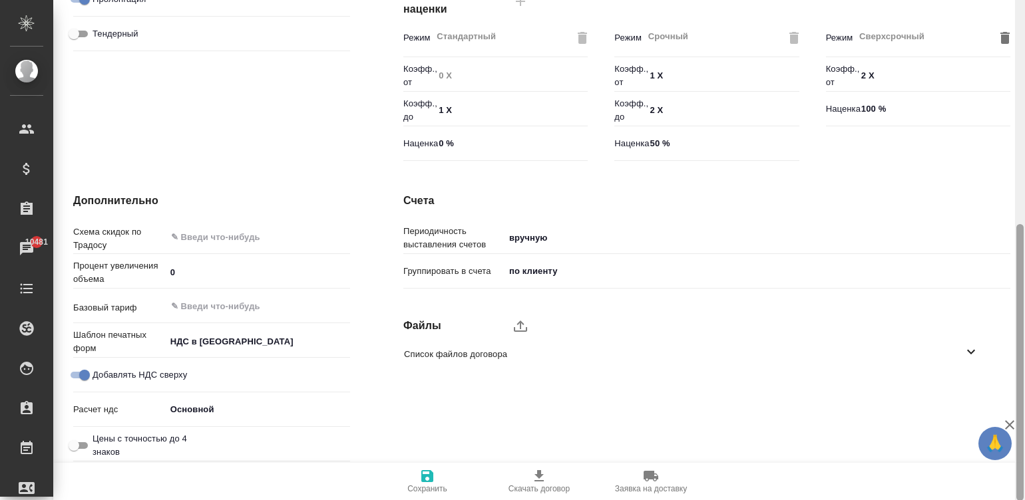
click at [1022, 343] on div at bounding box center [1020, 250] width 10 height 501
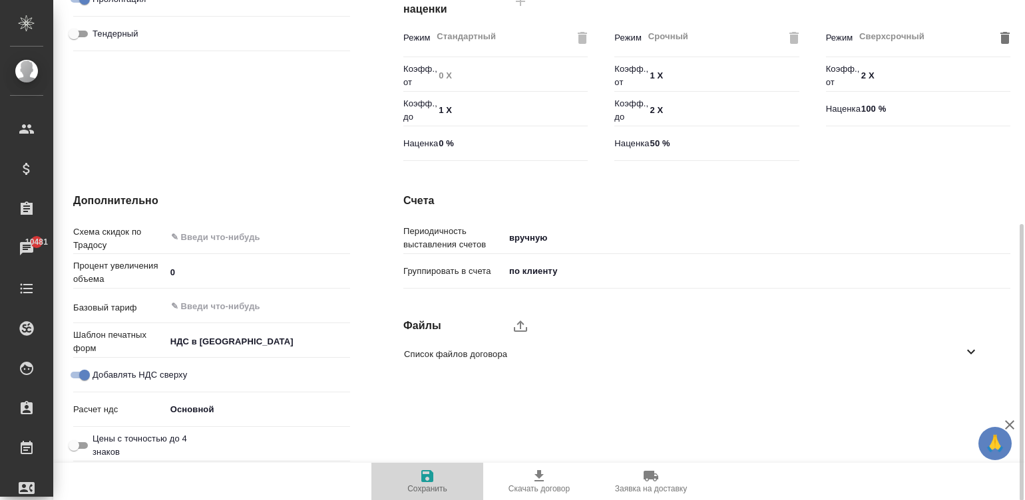
click at [431, 478] on icon "button" at bounding box center [427, 476] width 12 height 12
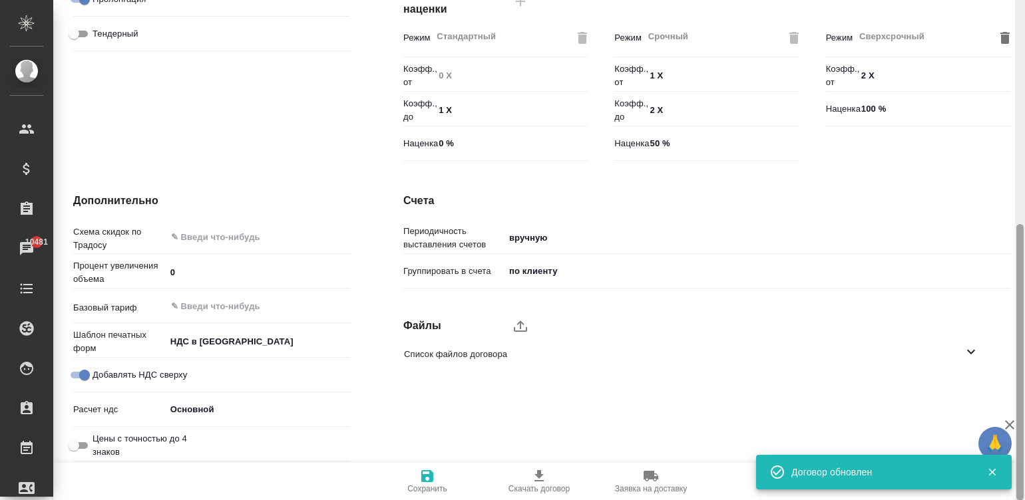
scroll to position [0, 0]
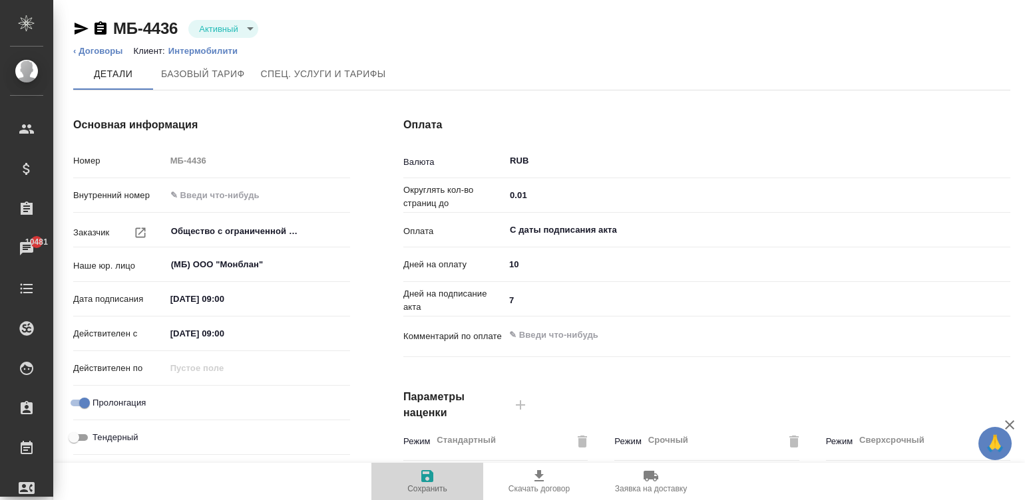
click at [421, 474] on icon "button" at bounding box center [427, 476] width 16 height 16
click at [427, 479] on icon "button" at bounding box center [427, 476] width 16 height 16
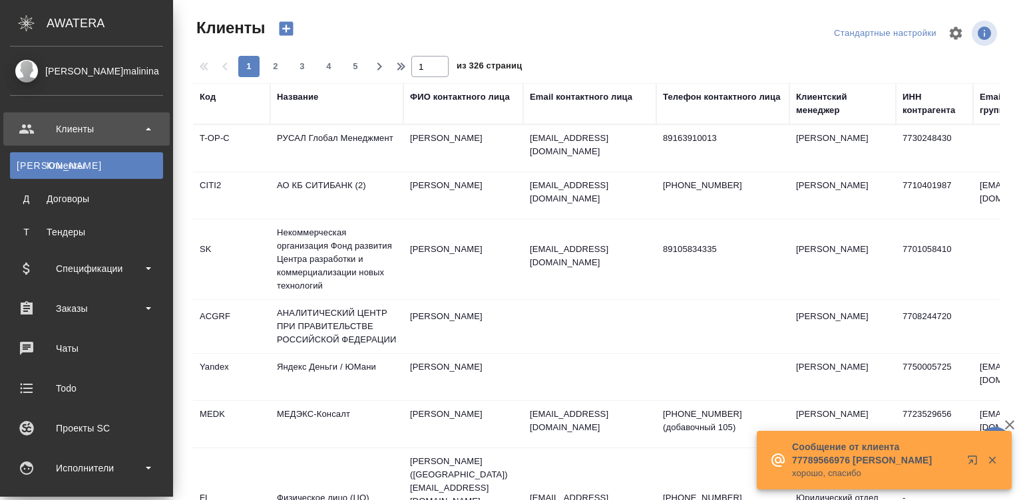
select select "RU"
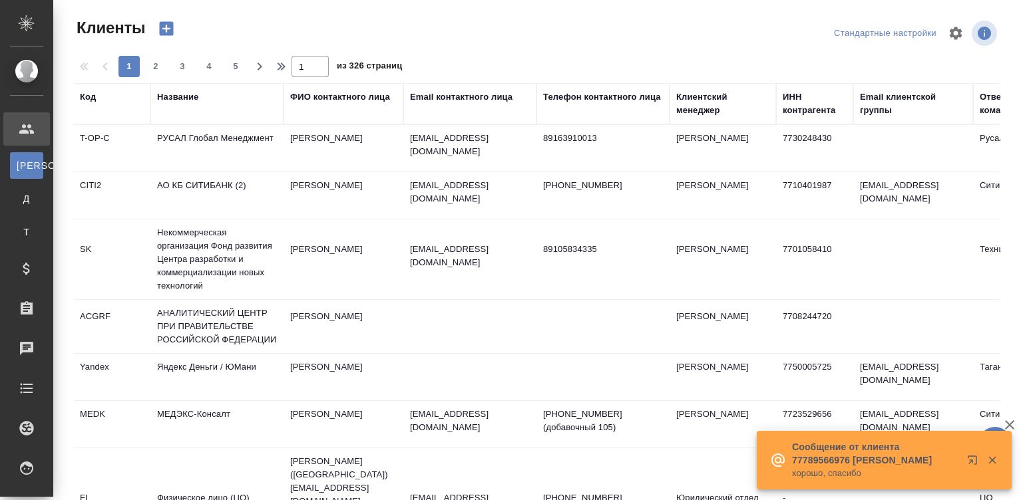
click at [173, 90] on div "Название" at bounding box center [177, 96] width 41 height 13
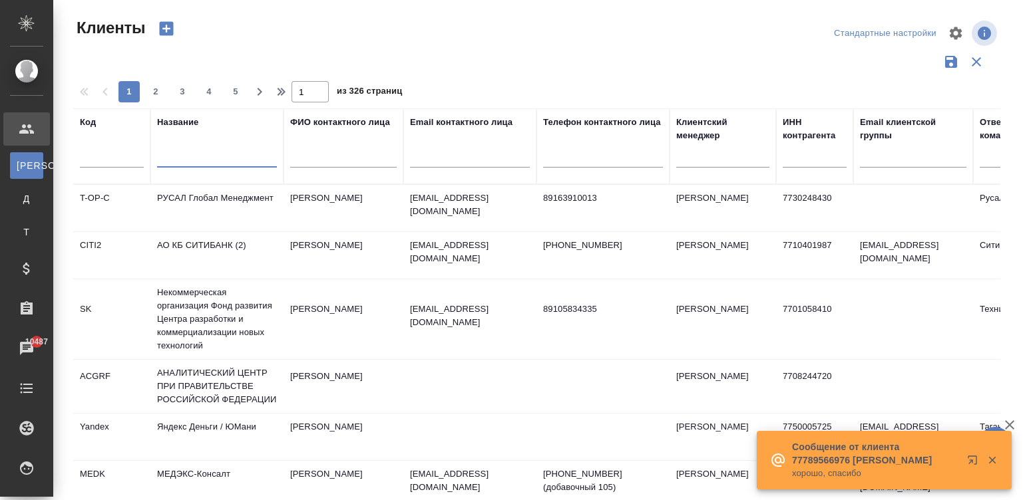
click at [183, 162] on input "text" at bounding box center [217, 159] width 120 height 17
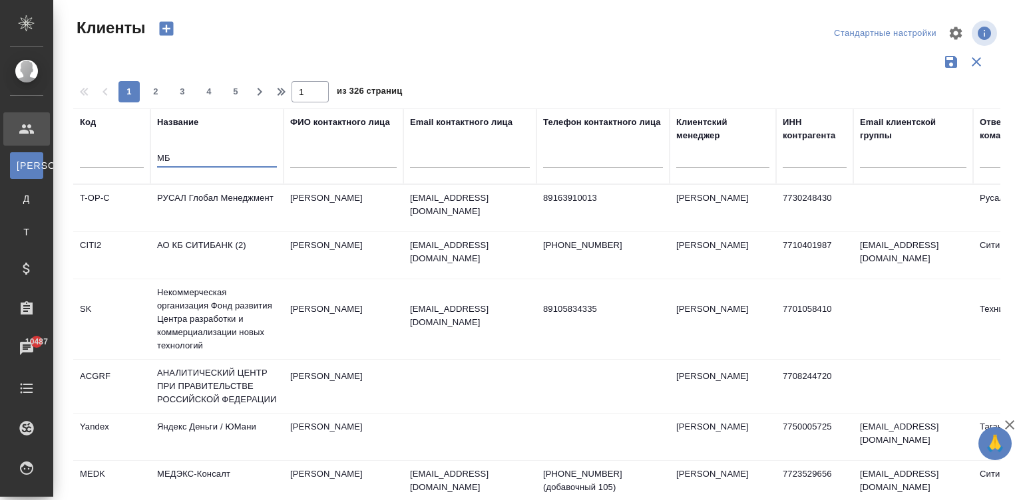
type input "М"
click at [343, 218] on td "[PERSON_NAME]" at bounding box center [343, 208] width 120 height 47
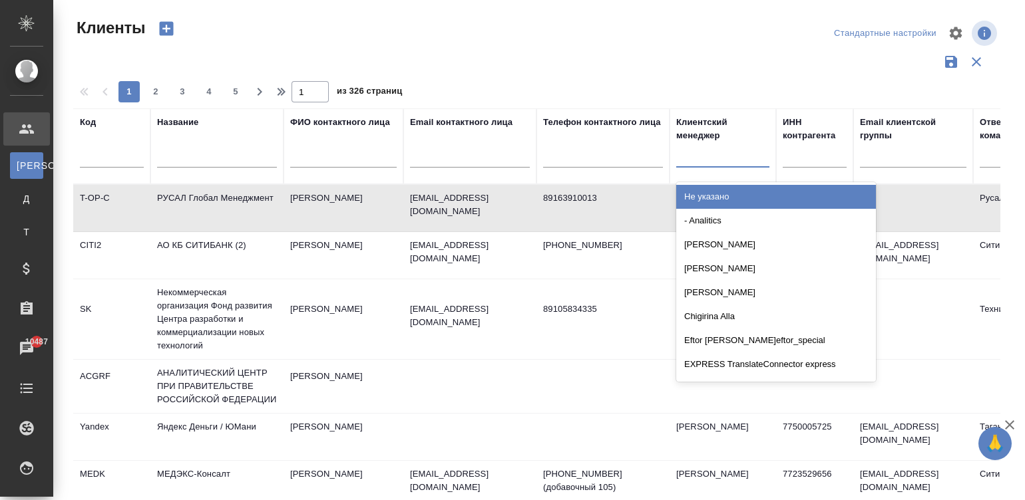
click at [726, 157] on div at bounding box center [722, 153] width 93 height 19
type input "иш"
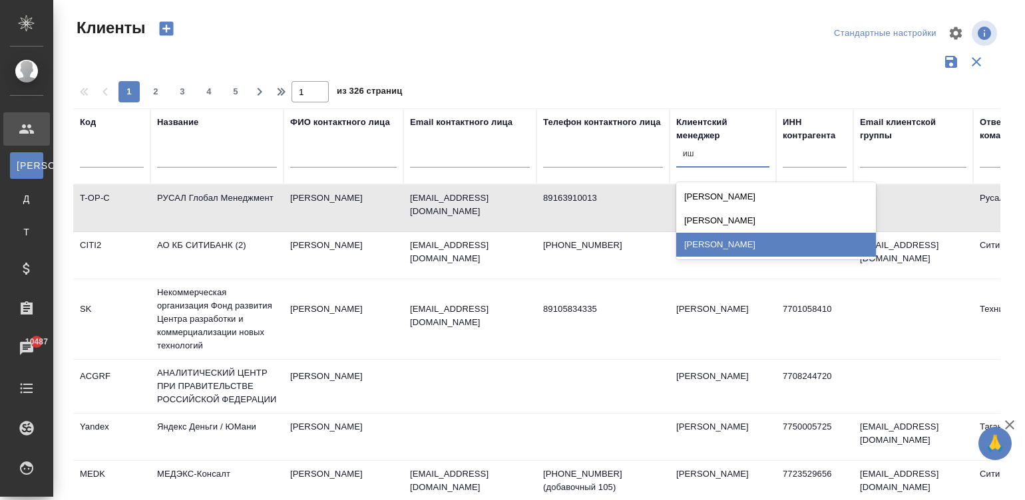
click at [684, 246] on div "[PERSON_NAME]" at bounding box center [776, 245] width 200 height 24
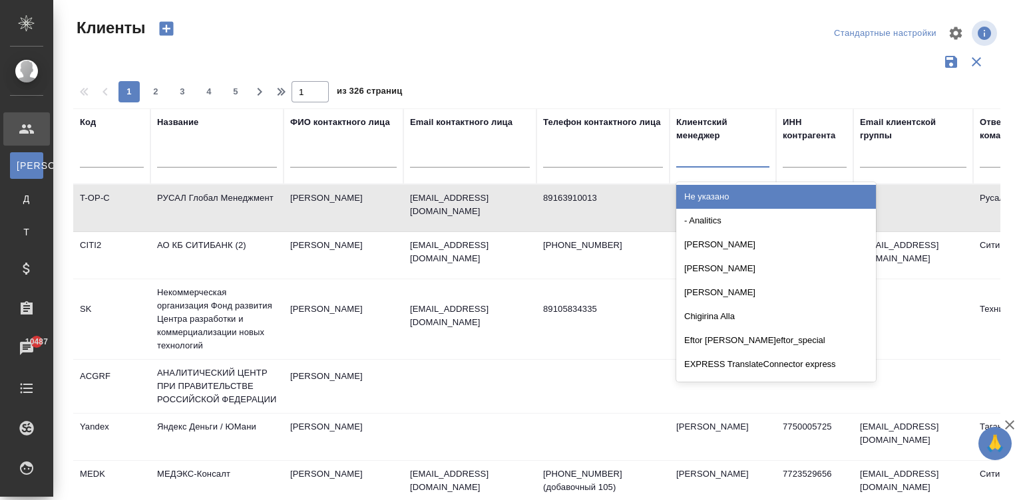
click at [707, 158] on div at bounding box center [722, 153] width 93 height 19
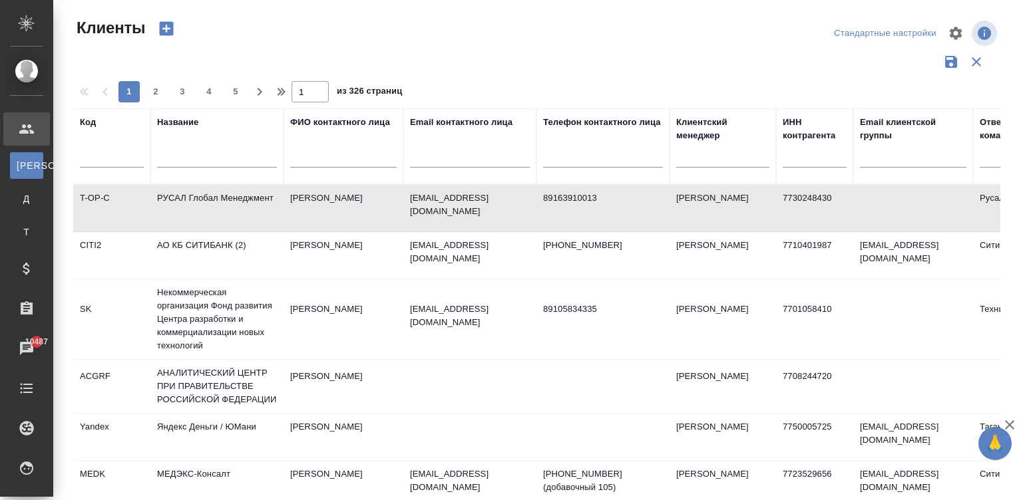
click at [743, 57] on div at bounding box center [536, 61] width 926 height 25
click at [671, 214] on td "[PERSON_NAME]" at bounding box center [722, 208] width 106 height 47
click at [255, 193] on td "РУСАЛ Глобал Менеджмент" at bounding box center [216, 208] width 133 height 47
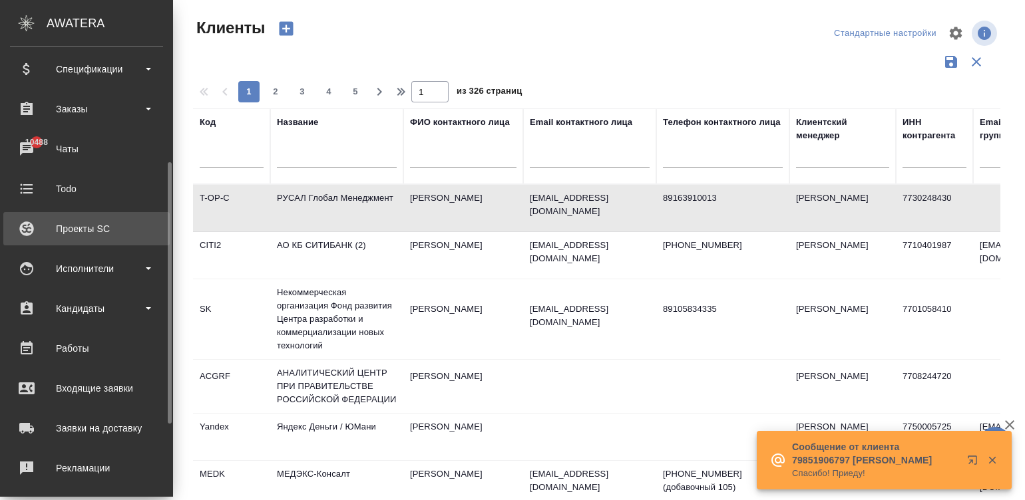
scroll to position [220, 0]
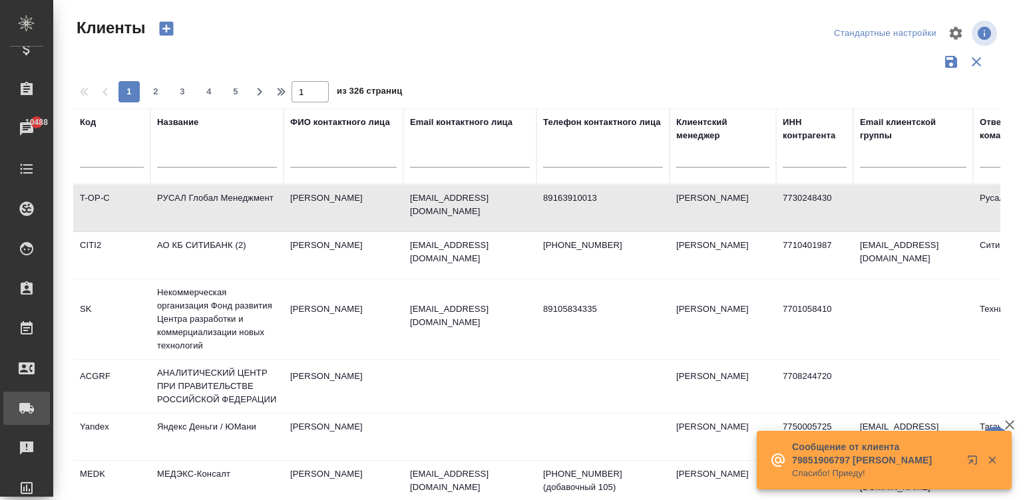
click at [132, 400] on div ".cls-1 fill:#fff; AWATERA [PERSON_NAME][PERSON_NAME] К Клиенты Д Договоры Т Тен…" at bounding box center [512, 250] width 1025 height 500
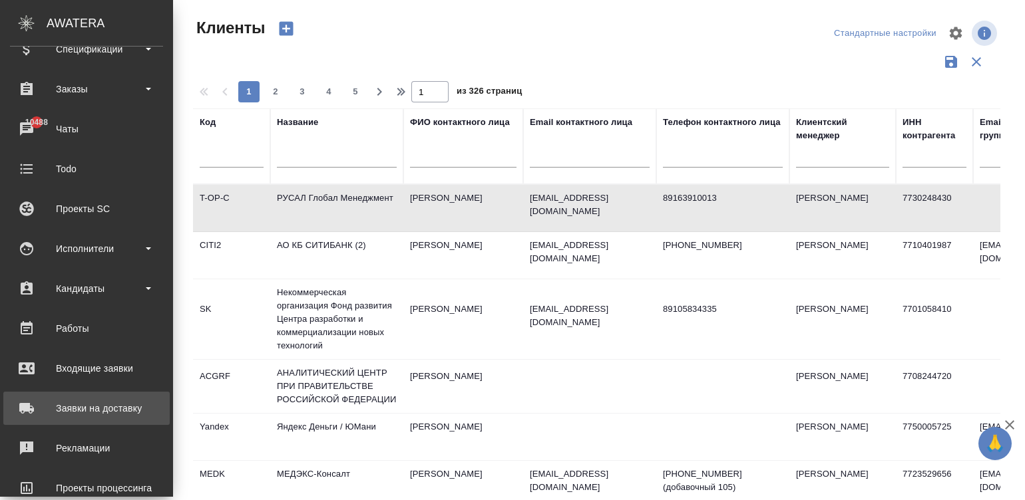
click at [73, 406] on div "Заявки на доставку" at bounding box center [86, 409] width 153 height 20
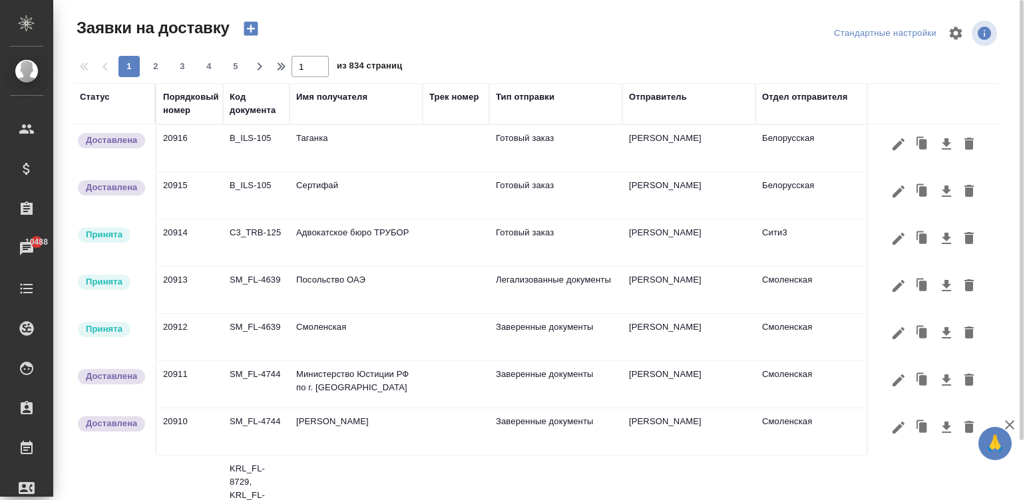
click at [647, 152] on td "[PERSON_NAME]" at bounding box center [688, 148] width 133 height 47
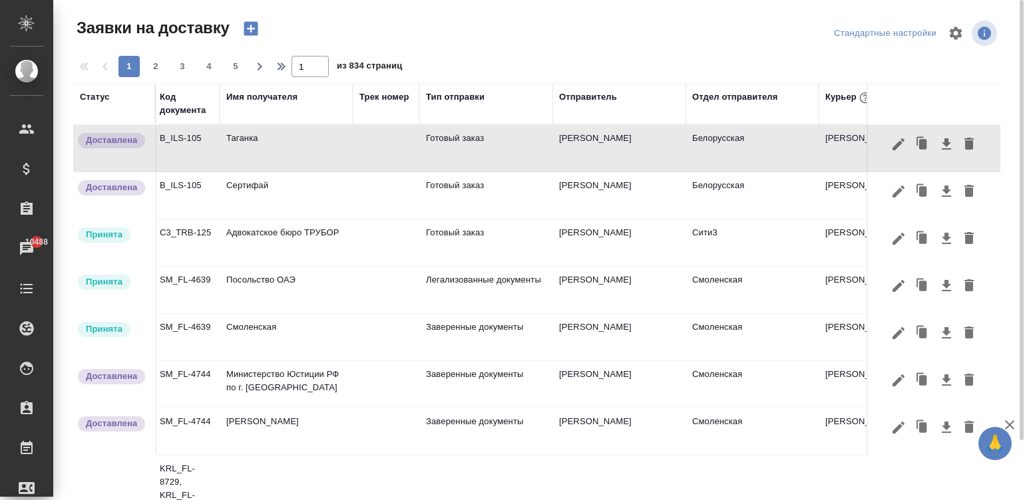
scroll to position [0, 100]
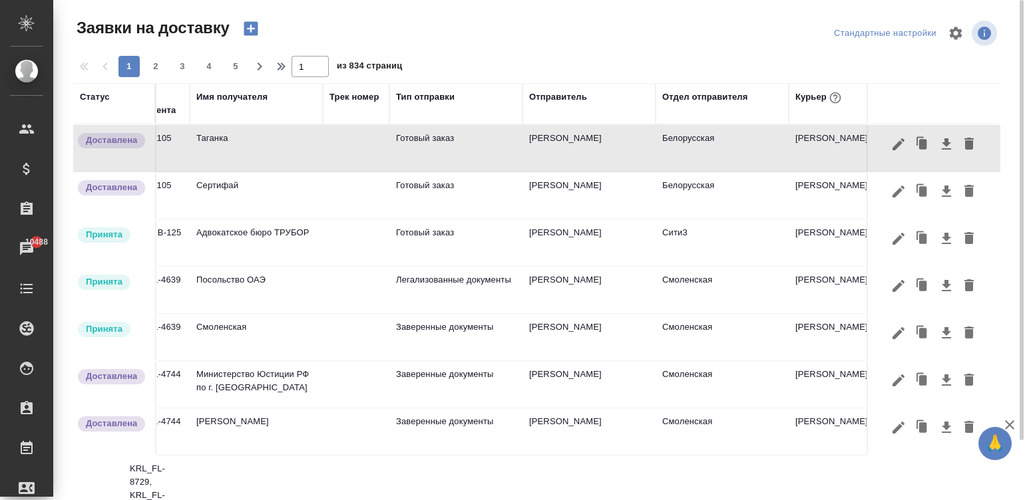
click at [576, 98] on div "Отправитель" at bounding box center [558, 96] width 58 height 13
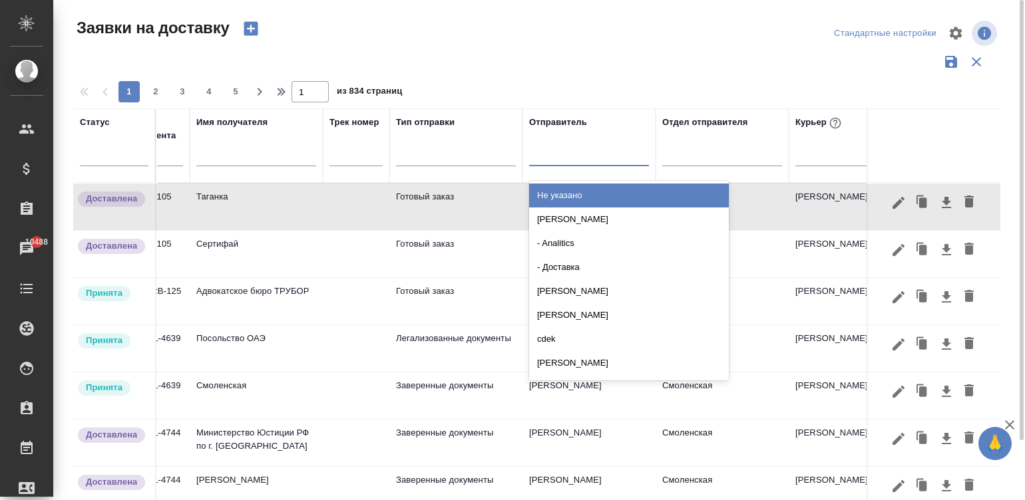
click at [563, 160] on div at bounding box center [589, 152] width 120 height 19
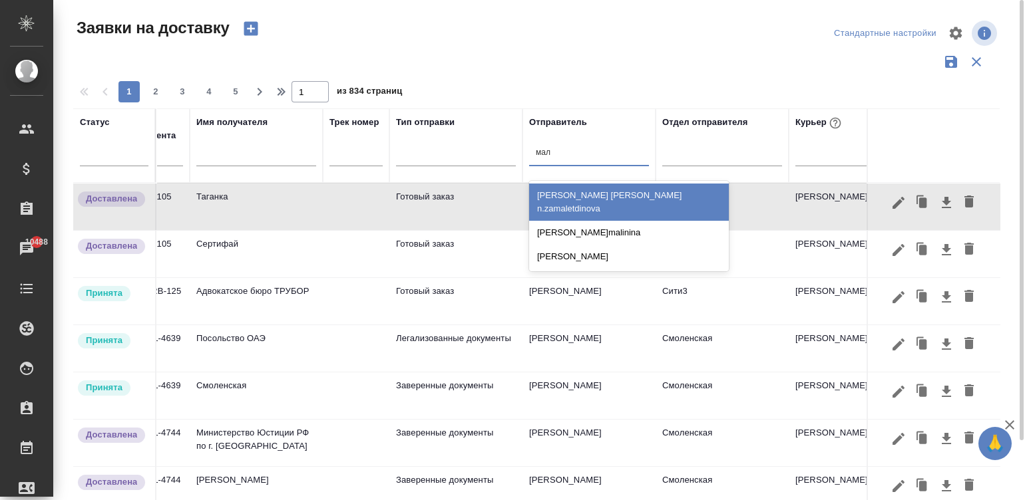
type input "мали"
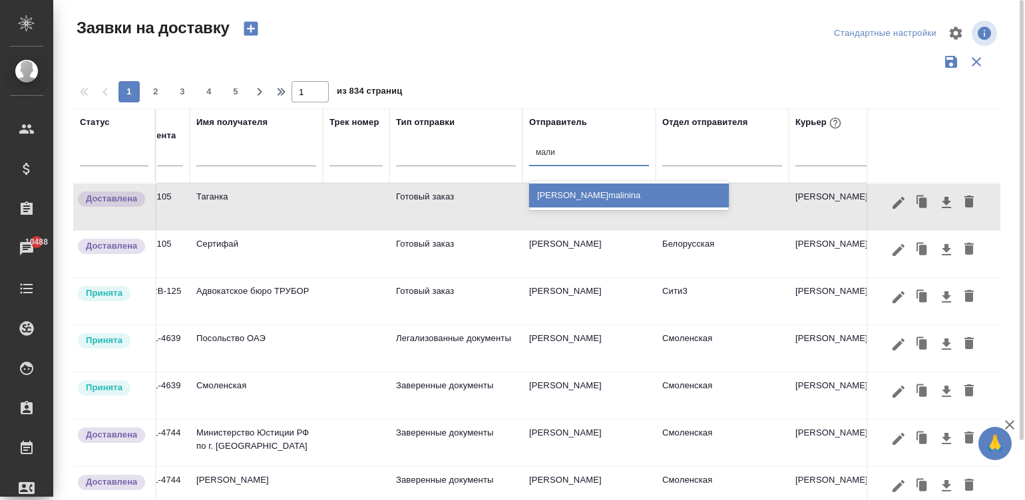
click at [615, 193] on div "[PERSON_NAME]malinina" at bounding box center [629, 196] width 200 height 24
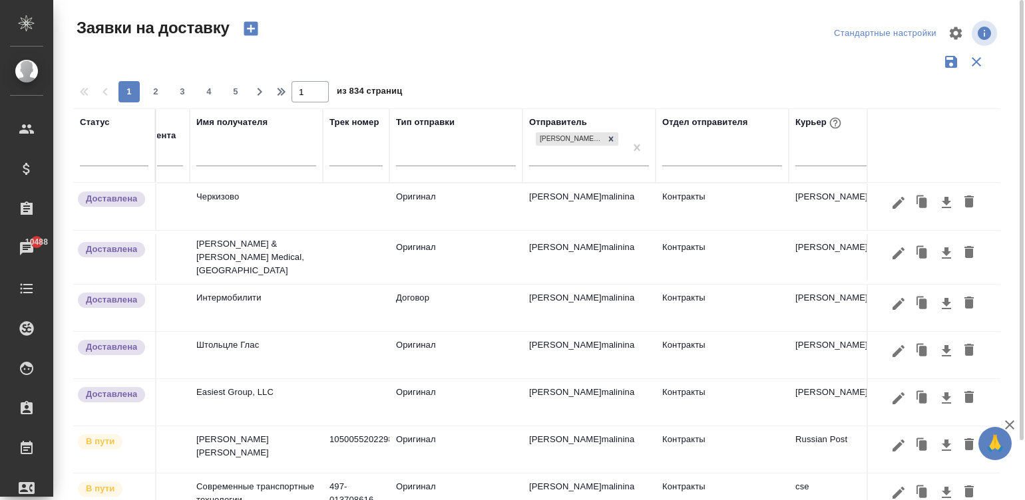
click at [230, 286] on td "Интермобилити" at bounding box center [256, 308] width 133 height 47
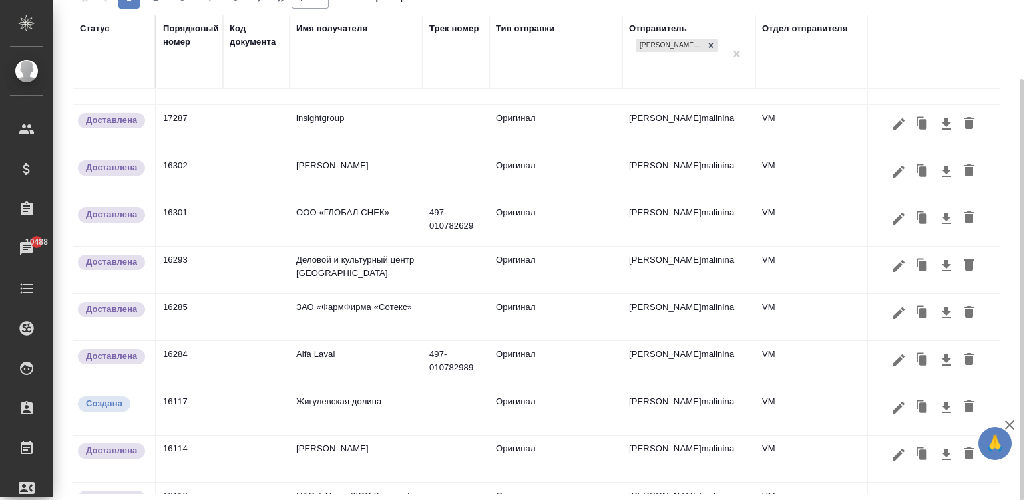
scroll to position [786, 0]
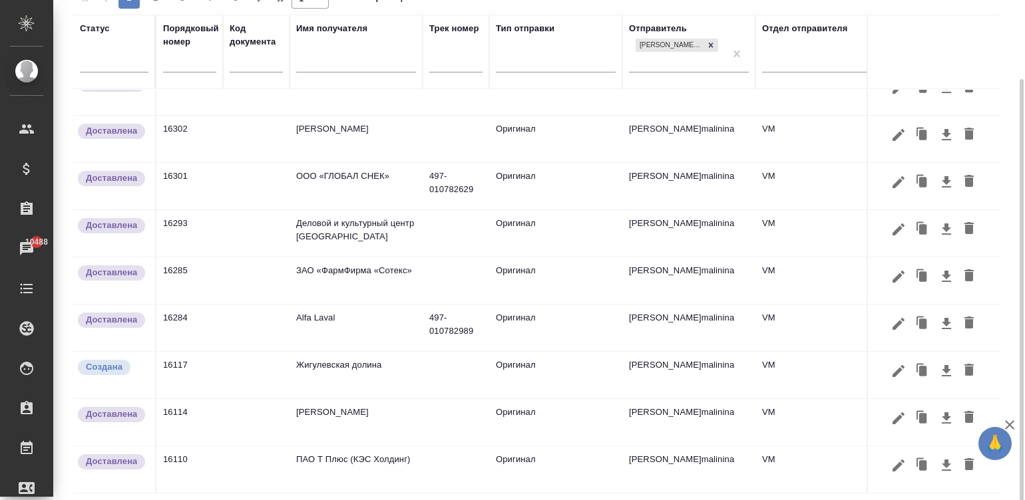
click at [413, 409] on td "Fresenius Kabi" at bounding box center [355, 422] width 133 height 47
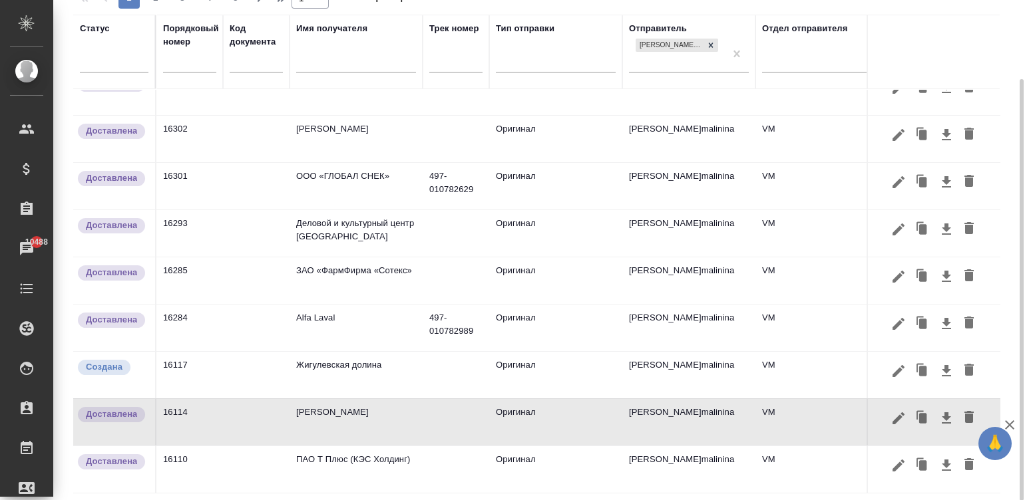
click at [431, 401] on td at bounding box center [456, 422] width 67 height 47
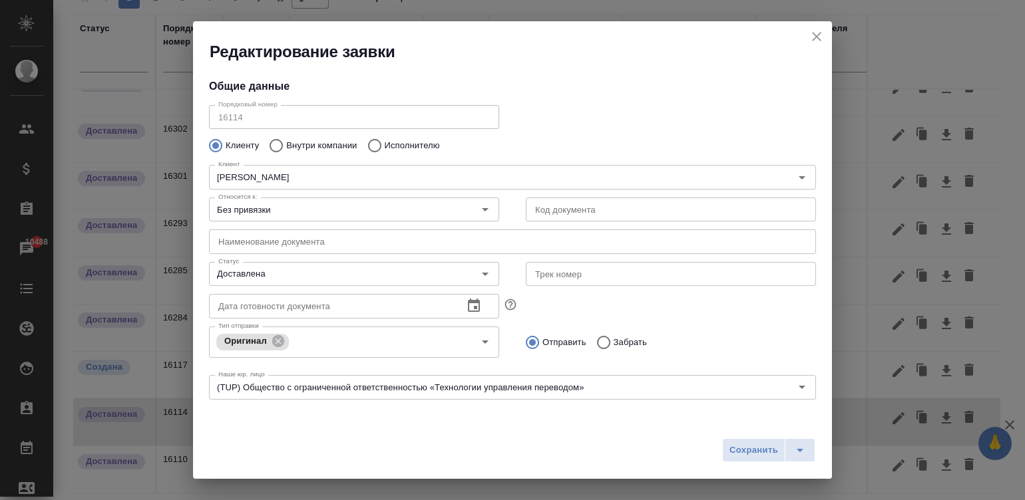
type input "Скляров Станислав"
type input "Тригулова Рената"
type input "+7 916 470-63-31"
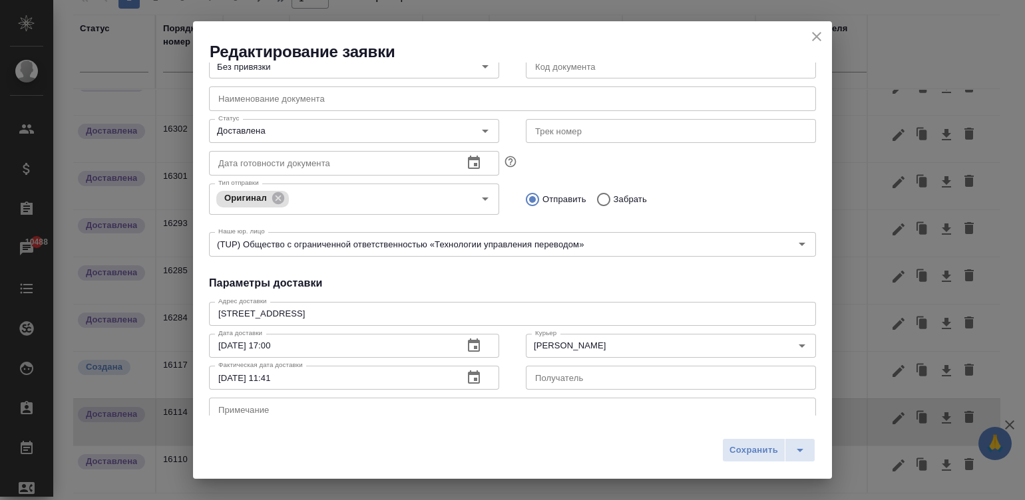
scroll to position [218, 0]
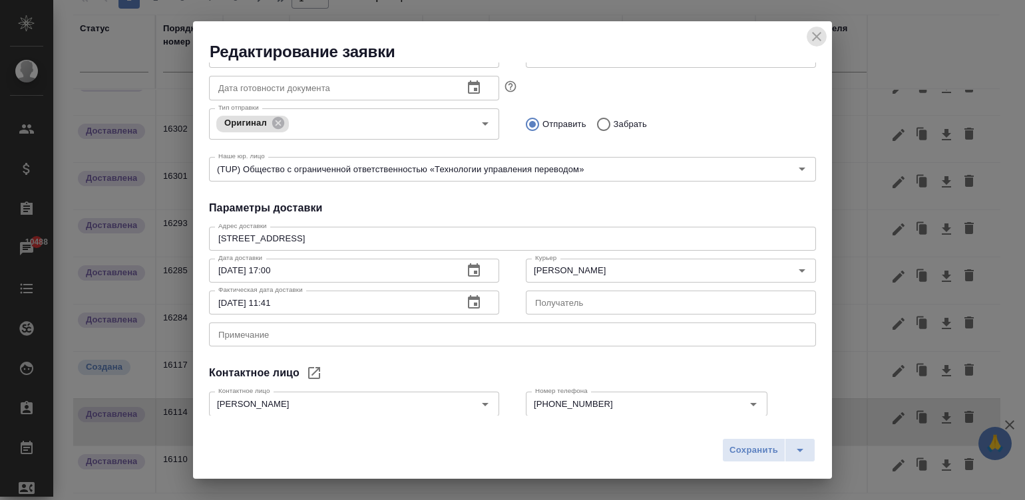
click at [807, 36] on button "close" at bounding box center [817, 37] width 20 height 20
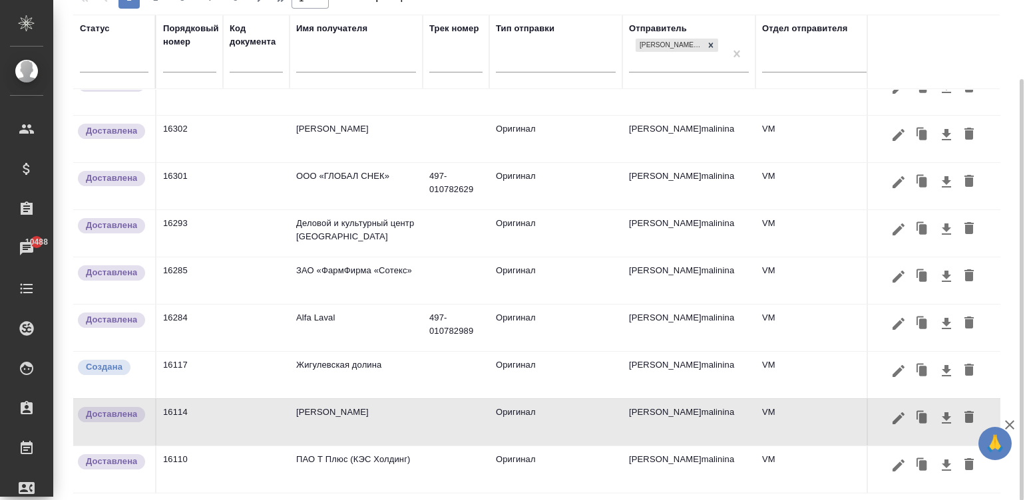
click at [421, 447] on td "ПАО Т Плюс (КЭС Холдинг)" at bounding box center [355, 470] width 133 height 47
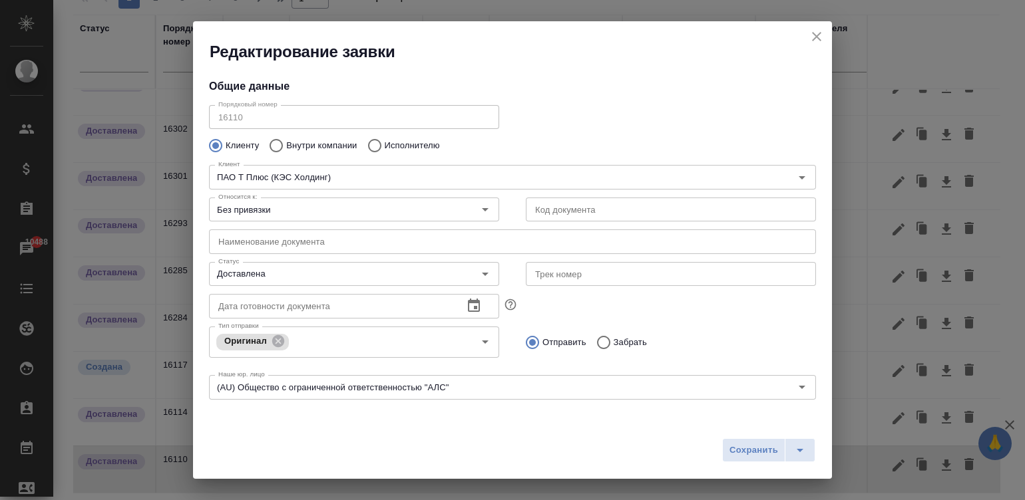
type input "Нарица Анатолий"
type input "+7 (926) 523-00-91"
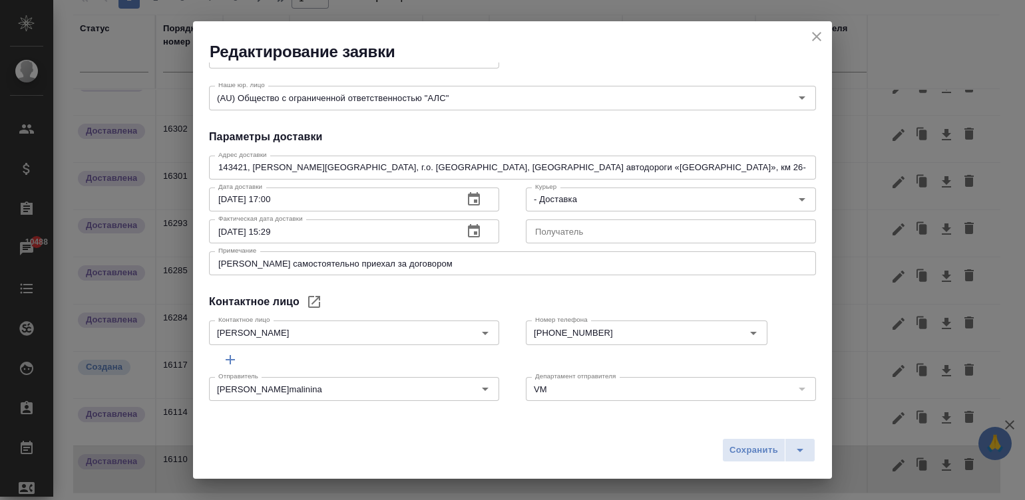
scroll to position [107, 0]
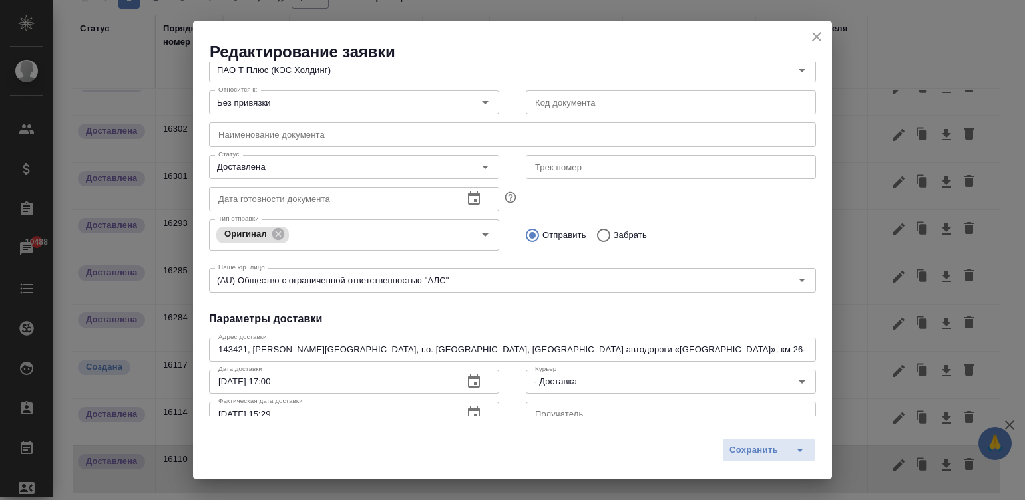
click at [808, 29] on div "Редактирование заявки" at bounding box center [512, 41] width 639 height 41
click at [811, 33] on icon "close" at bounding box center [817, 37] width 16 height 16
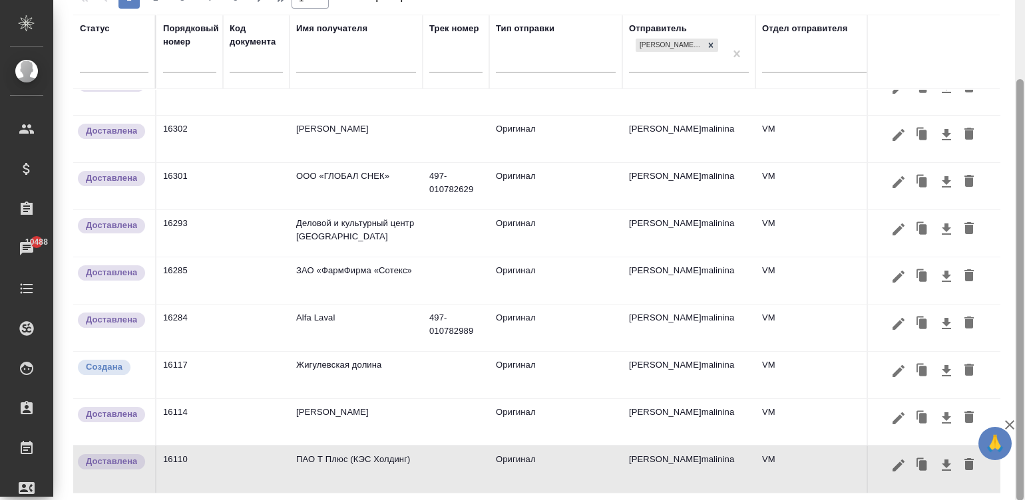
drag, startPoint x: 1021, startPoint y: 113, endPoint x: 1028, endPoint y: 183, distance: 70.2
click at [1024, 183] on html "🙏 .cls-1 fill:#fff; AWATERA Малинина Мария m.malinina Клиенты Спецификации Зака…" at bounding box center [512, 250] width 1025 height 500
drag, startPoint x: 986, startPoint y: 335, endPoint x: 995, endPoint y: 411, distance: 77.2
click at [995, 411] on div "Статус Порядковый номер Код документа Имя получателя Трек номер Тип отправки От…" at bounding box center [536, 254] width 926 height 479
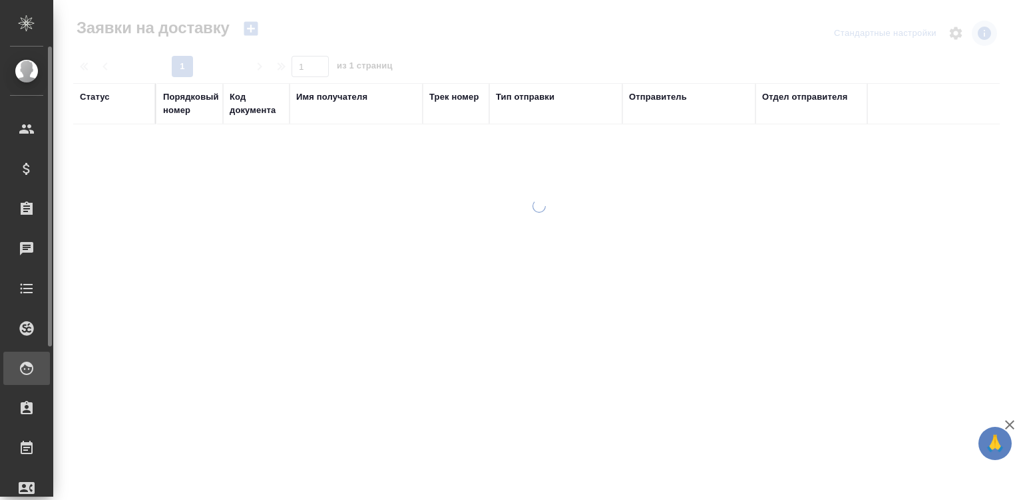
click at [23, 369] on div "Исполнители" at bounding box center [9, 369] width 33 height 20
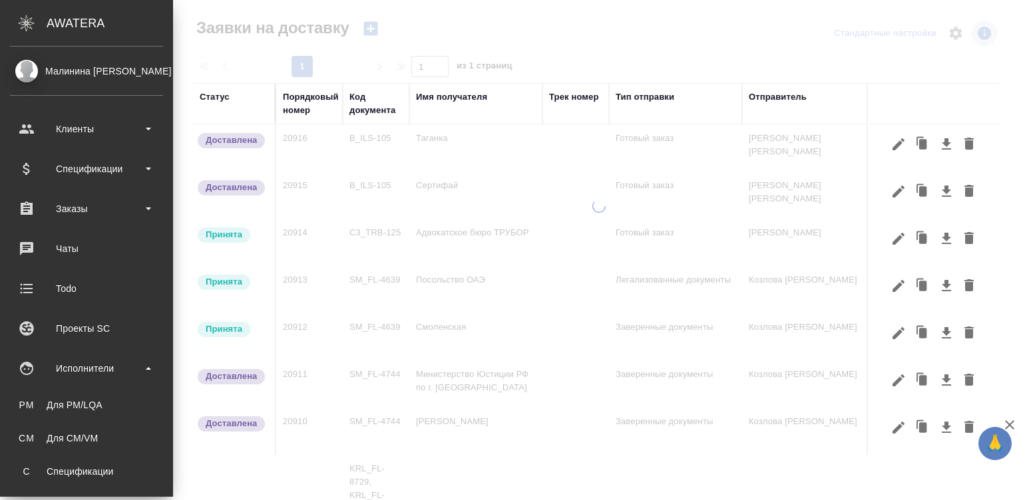
click at [25, 367] on div "Исполнители" at bounding box center [86, 369] width 153 height 20
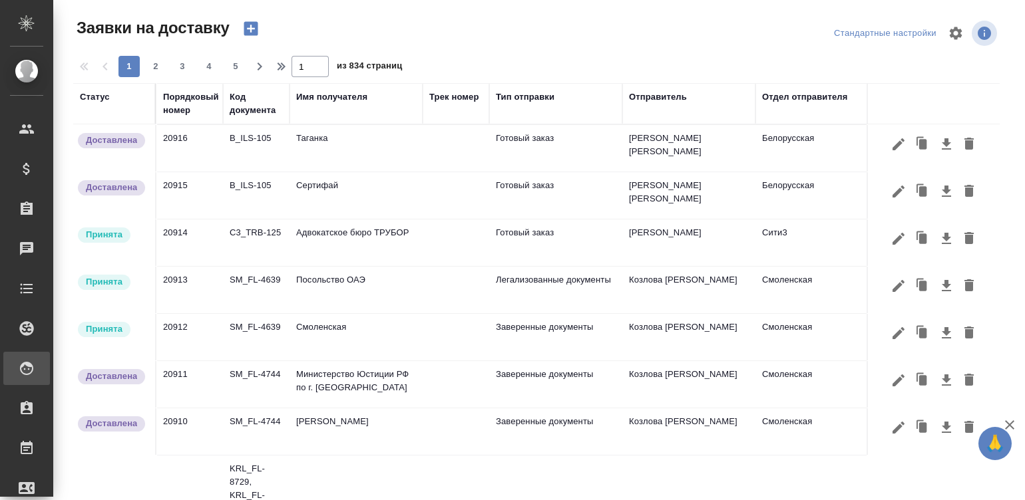
click at [27, 376] on div "Исполнители" at bounding box center [9, 369] width 33 height 20
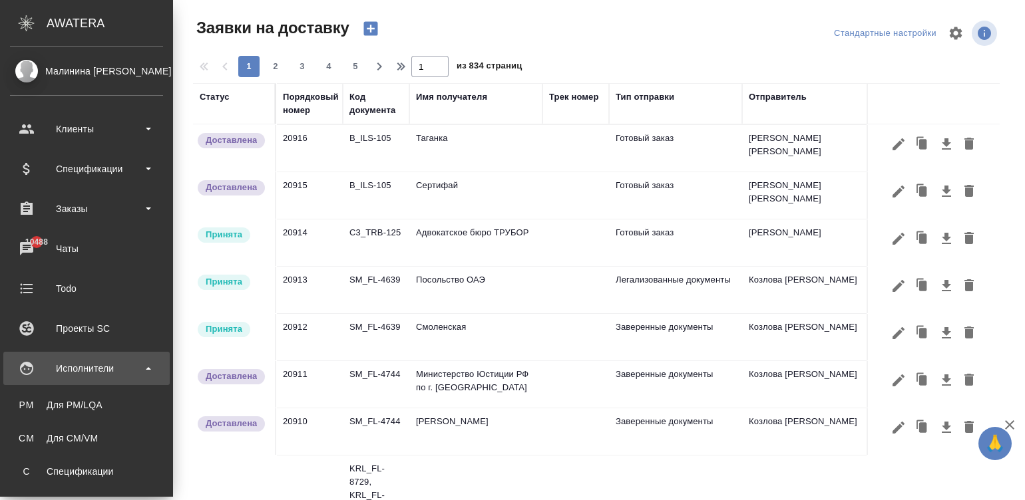
click at [104, 376] on div "Исполнители" at bounding box center [86, 369] width 153 height 20
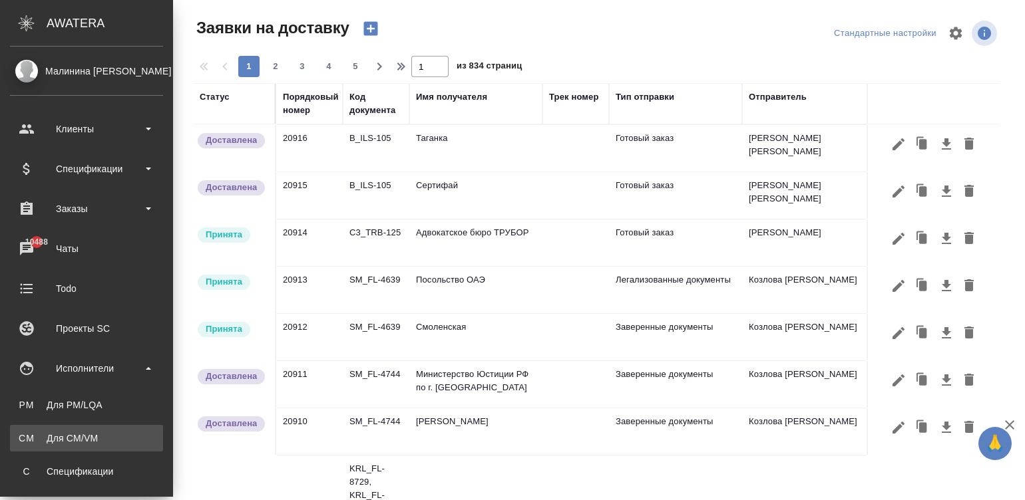
click at [72, 431] on link "CM Для CM/VM" at bounding box center [86, 438] width 153 height 27
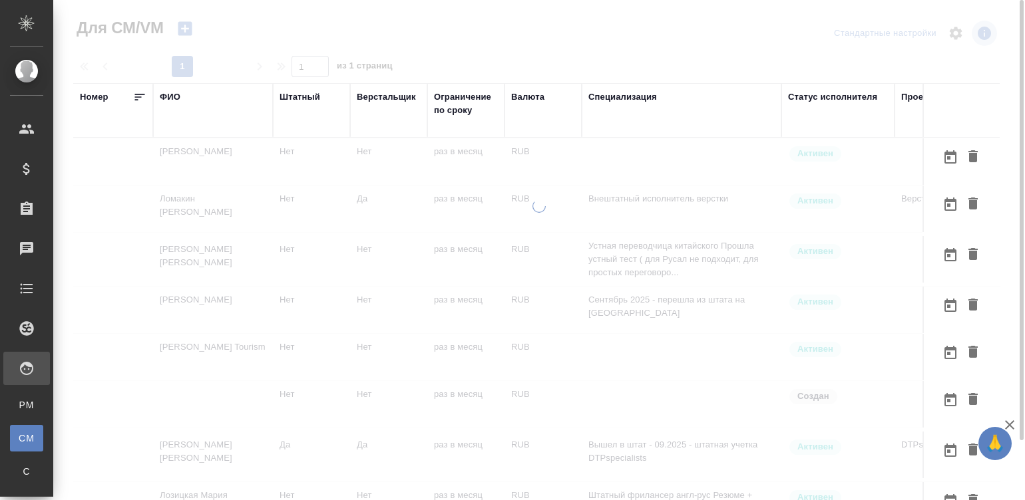
click at [620, 162] on td at bounding box center [682, 161] width 200 height 47
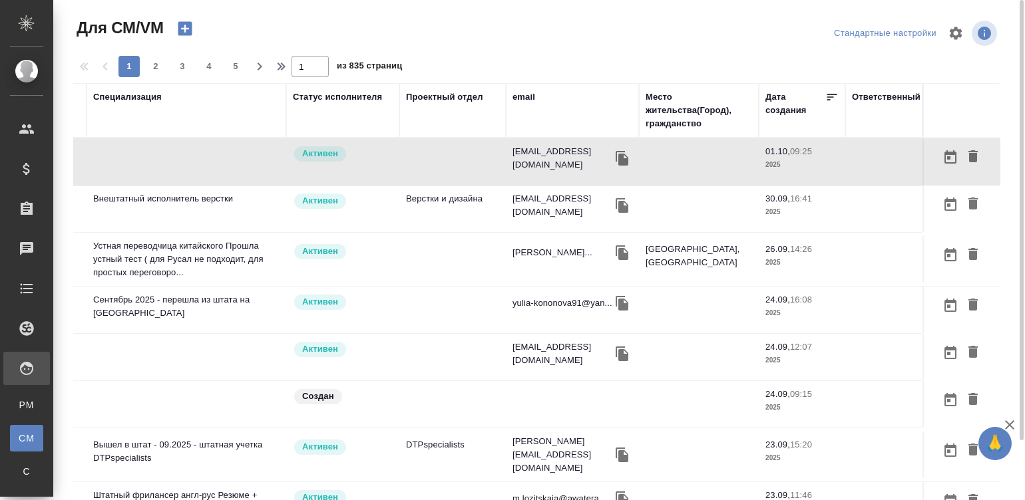
scroll to position [0, 508]
click at [512, 93] on div "email" at bounding box center [523, 96] width 23 height 13
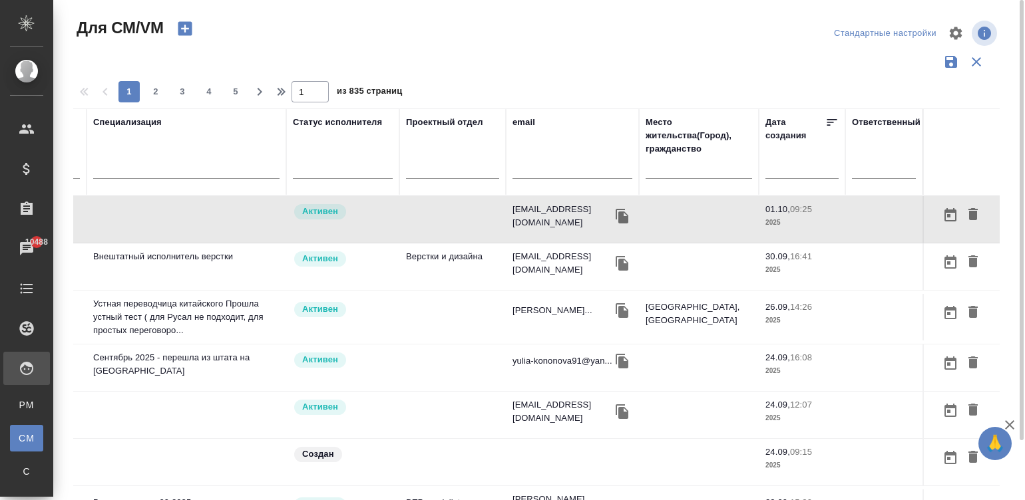
click at [552, 160] on div at bounding box center [572, 172] width 120 height 33
click at [559, 166] on input "text" at bounding box center [572, 170] width 120 height 17
paste input "[EMAIL_ADDRESS][DOMAIN_NAME]"
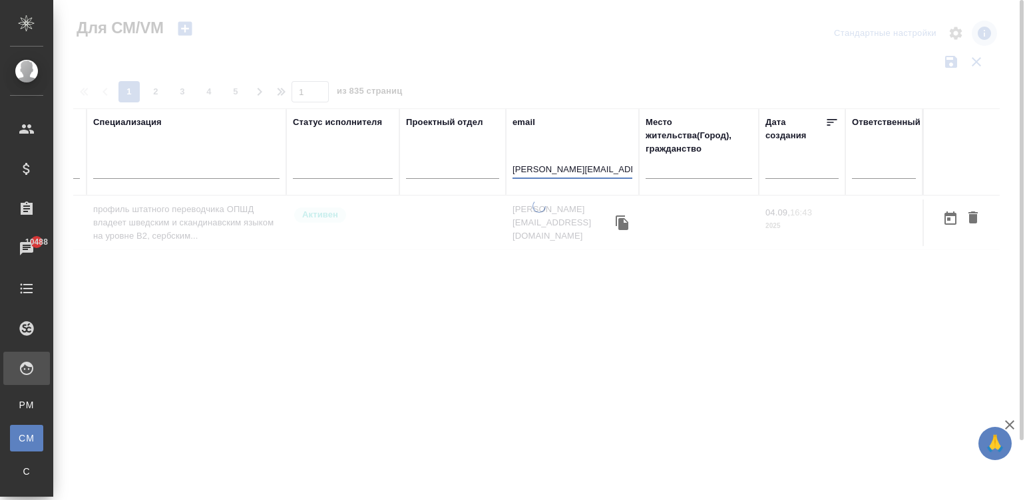
scroll to position [0, 495]
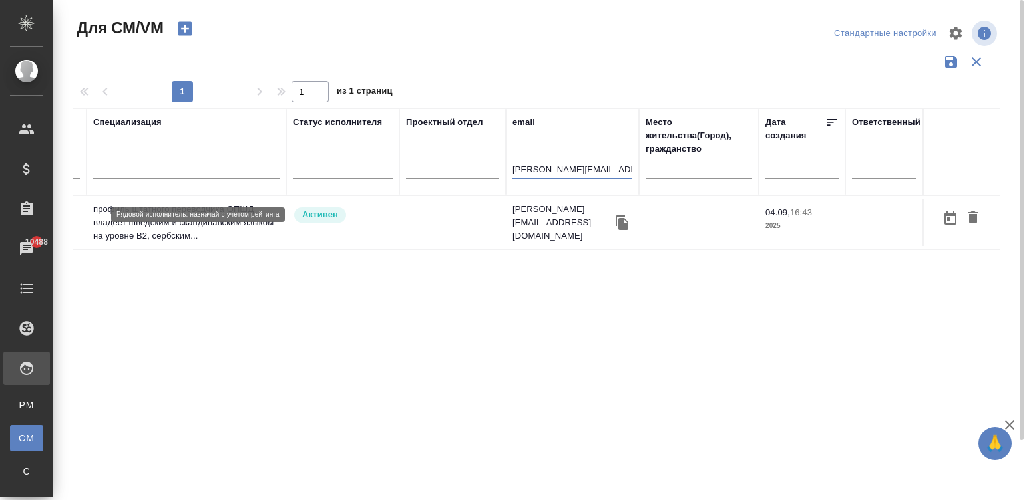
type input "[EMAIL_ADDRESS][DOMAIN_NAME]"
click at [363, 217] on div "Активен" at bounding box center [343, 215] width 100 height 18
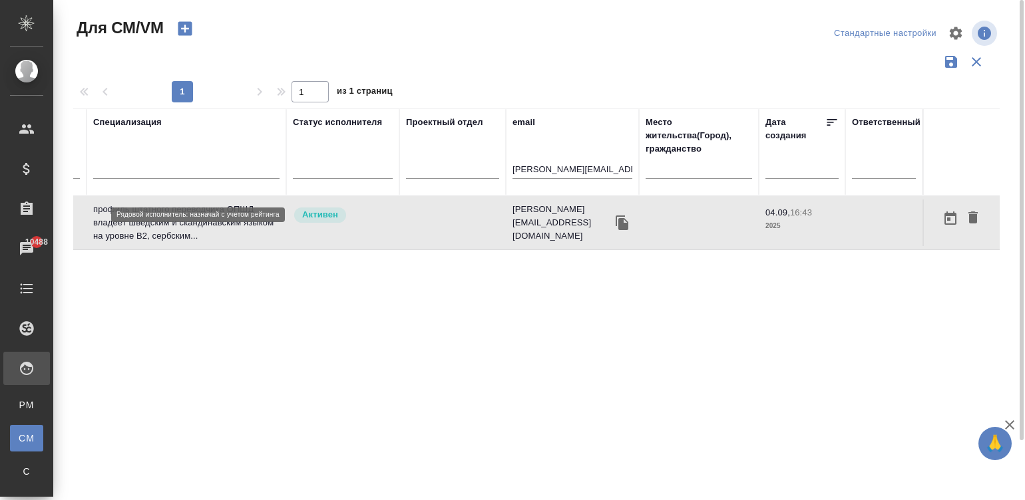
click at [363, 217] on div "Активен" at bounding box center [343, 215] width 100 height 18
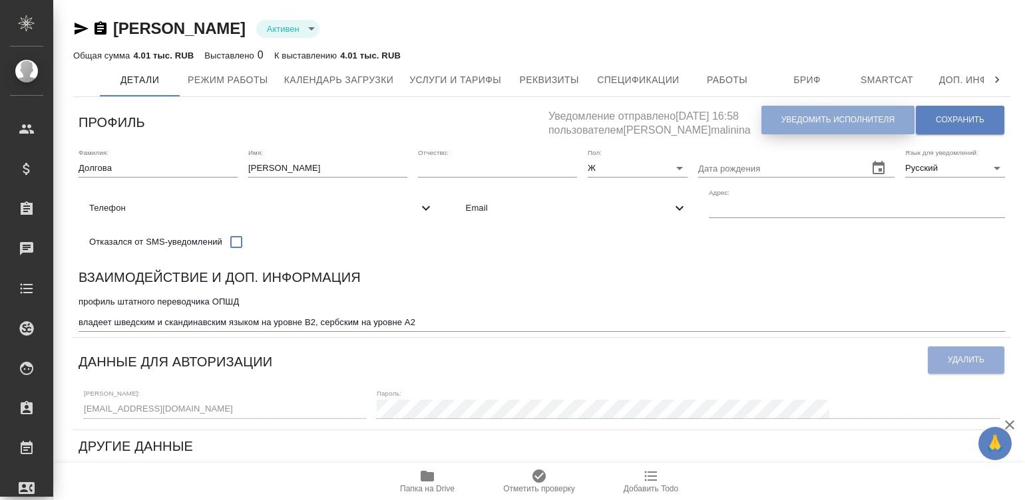
click at [836, 108] on button "Уведомить исполнителя" at bounding box center [837, 120] width 153 height 29
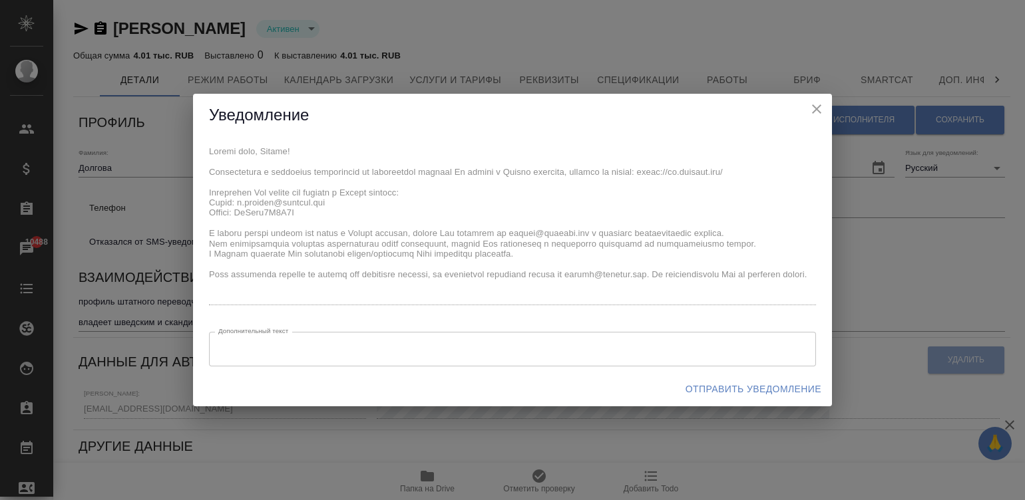
click at [206, 193] on div "x Дополнительный текст x Дополнительный текст" at bounding box center [512, 254] width 639 height 235
click at [765, 381] on span "Отправить уведомление" at bounding box center [753, 389] width 136 height 17
